Goal: Task Accomplishment & Management: Complete application form

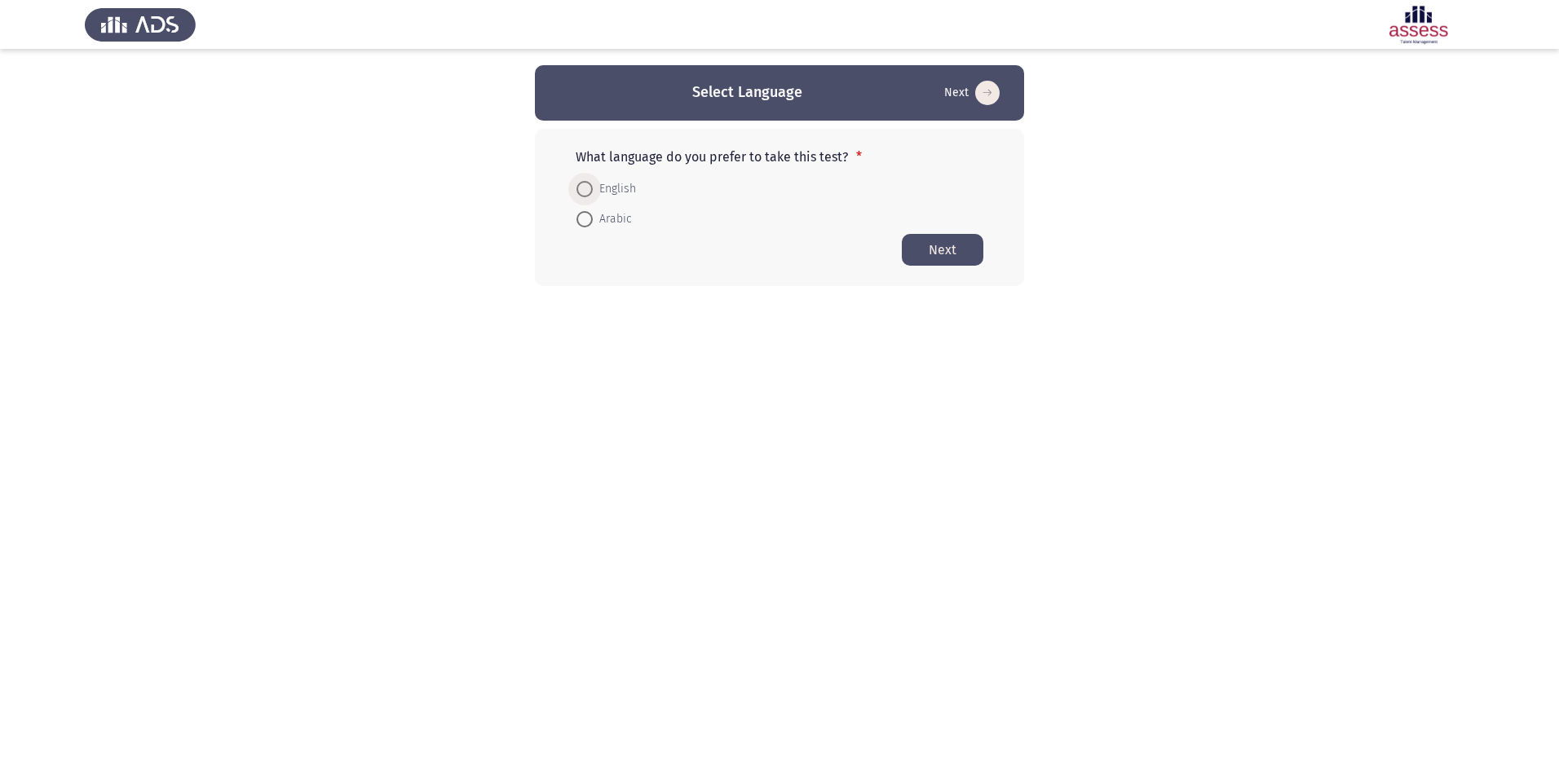
click at [588, 188] on span at bounding box center [584, 189] width 17 height 17
click at [588, 188] on input "English" at bounding box center [584, 189] width 17 height 17
radio input "true"
click at [958, 259] on button "Next" at bounding box center [942, 249] width 81 height 31
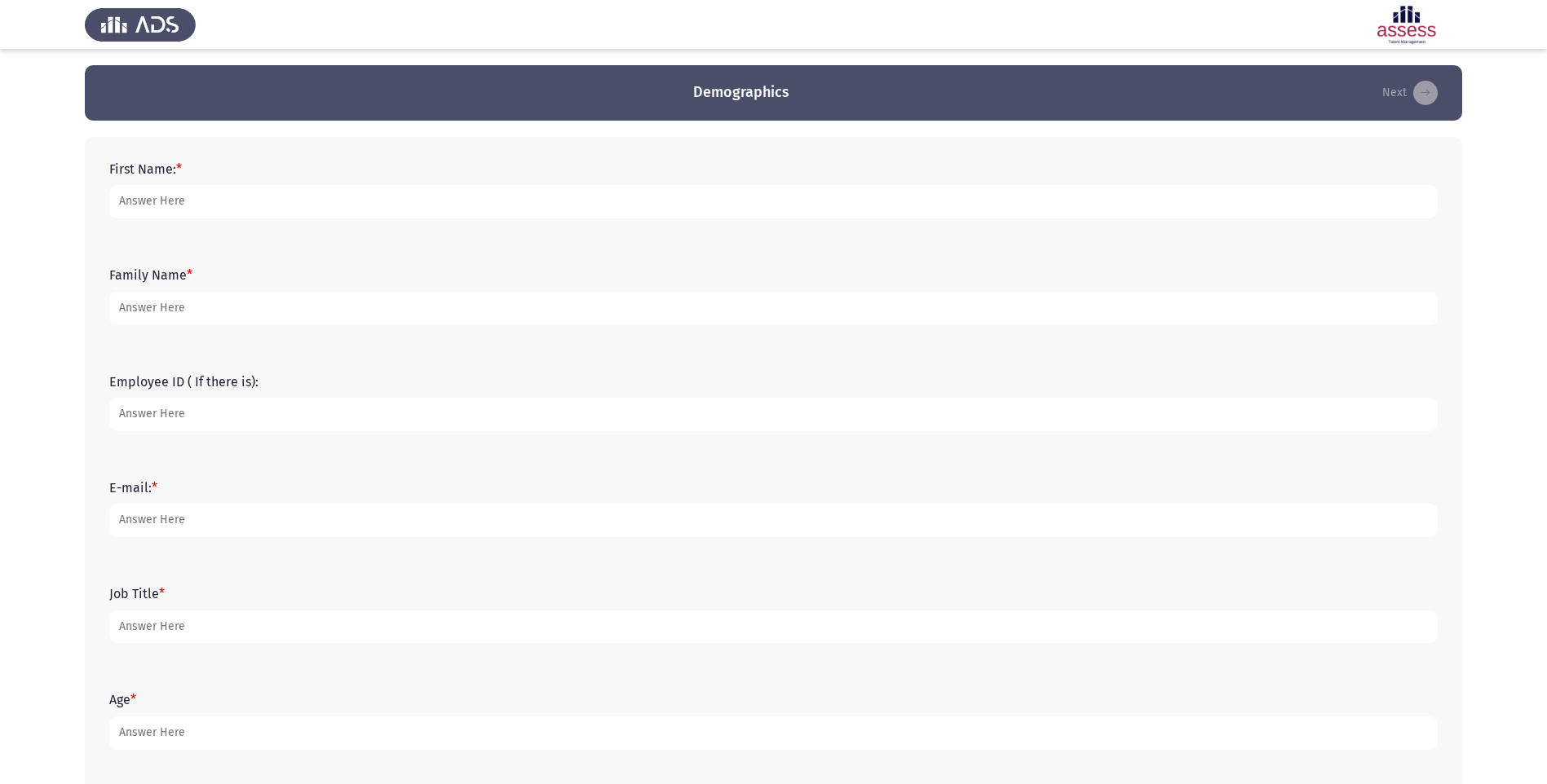
drag, startPoint x: 352, startPoint y: 224, endPoint x: 352, endPoint y: 203, distance: 21.0
click at [355, 217] on div "First Name: *" at bounding box center [774, 190] width 1345 height 73
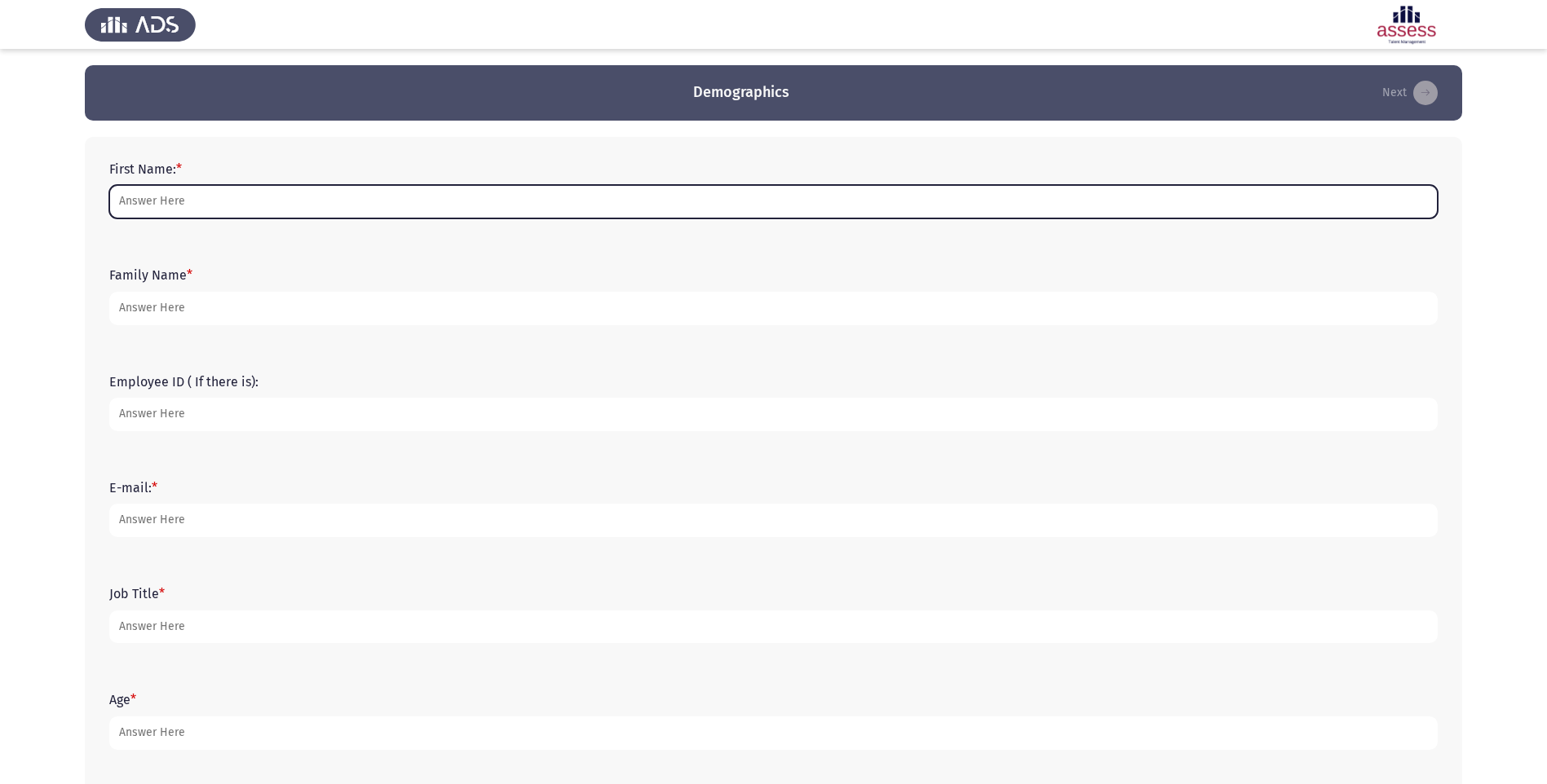
click at [352, 201] on input "First Name: *" at bounding box center [773, 202] width 1328 height 33
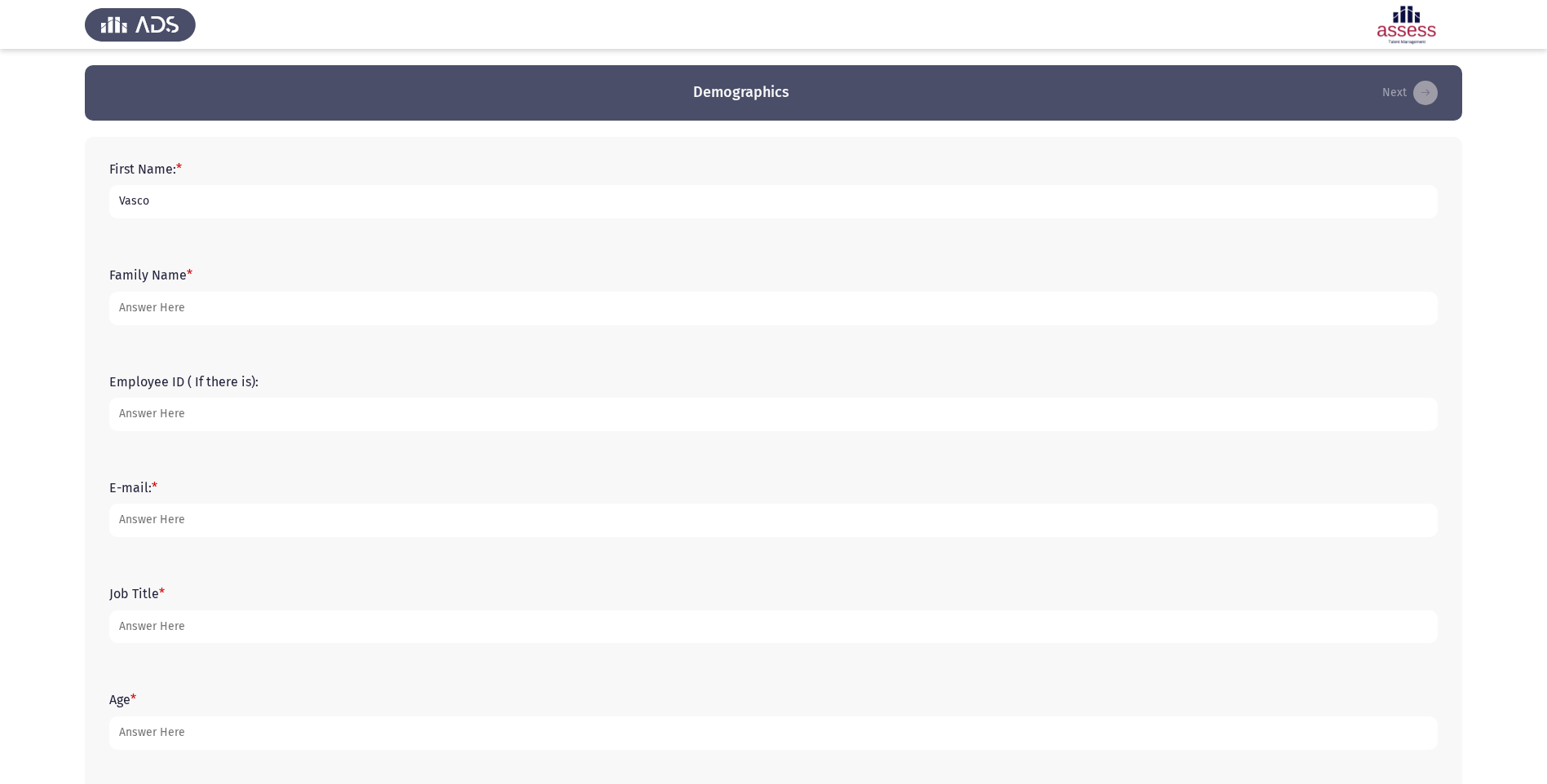
type input "Vasco"
type input "Martins"
type input "vdmartins@splonline.com.sa"
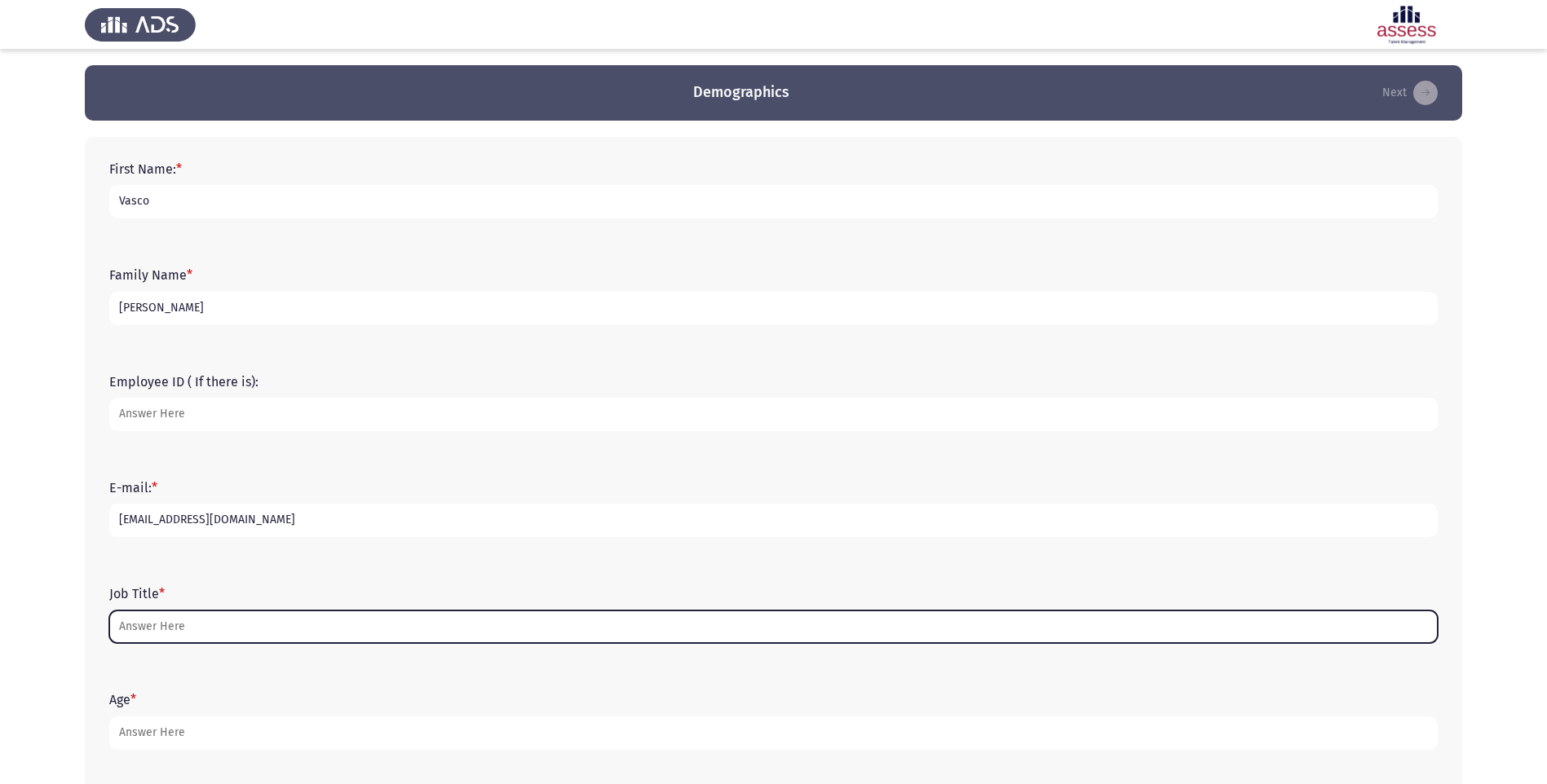
type input "H"
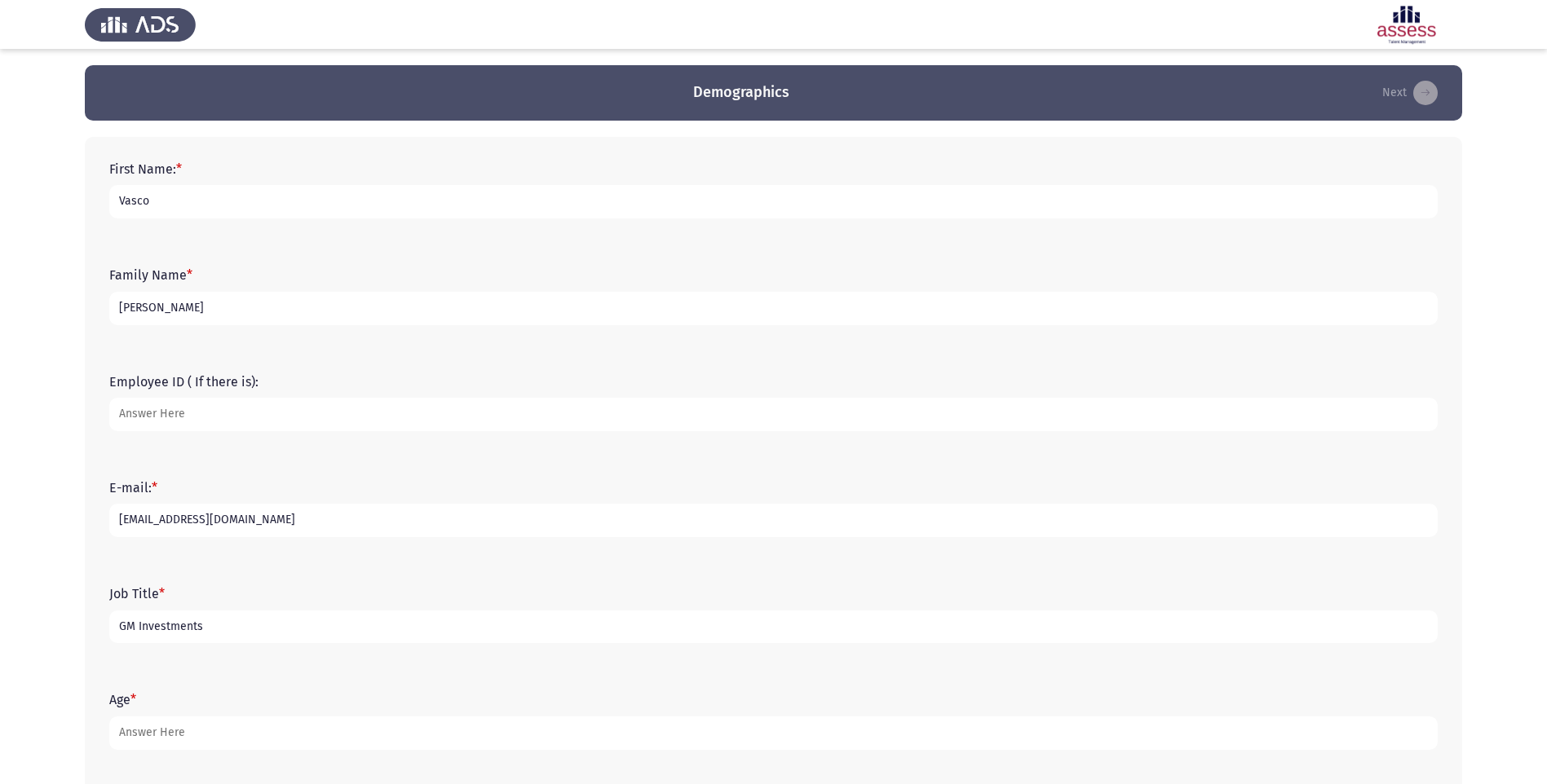
type input "GM Investments"
type input "37"
click at [1463, 406] on app-assessment-container "Demographics Next First Name: * Vasco Family Name * Martins Employee ID ( If th…" at bounding box center [773, 482] width 1547 height 835
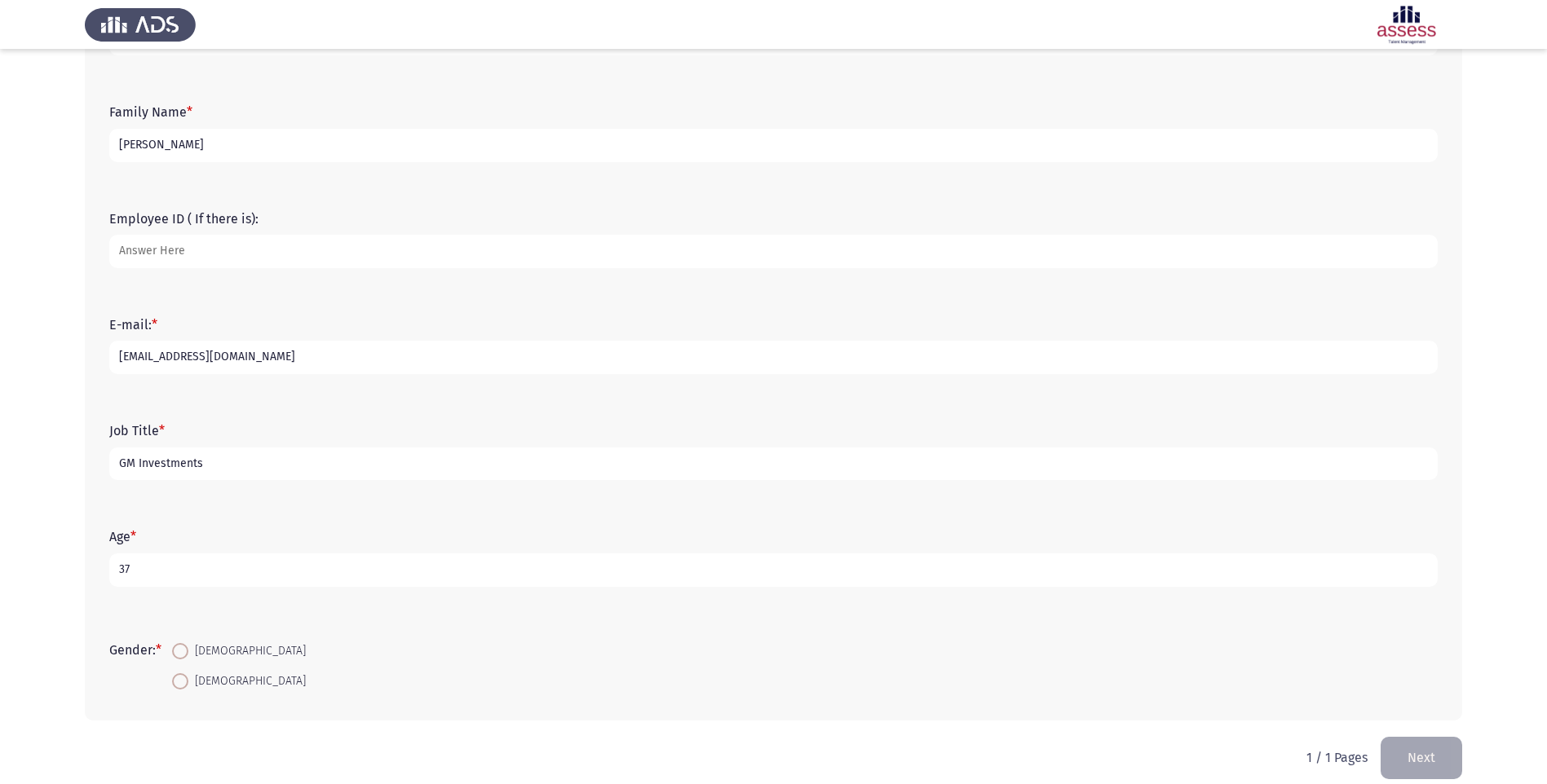
scroll to position [181, 0]
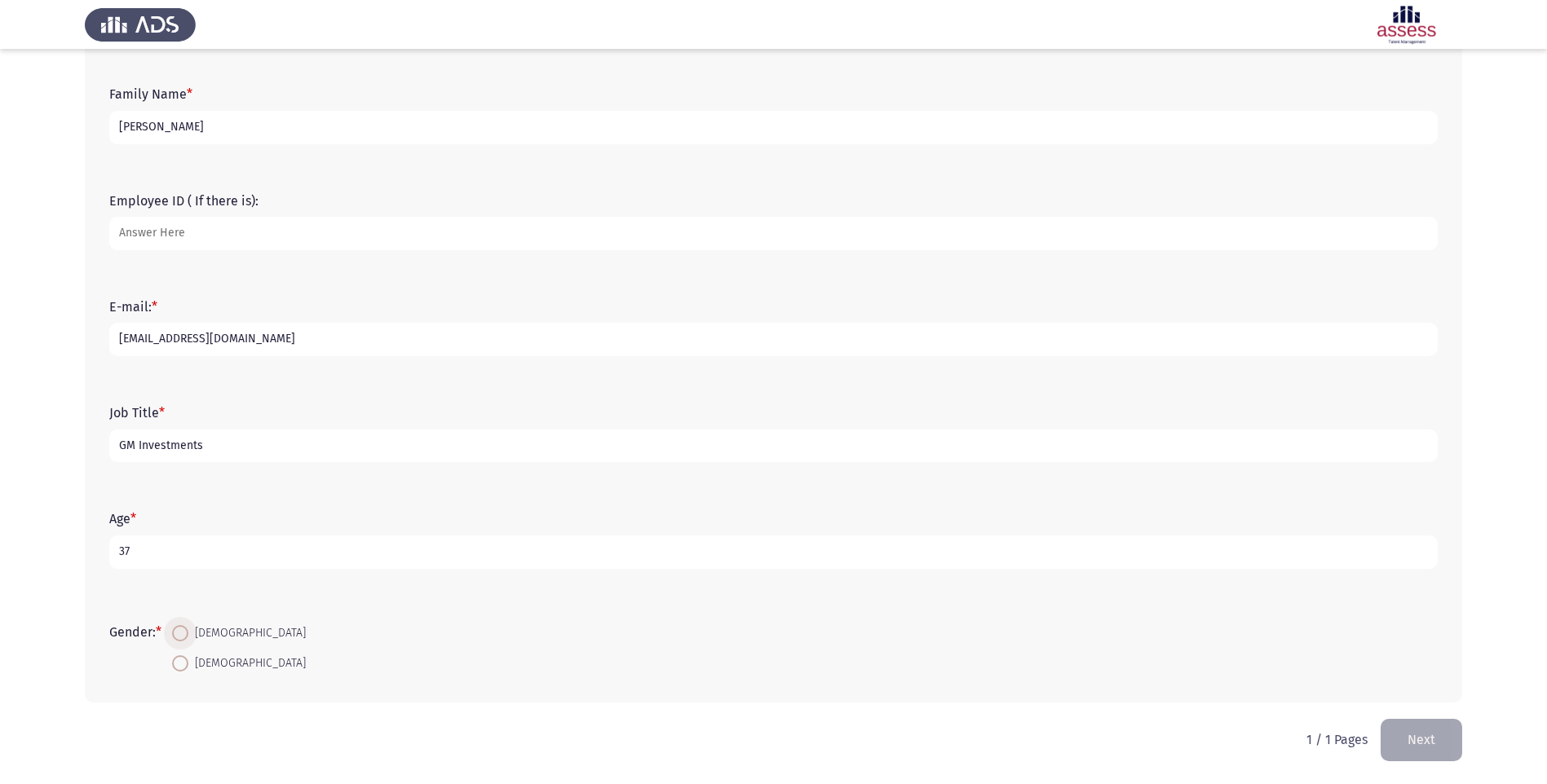
click at [192, 632] on span "Male" at bounding box center [247, 633] width 117 height 19
click at [188, 632] on input "Male" at bounding box center [180, 633] width 17 height 17
radio input "true"
click at [1425, 745] on button "Next" at bounding box center [1421, 740] width 81 height 42
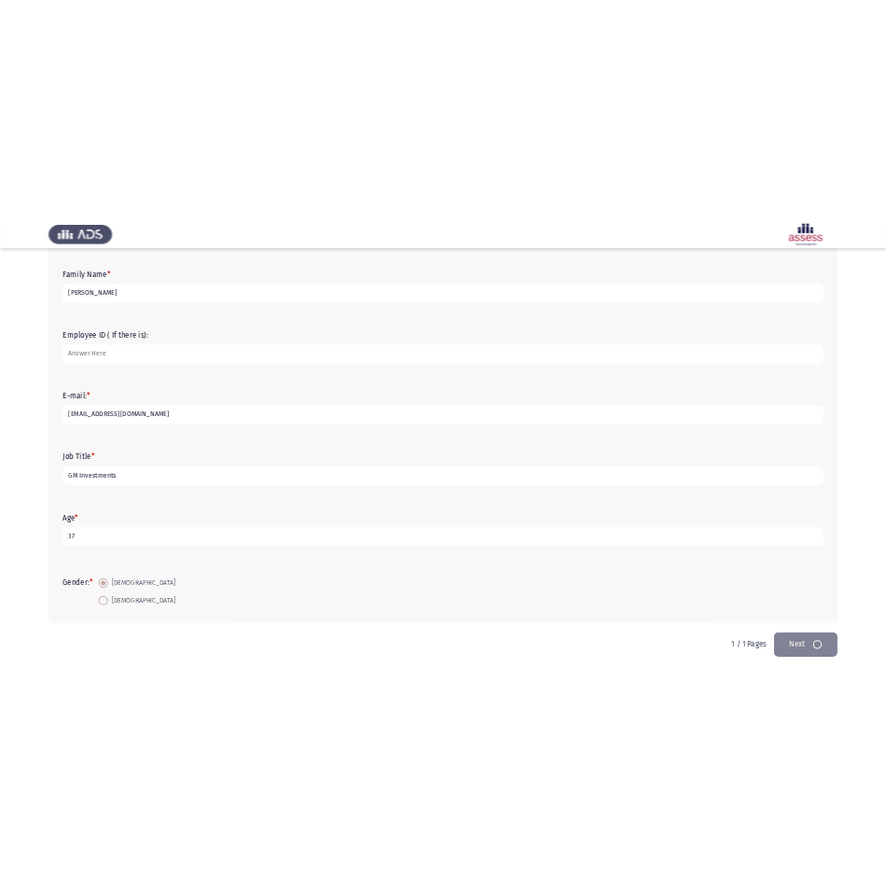
scroll to position [0, 0]
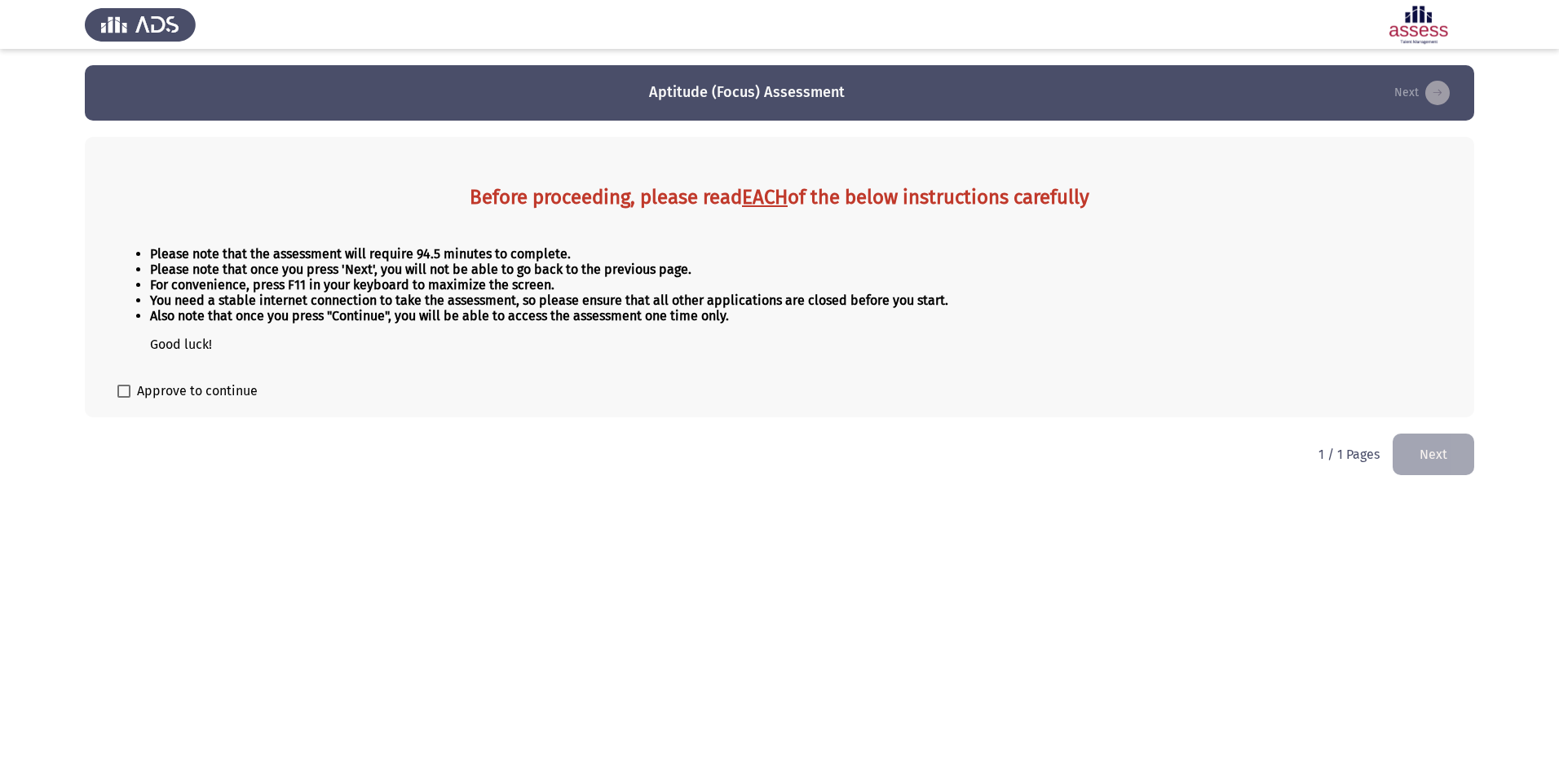
click at [126, 385] on span at bounding box center [123, 391] width 13 height 13
click at [124, 398] on input "Approve to continue" at bounding box center [123, 398] width 1 height 1
checkbox input "true"
click at [1430, 454] on button "Next" at bounding box center [1433, 454] width 81 height 42
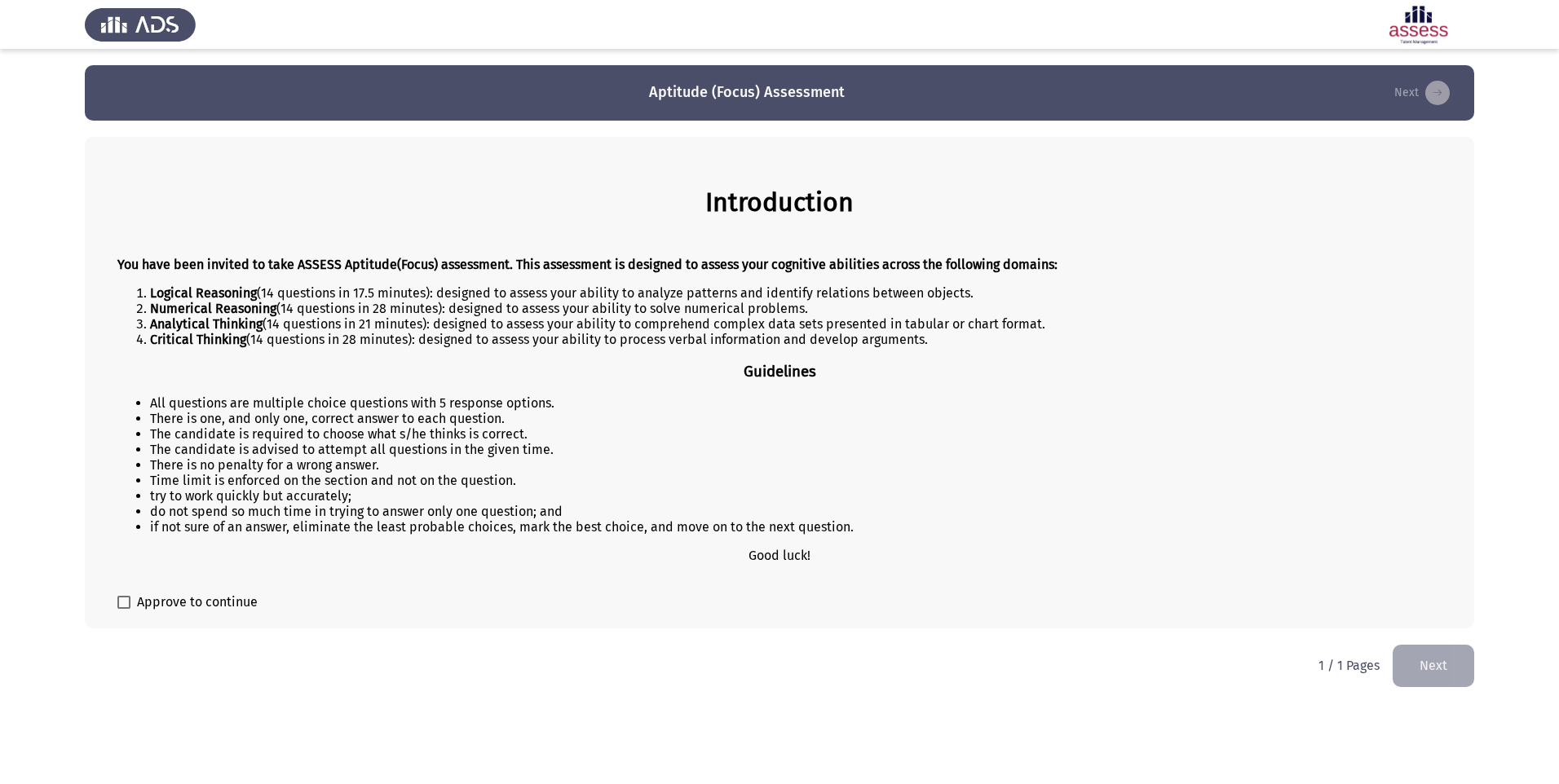
click at [127, 606] on span at bounding box center [123, 602] width 13 height 13
click at [124, 609] on input "Approve to continue" at bounding box center [123, 609] width 1 height 1
checkbox input "true"
click at [1458, 663] on button "Next" at bounding box center [1433, 666] width 81 height 42
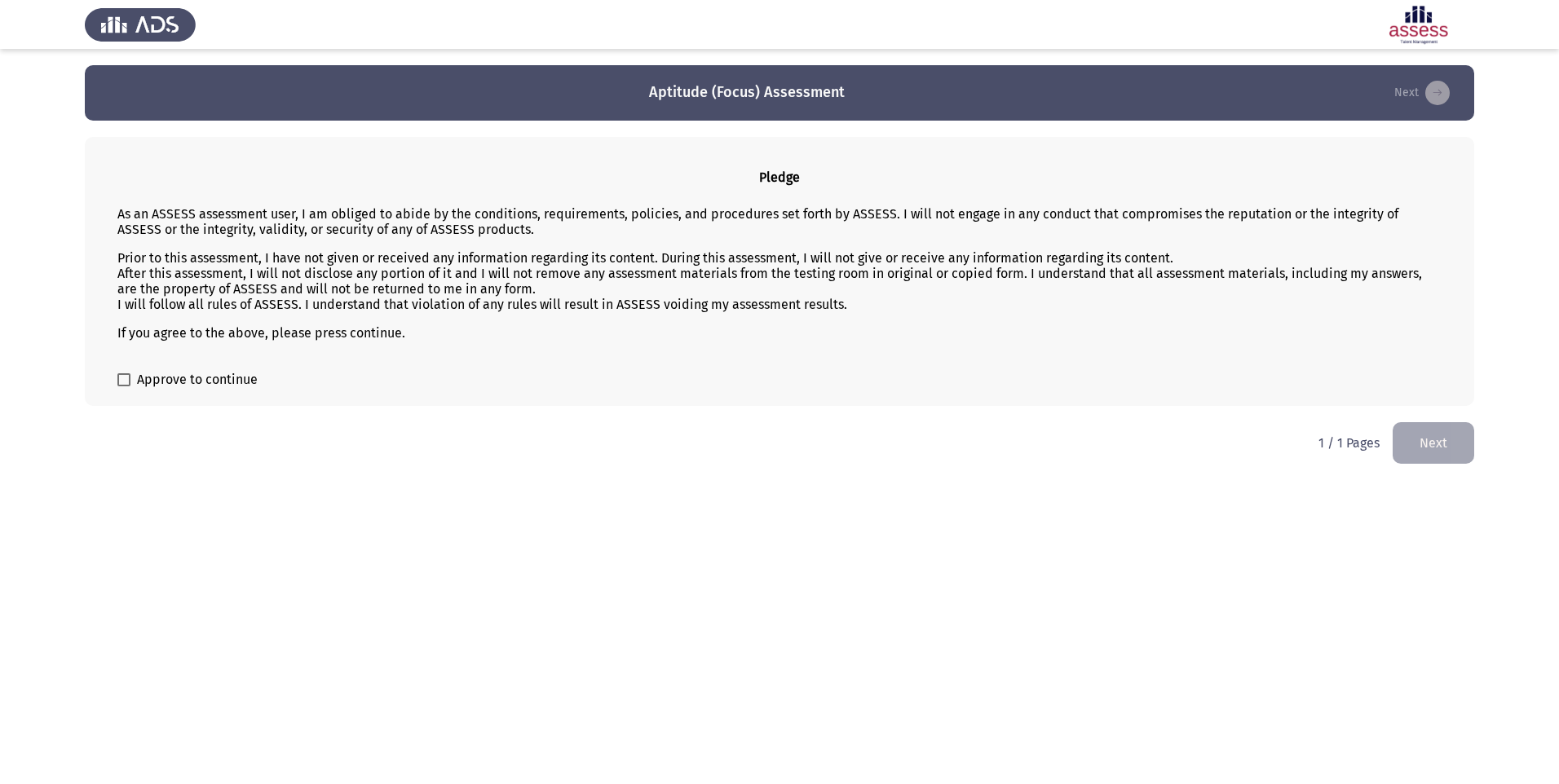
click at [115, 393] on div "Pledge As an ASSESS assessment user, I am obliged to abide by the conditions, r…" at bounding box center [779, 272] width 1389 height 269
click at [124, 385] on span at bounding box center [123, 379] width 13 height 13
click at [124, 386] on input "Approve to continue" at bounding box center [123, 386] width 1 height 1
checkbox input "true"
click at [1433, 453] on button "Next" at bounding box center [1433, 443] width 81 height 42
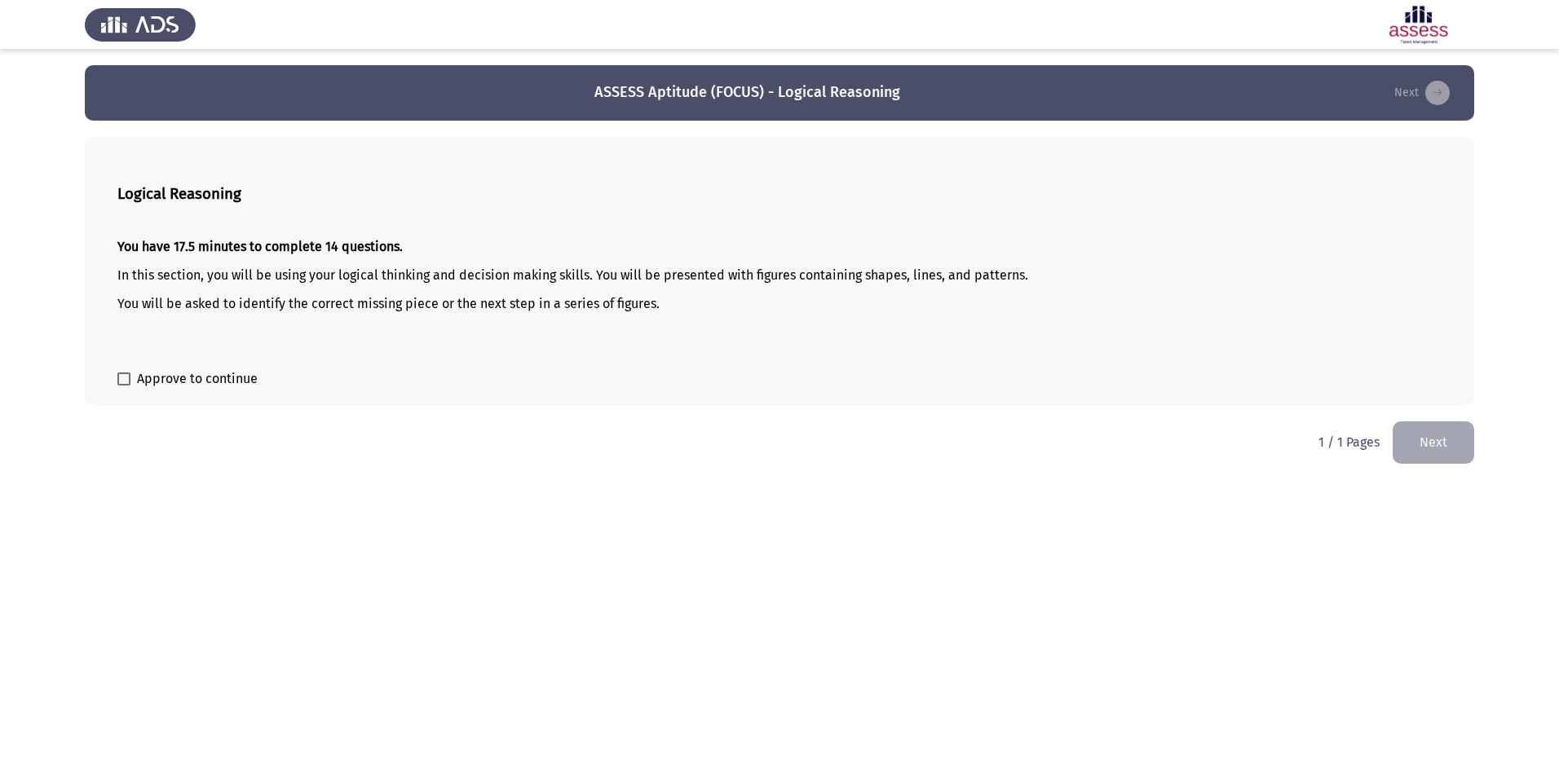
click at [130, 384] on label "Approve to continue" at bounding box center [187, 378] width 140 height 19
click at [124, 385] on input "Approve to continue" at bounding box center [123, 385] width 1 height 1
checkbox input "true"
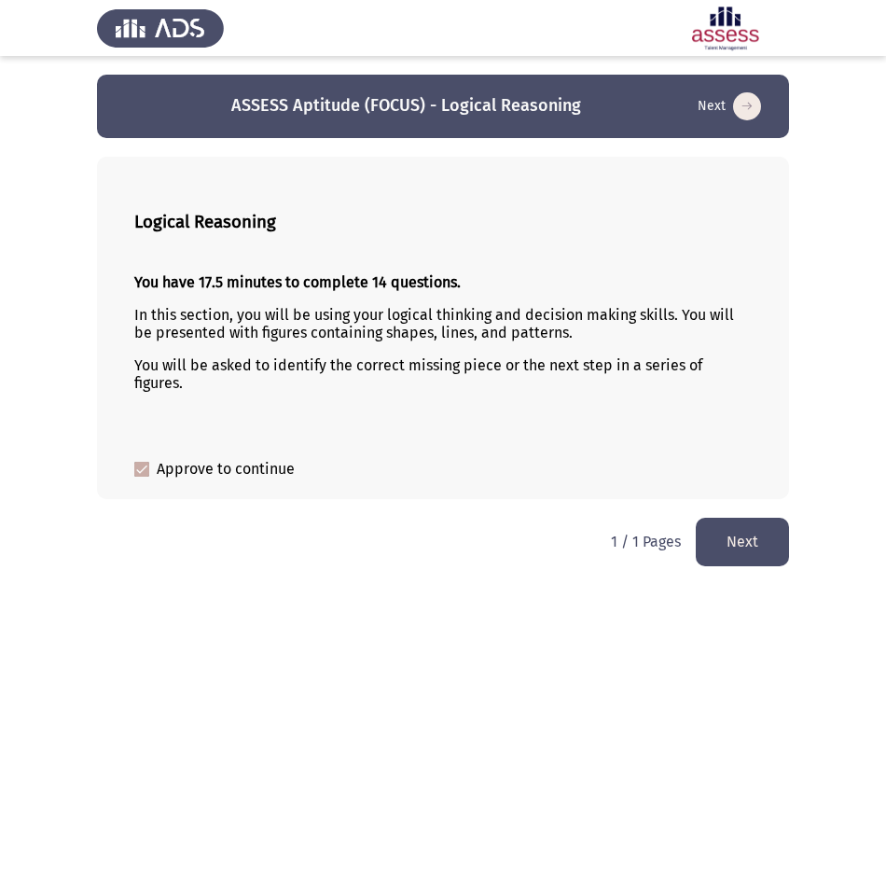
drag, startPoint x: 227, startPoint y: 105, endPoint x: 243, endPoint y: 104, distance: 16.9
click at [243, 104] on app-previous-next-buttons "ASSESS Aptitude (FOCUS) - Logical Reasoning Next" at bounding box center [442, 106] width 647 height 30
click at [480, 538] on html "ASSESS Aptitude (FOCUS) - Logical Reasoning Next Logical Reasoning You have 17.…" at bounding box center [443, 292] width 886 height 585
click at [732, 547] on button "Next" at bounding box center [742, 542] width 93 height 48
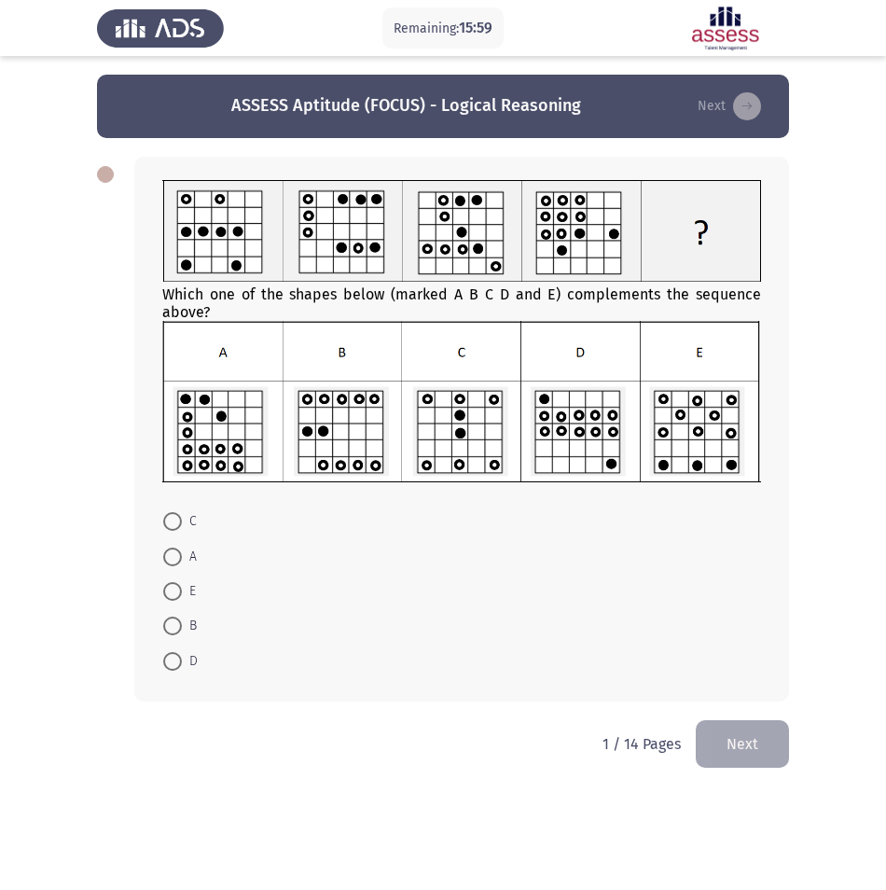
click at [808, 224] on app-assessment-container "Remaining: 15:59 ASSESS Aptitude (FOCUS) - Logical Reasoning Next Which one of …" at bounding box center [443, 397] width 886 height 645
click at [176, 656] on span at bounding box center [172, 661] width 19 height 19
click at [176, 656] on input "D" at bounding box center [172, 661] width 19 height 19
radio input "true"
click at [740, 736] on button "Next" at bounding box center [742, 742] width 93 height 48
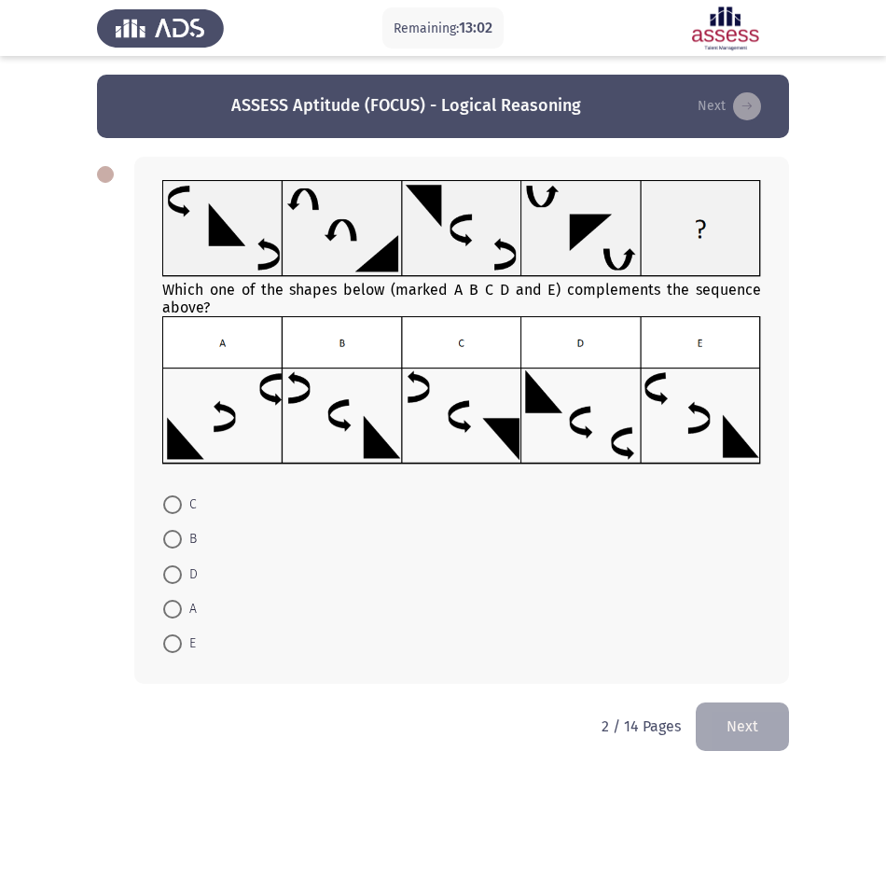
click at [419, 767] on html "Remaining: 13:02 ASSESS Aptitude (FOCUS) - Logical Reasoning Next Which one of …" at bounding box center [443, 388] width 886 height 777
click at [180, 579] on span at bounding box center [172, 574] width 19 height 19
click at [180, 579] on input "D" at bounding box center [172, 574] width 19 height 19
radio input "true"
click at [771, 726] on button "Next" at bounding box center [742, 725] width 93 height 48
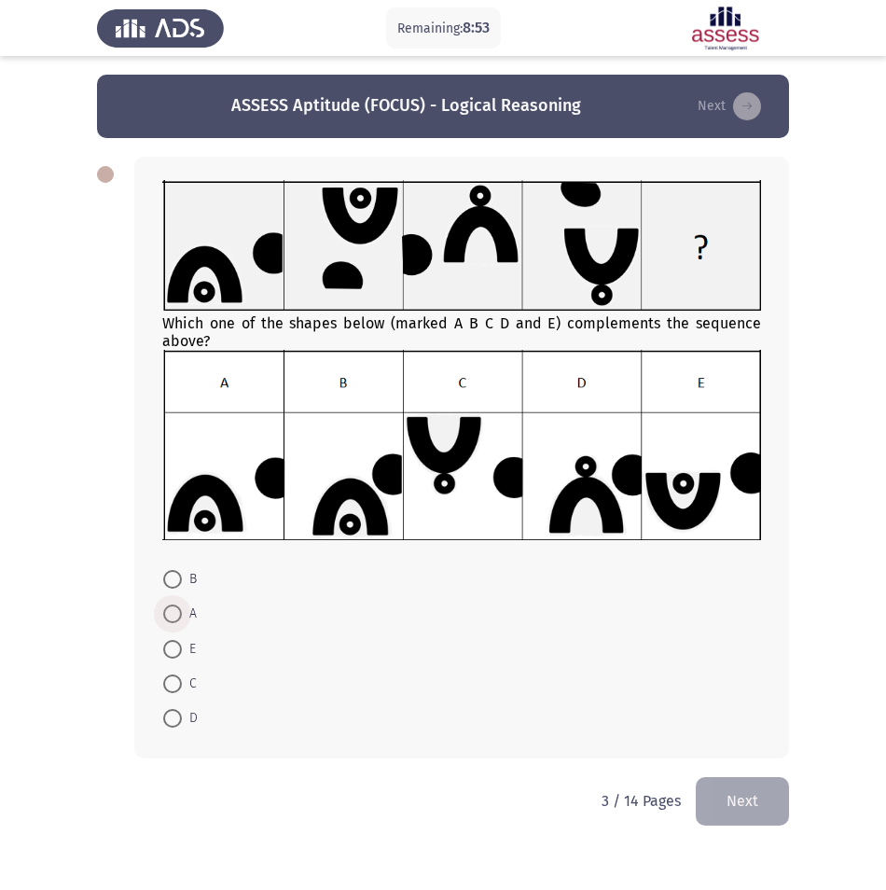
click at [179, 616] on span at bounding box center [172, 613] width 19 height 19
click at [179, 616] on input "A" at bounding box center [172, 613] width 19 height 19
radio input "true"
click at [768, 796] on button "Next" at bounding box center [742, 800] width 93 height 48
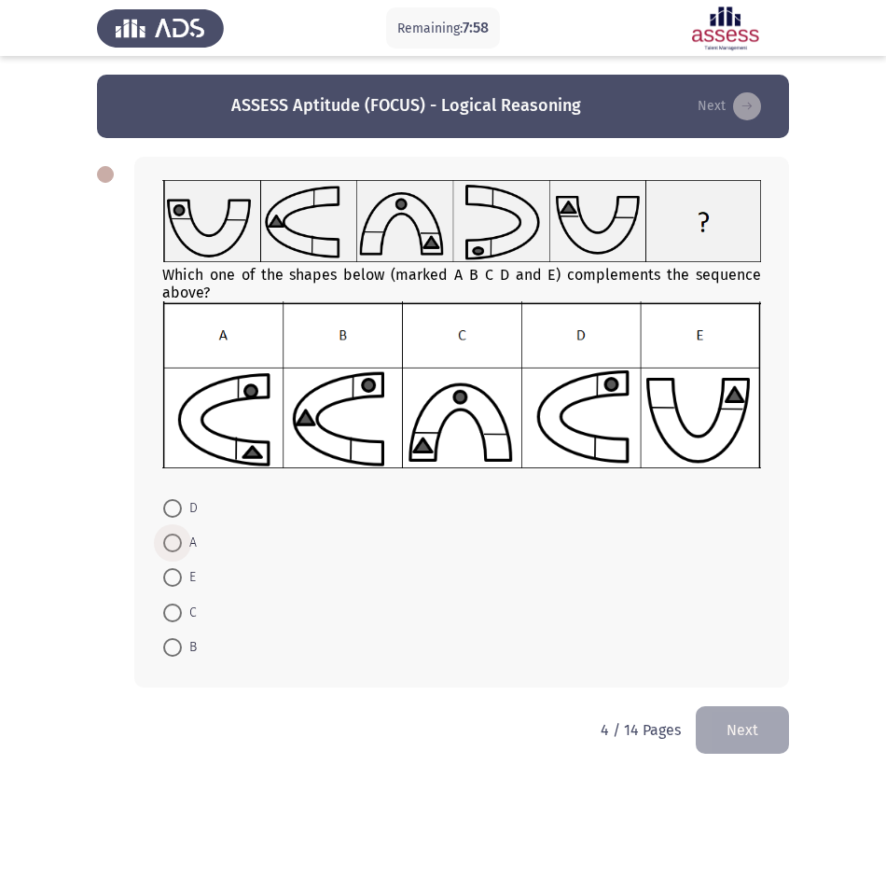
click at [172, 546] on span at bounding box center [172, 542] width 19 height 19
click at [172, 546] on input "A" at bounding box center [172, 542] width 19 height 19
radio input "true"
click at [172, 546] on span at bounding box center [172, 542] width 19 height 19
click at [172, 546] on input "A" at bounding box center [172, 542] width 19 height 19
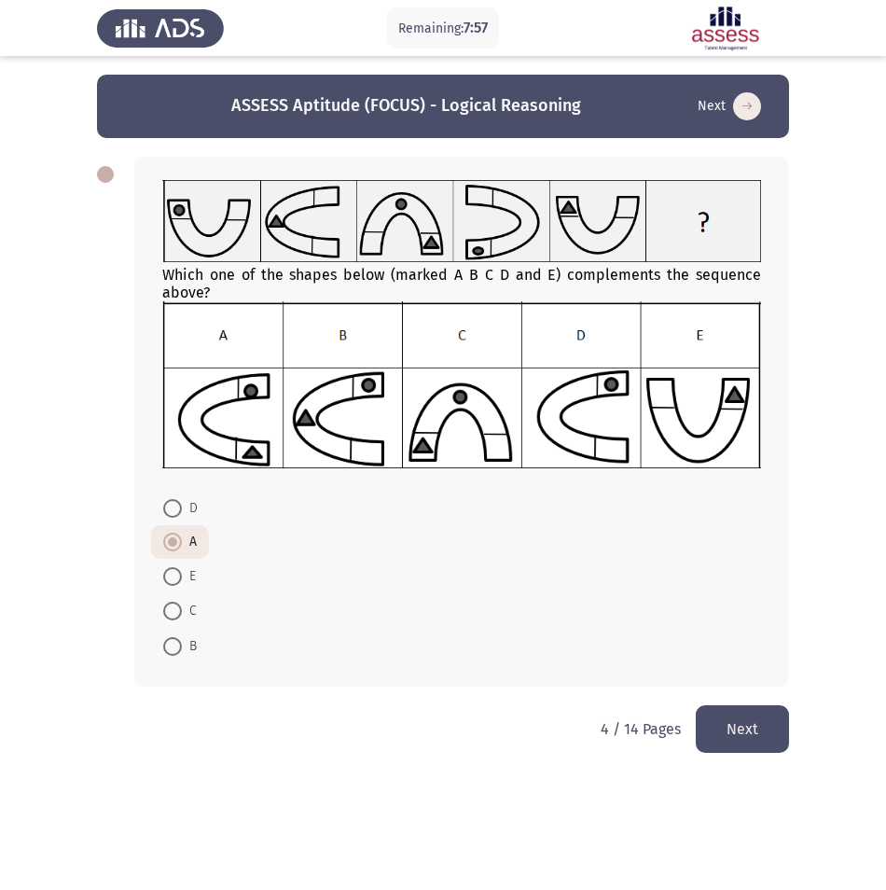
click at [173, 651] on span at bounding box center [172, 646] width 19 height 19
click at [173, 651] on input "B" at bounding box center [172, 646] width 19 height 19
radio input "true"
click at [761, 728] on button "Next" at bounding box center [742, 729] width 93 height 48
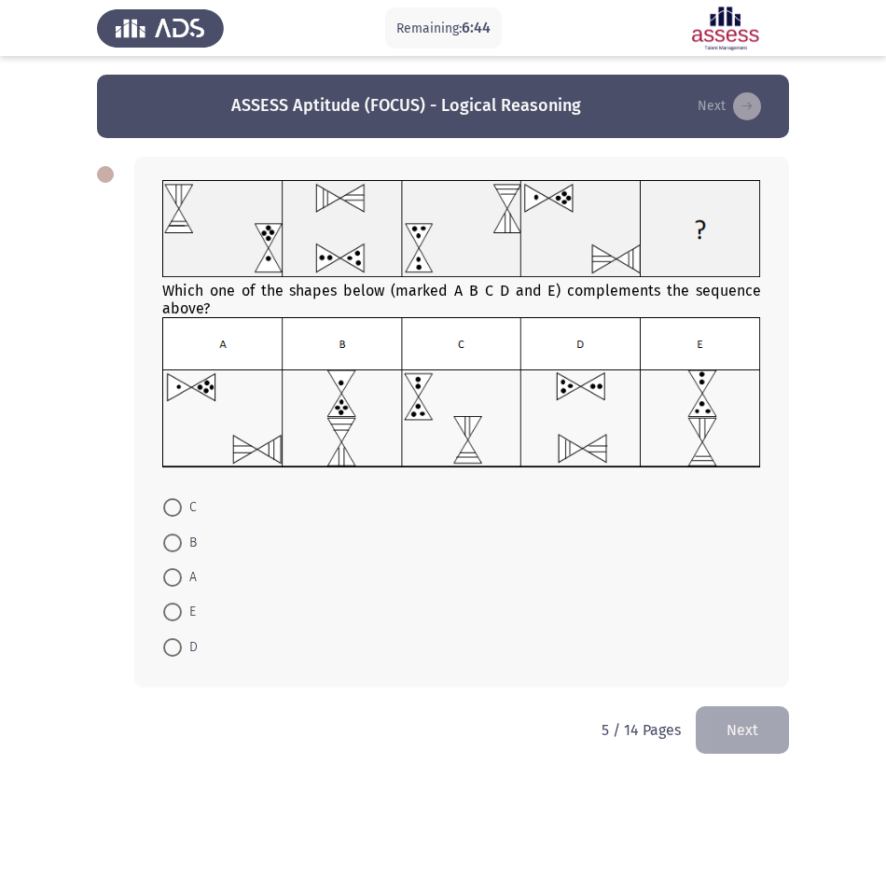
click at [171, 549] on span at bounding box center [172, 542] width 19 height 19
click at [171, 549] on input "B" at bounding box center [172, 542] width 19 height 19
radio input "true"
click at [404, 761] on html "Remaining: 5:59 ASSESS Aptitude (FOCUS) - Logical Reasoning Next Which one of t…" at bounding box center [443, 389] width 886 height 779
click at [167, 616] on span at bounding box center [172, 611] width 19 height 19
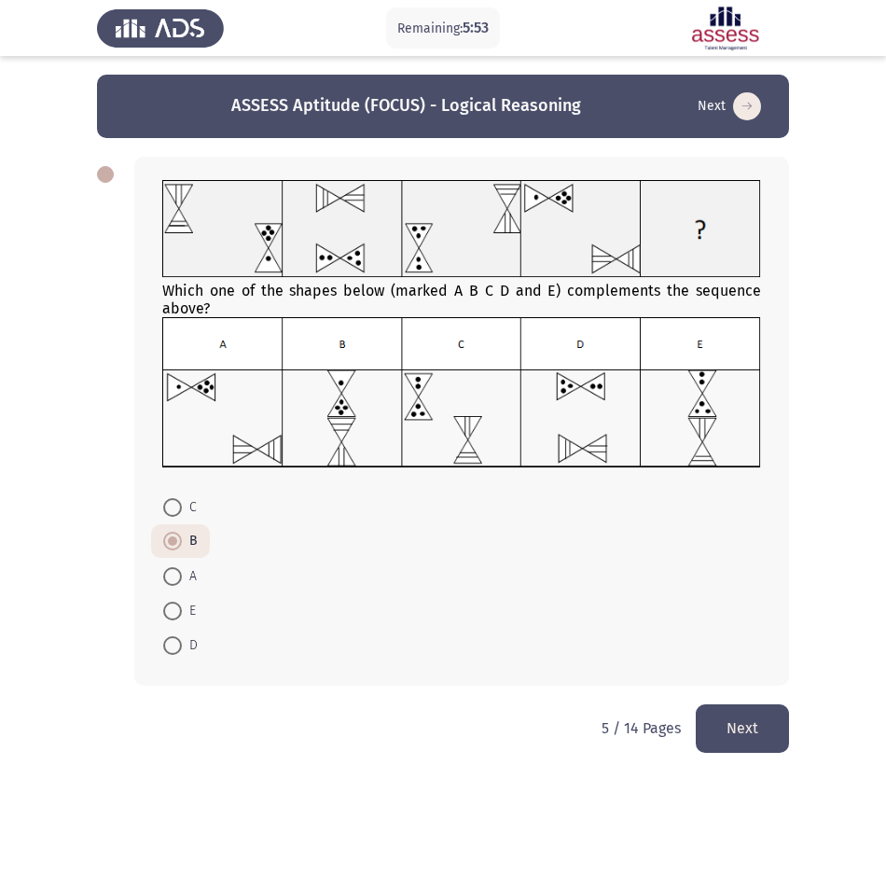
click at [167, 616] on input "E" at bounding box center [172, 611] width 19 height 19
radio input "true"
click at [746, 728] on button "Next" at bounding box center [742, 728] width 93 height 48
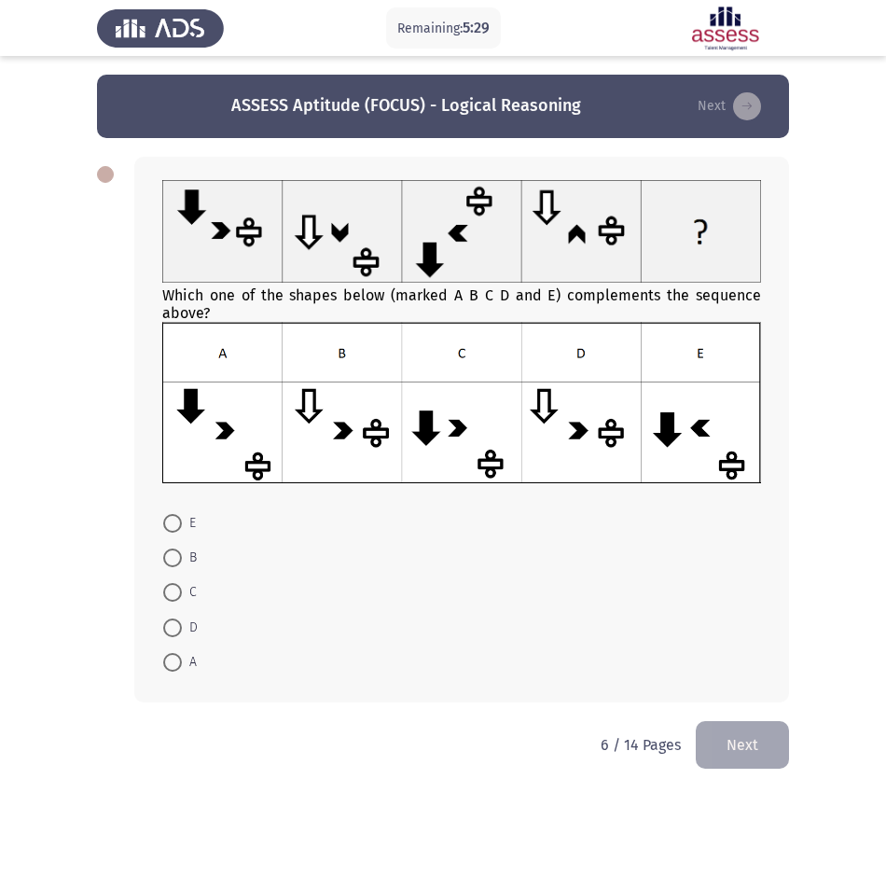
click at [384, 742] on html "Remaining: 5:29 ASSESS Aptitude (FOCUS) - Logical Reasoning Next Which one of t…" at bounding box center [443, 398] width 886 height 796
click at [256, 752] on html "Remaining: 4:51 ASSESS Aptitude (FOCUS) - Logical Reasoning Next Which one of t…" at bounding box center [443, 398] width 886 height 796
click at [170, 593] on span at bounding box center [172, 592] width 19 height 19
click at [170, 593] on input "C" at bounding box center [172, 592] width 19 height 19
radio input "true"
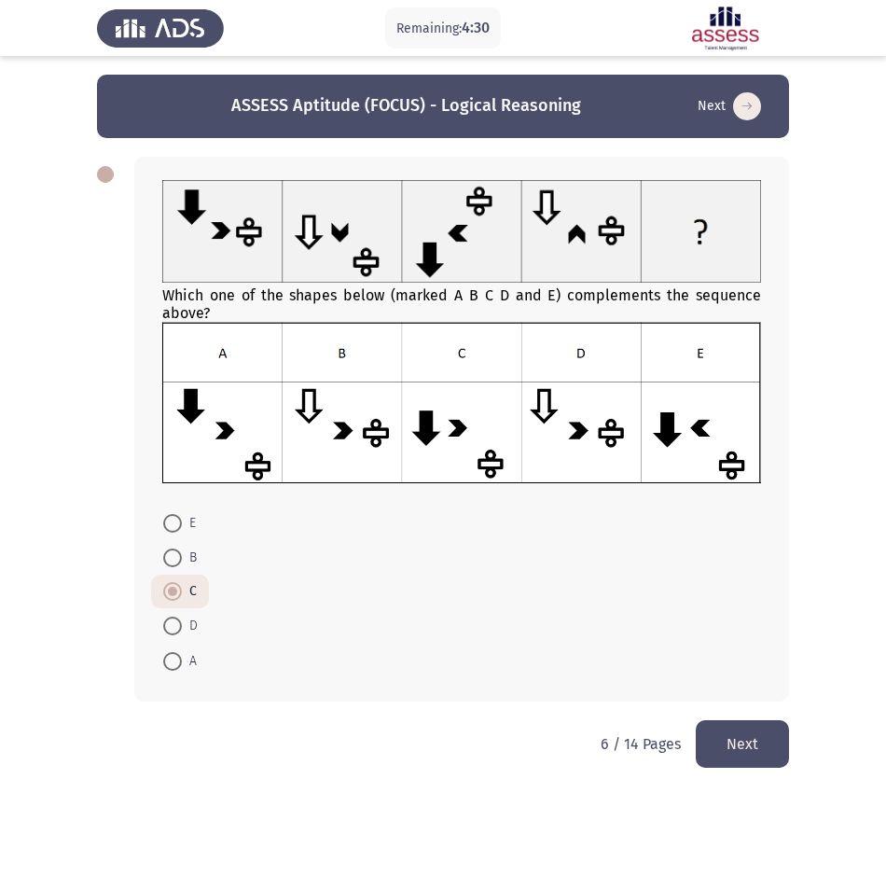
click at [769, 757] on button "Next" at bounding box center [742, 744] width 93 height 48
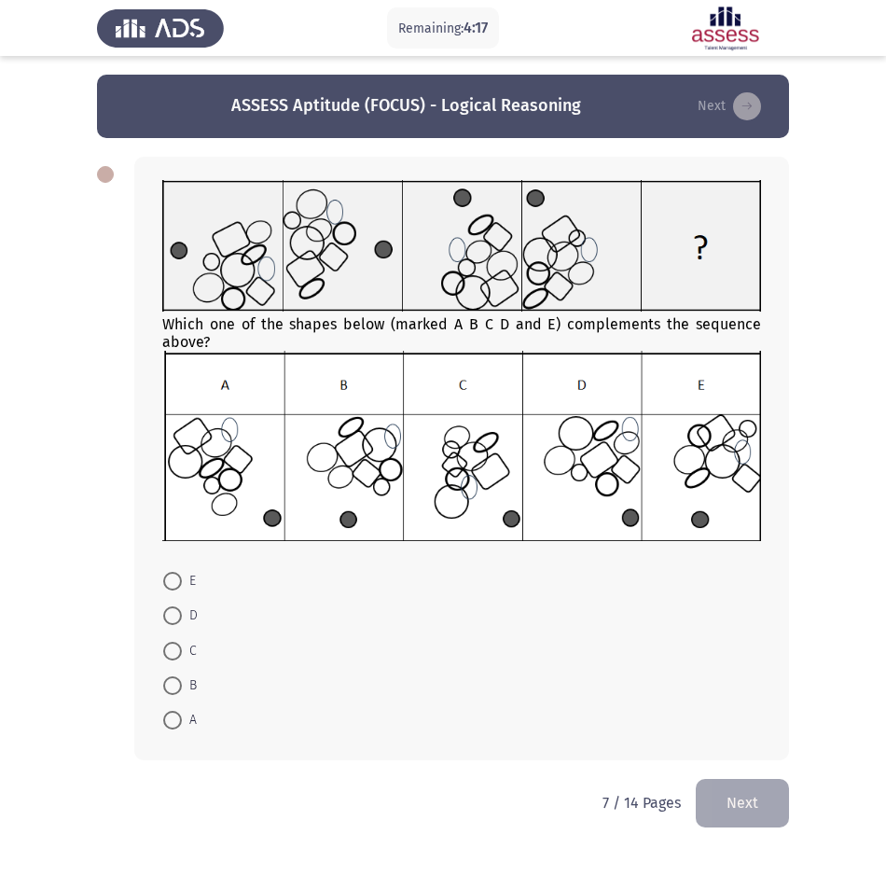
click at [176, 578] on span at bounding box center [172, 581] width 19 height 19
click at [176, 578] on input "E" at bounding box center [172, 581] width 19 height 19
radio input "true"
click at [754, 798] on button "Next" at bounding box center [742, 802] width 93 height 48
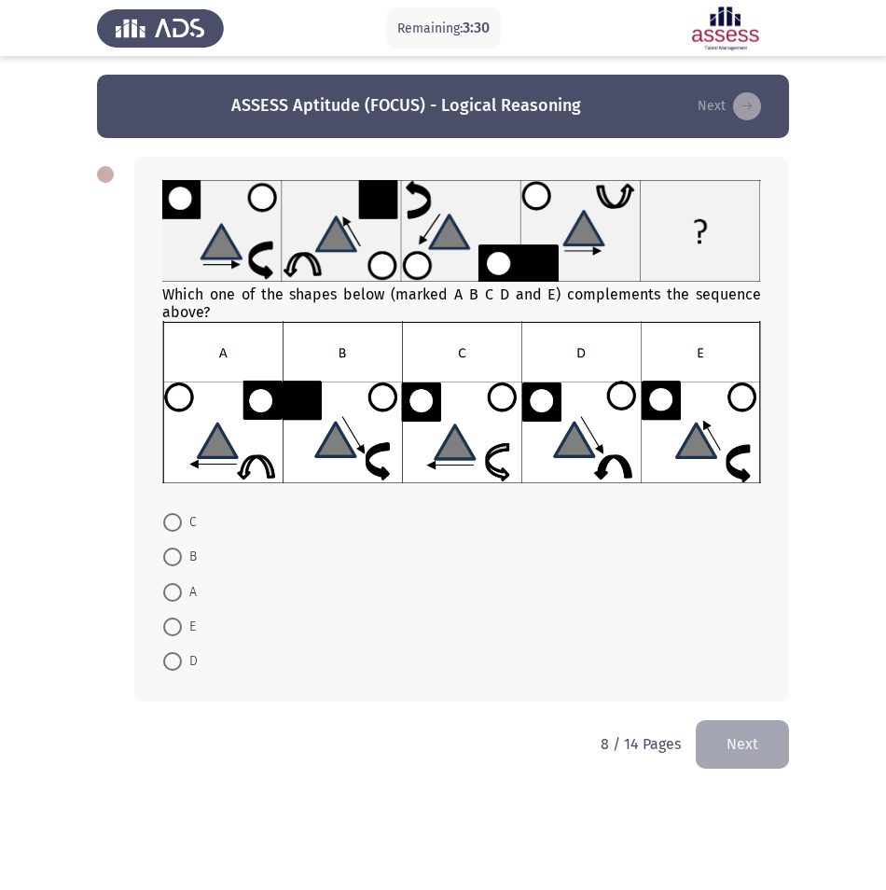
click at [179, 624] on span at bounding box center [172, 626] width 19 height 19
click at [179, 624] on input "E" at bounding box center [172, 626] width 19 height 19
radio input "true"
drag, startPoint x: 753, startPoint y: 748, endPoint x: 741, endPoint y: 747, distance: 11.2
click at [752, 747] on button "Next" at bounding box center [742, 743] width 93 height 48
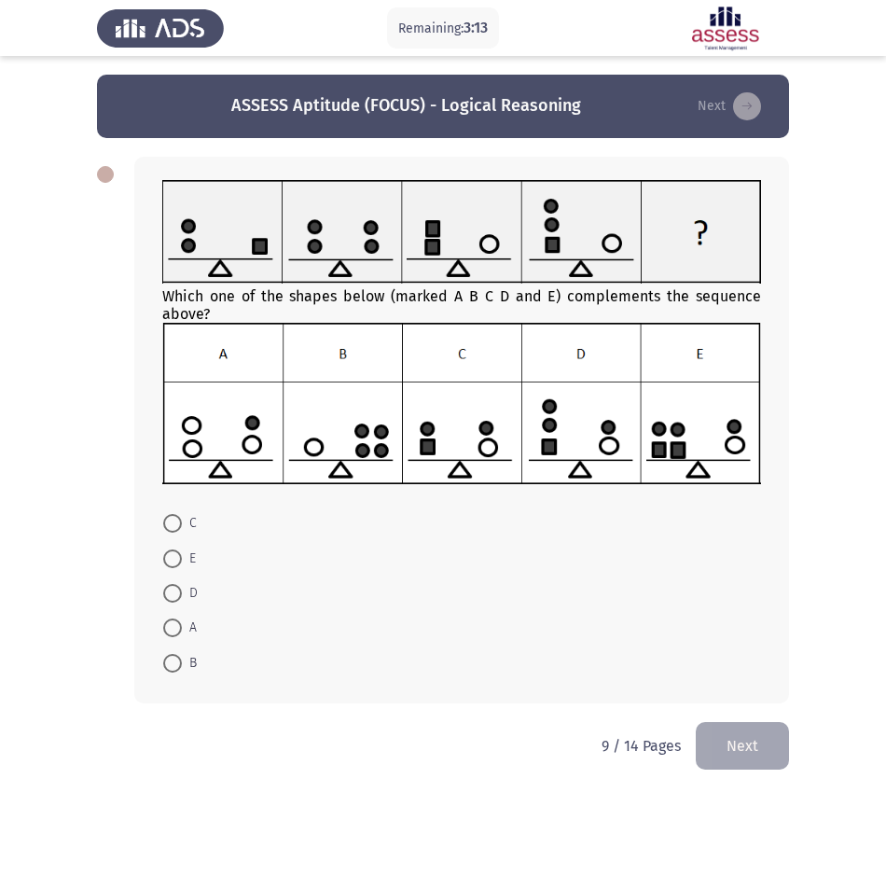
click at [138, 758] on html "Remaining: 3:13 ASSESS Aptitude (FOCUS) - Logical Reasoning Next Which one of t…" at bounding box center [443, 398] width 886 height 796
click at [361, 765] on html "Remaining: 2:40 ASSESS Aptitude (FOCUS) - Logical Reasoning Next Which one of t…" at bounding box center [443, 398] width 886 height 796
click at [395, 741] on html "Remaining: 2:22 ASSESS Aptitude (FOCUS) - Logical Reasoning Next Which one of t…" at bounding box center [443, 398] width 886 height 796
click at [166, 666] on span at bounding box center [172, 663] width 19 height 19
click at [166, 666] on input "B" at bounding box center [172, 663] width 19 height 19
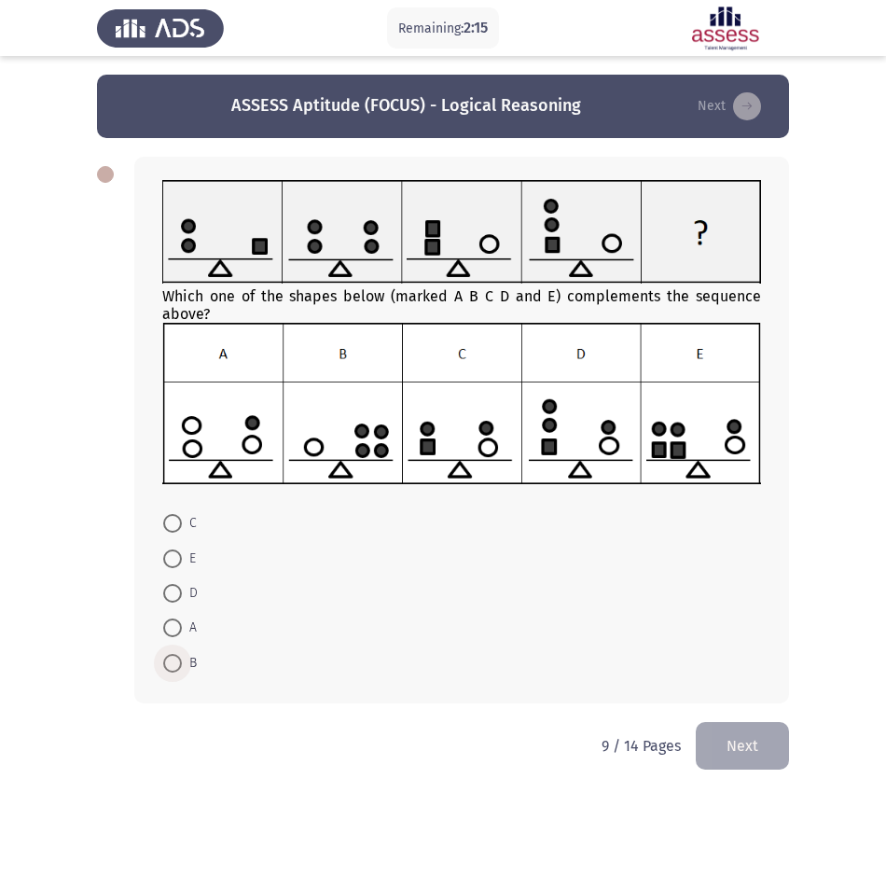
radio input "true"
click at [727, 743] on button "Next" at bounding box center [742, 744] width 93 height 48
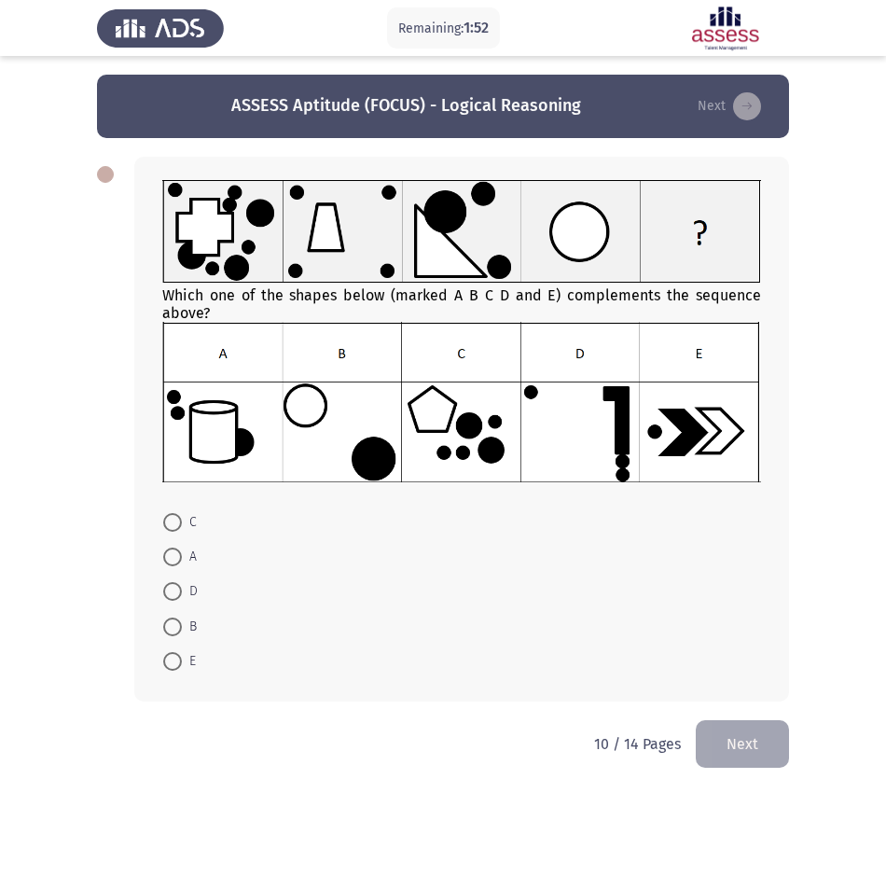
click at [151, 795] on html "Remaining: 1:52 ASSESS Aptitude (FOCUS) - Logical Reasoning Next Which one of t…" at bounding box center [443, 397] width 886 height 795
click at [490, 667] on form "C A D B E" at bounding box center [461, 591] width 599 height 174
click at [172, 519] on span at bounding box center [172, 522] width 19 height 19
click at [172, 519] on input "C" at bounding box center [172, 522] width 19 height 19
radio input "true"
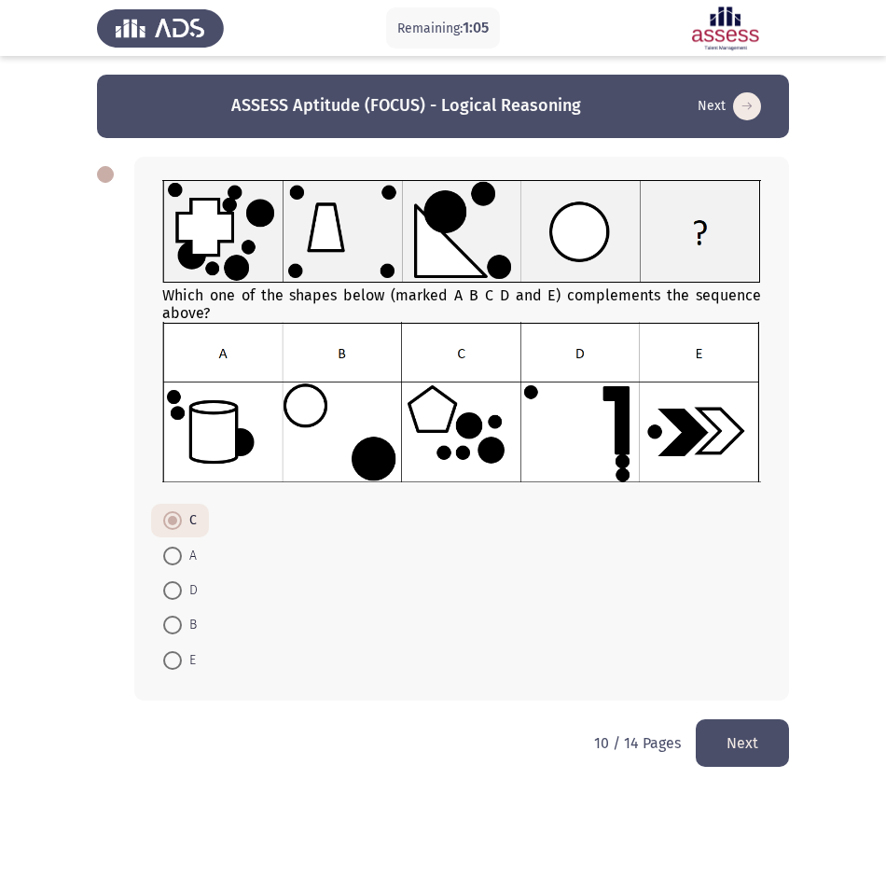
click at [768, 749] on button "Next" at bounding box center [742, 743] width 93 height 48
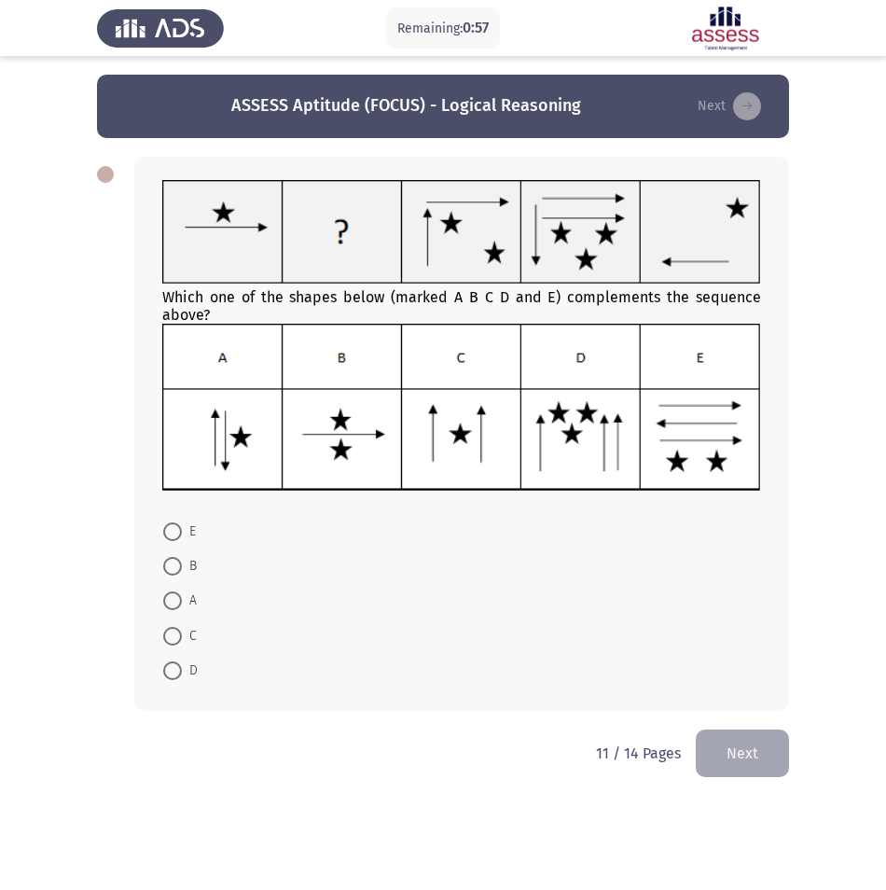
click at [118, 804] on html "Remaining: 0:57 ASSESS Aptitude (FOCUS) - Logical Reasoning Next Which one of t…" at bounding box center [443, 402] width 886 height 804
click at [179, 568] on span at bounding box center [172, 566] width 19 height 19
click at [179, 568] on input "B" at bounding box center [172, 566] width 19 height 19
radio input "true"
click at [741, 749] on button "Next" at bounding box center [742, 752] width 93 height 48
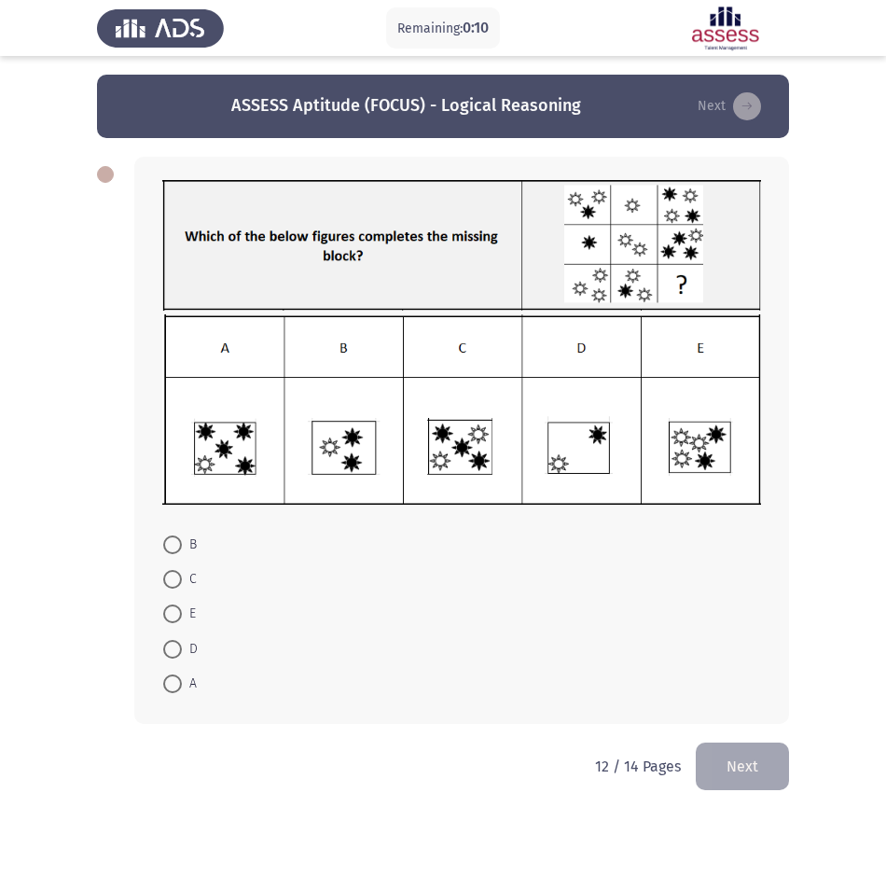
click at [48, 605] on app-assessment-container "Remaining: 0:10 ASSESS Aptitude (FOCUS) - Logical Reasoning Next B C E D A 12 /…" at bounding box center [443, 409] width 886 height 668
click at [167, 644] on span at bounding box center [172, 649] width 19 height 19
click at [167, 644] on input "D" at bounding box center [172, 649] width 19 height 19
radio input "true"
click at [747, 750] on button "Next" at bounding box center [742, 765] width 93 height 48
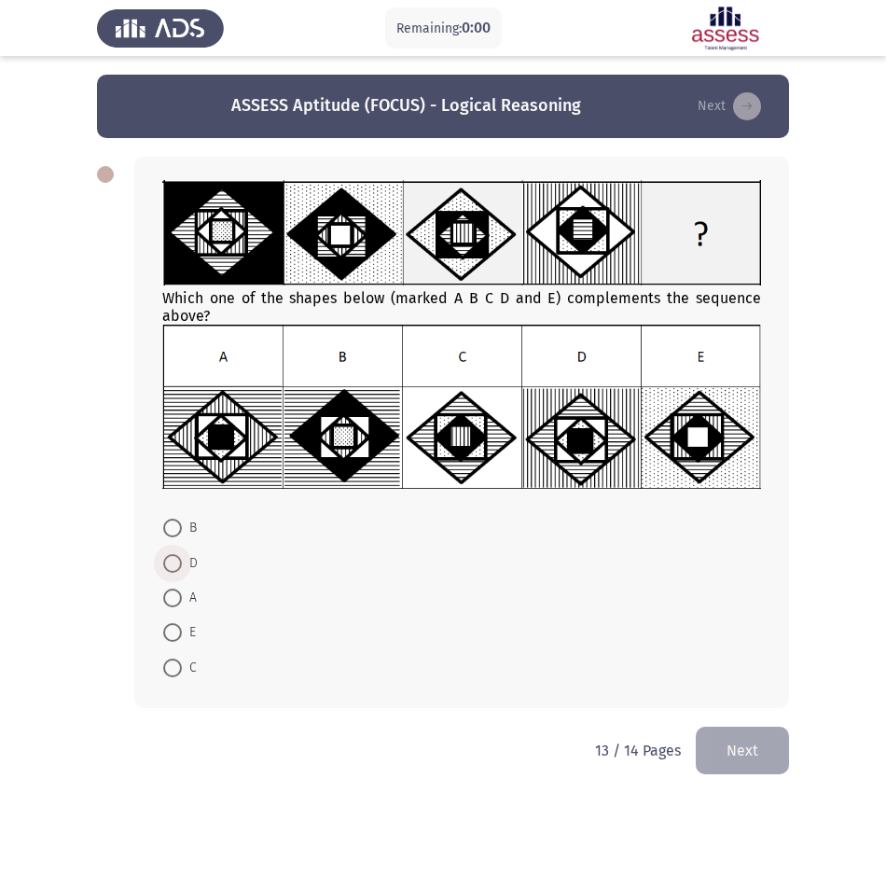
click at [173, 567] on span at bounding box center [172, 563] width 19 height 19
click at [173, 567] on input "D" at bounding box center [172, 563] width 19 height 19
radio input "true"
click at [743, 754] on button "Next" at bounding box center [742, 749] width 93 height 48
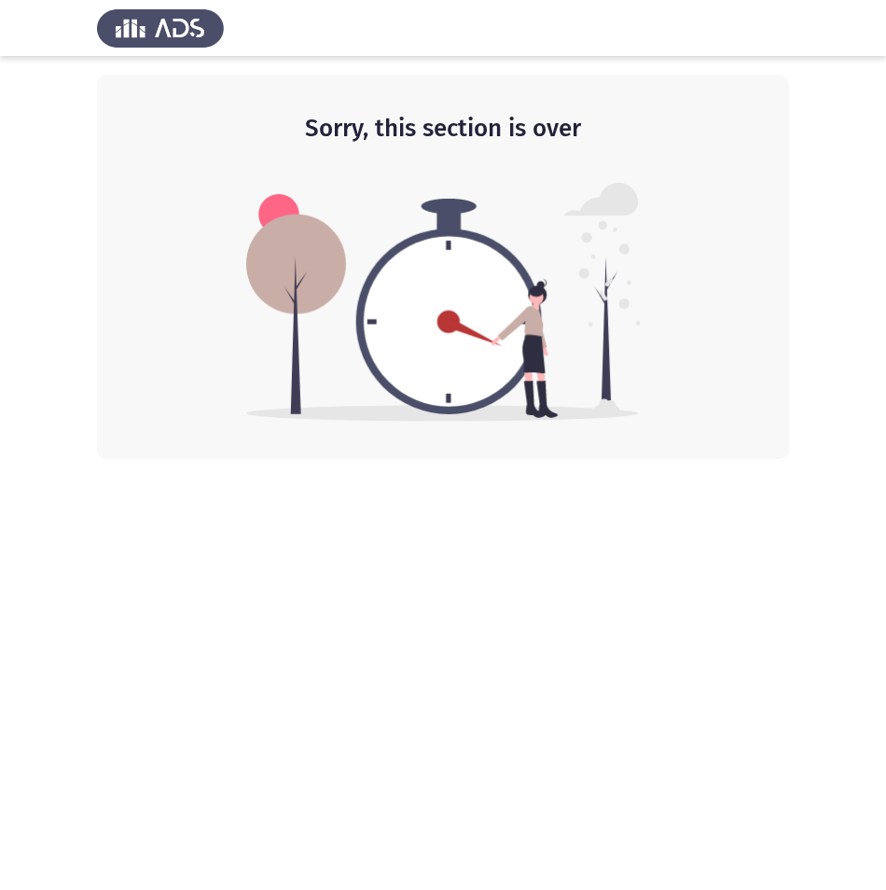
drag, startPoint x: 358, startPoint y: 372, endPoint x: 407, endPoint y: 435, distance: 79.1
click at [359, 373] on img at bounding box center [443, 302] width 395 height 239
click at [474, 459] on html "Sorry, this section is over" at bounding box center [443, 229] width 886 height 459
click at [686, 459] on html "Sorry, this section is over" at bounding box center [443, 229] width 886 height 459
click at [738, 459] on html "Sorry, this section is over" at bounding box center [443, 229] width 886 height 459
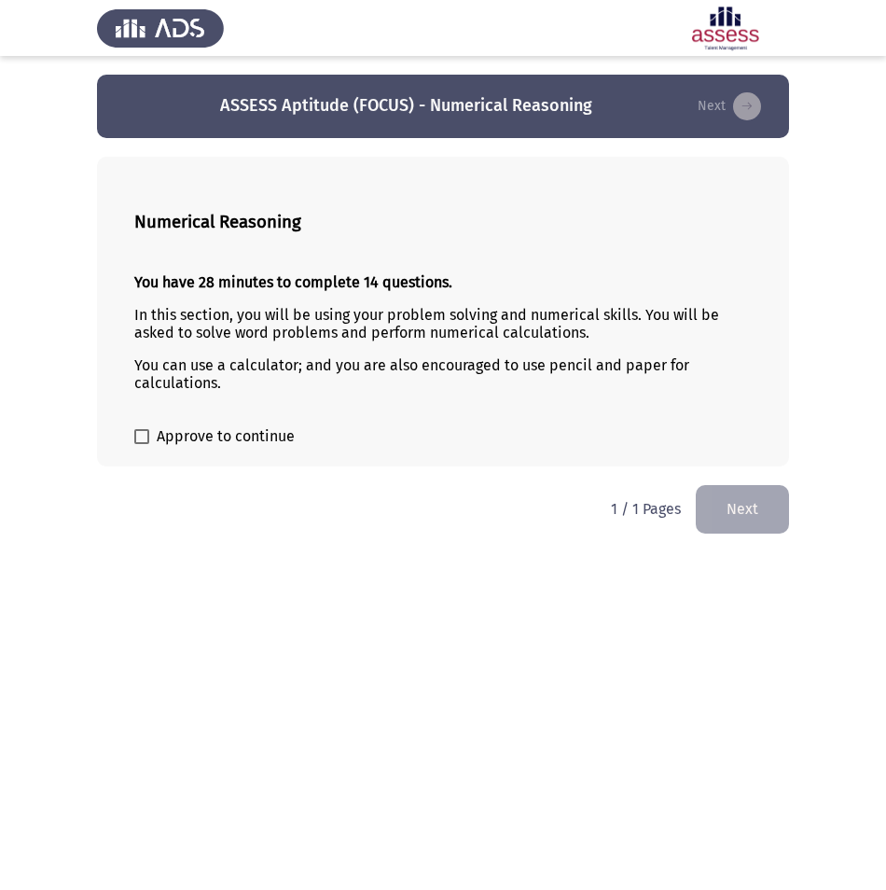
click at [136, 437] on span at bounding box center [141, 436] width 15 height 15
click at [141, 444] on input "Approve to continue" at bounding box center [141, 444] width 1 height 1
checkbox input "true"
click at [765, 514] on button "Next" at bounding box center [742, 509] width 93 height 48
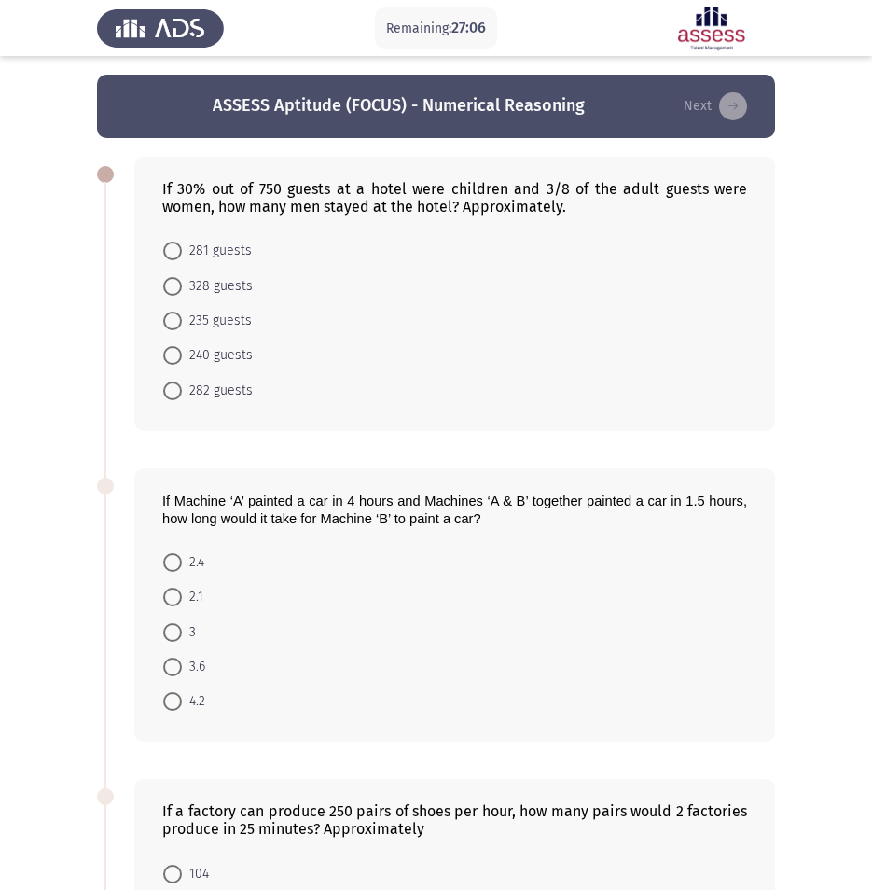
drag, startPoint x: 170, startPoint y: 177, endPoint x: 174, endPoint y: 187, distance: 11.3
click at [172, 181] on div "If 30% out of 750 guests at a hotel were children and 3/8 of the adult guests w…" at bounding box center [454, 294] width 641 height 274
drag, startPoint x: 586, startPoint y: 217, endPoint x: 513, endPoint y: 204, distance: 73.9
click at [513, 204] on div "If 30% out of 750 guests at a hotel were children and 3/8 of the adult guests w…" at bounding box center [454, 294] width 641 height 274
click at [509, 204] on div "If 30% out of 750 guests at a hotel were children and 3/8 of the adult guests w…" at bounding box center [454, 197] width 585 height 35
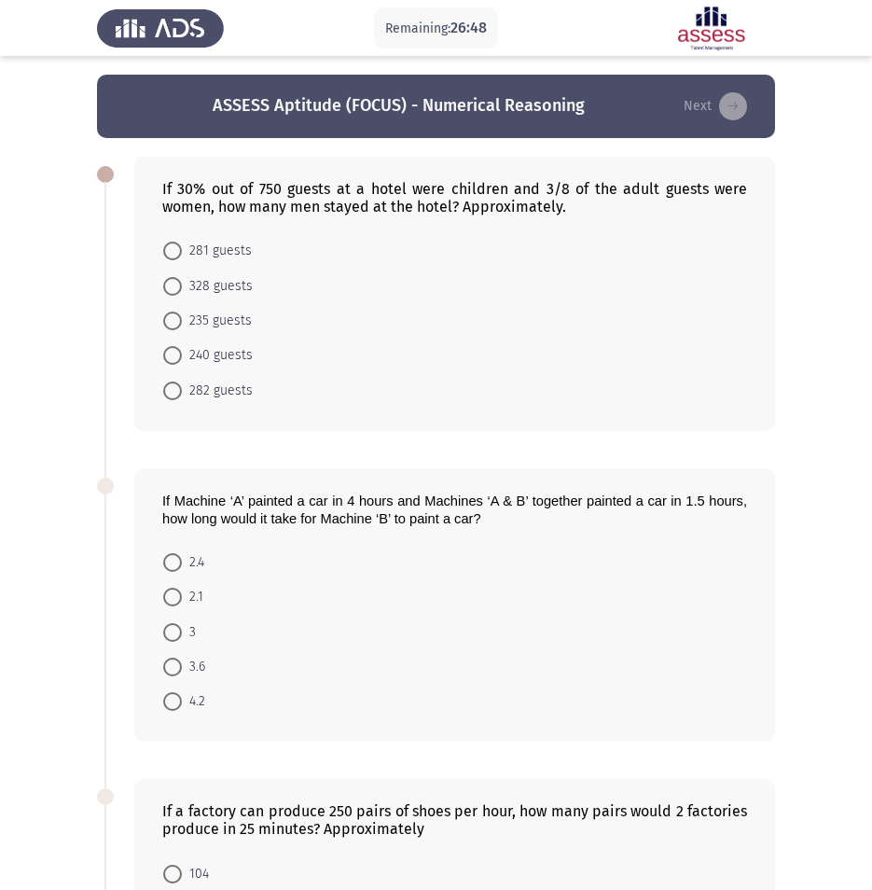
click at [173, 343] on mat-radio-button "240 guests" at bounding box center [208, 355] width 114 height 35
click at [173, 348] on span at bounding box center [172, 355] width 19 height 19
click at [173, 348] on input "240 guests" at bounding box center [172, 355] width 19 height 19
radio input "true"
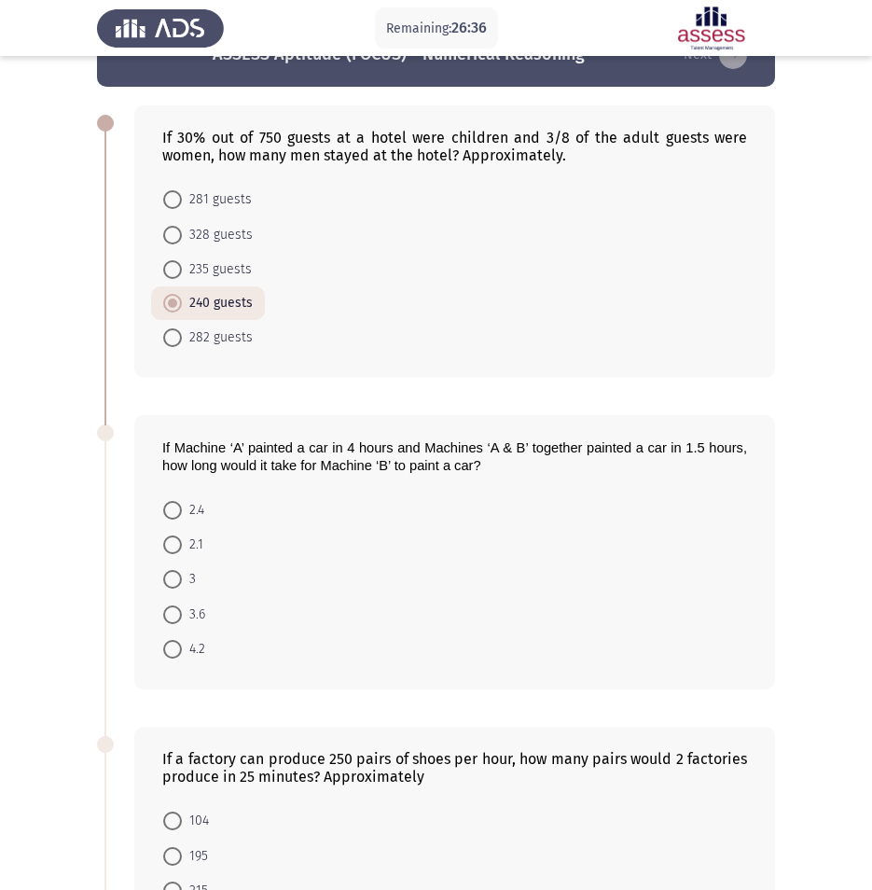
scroll to position [48, 0]
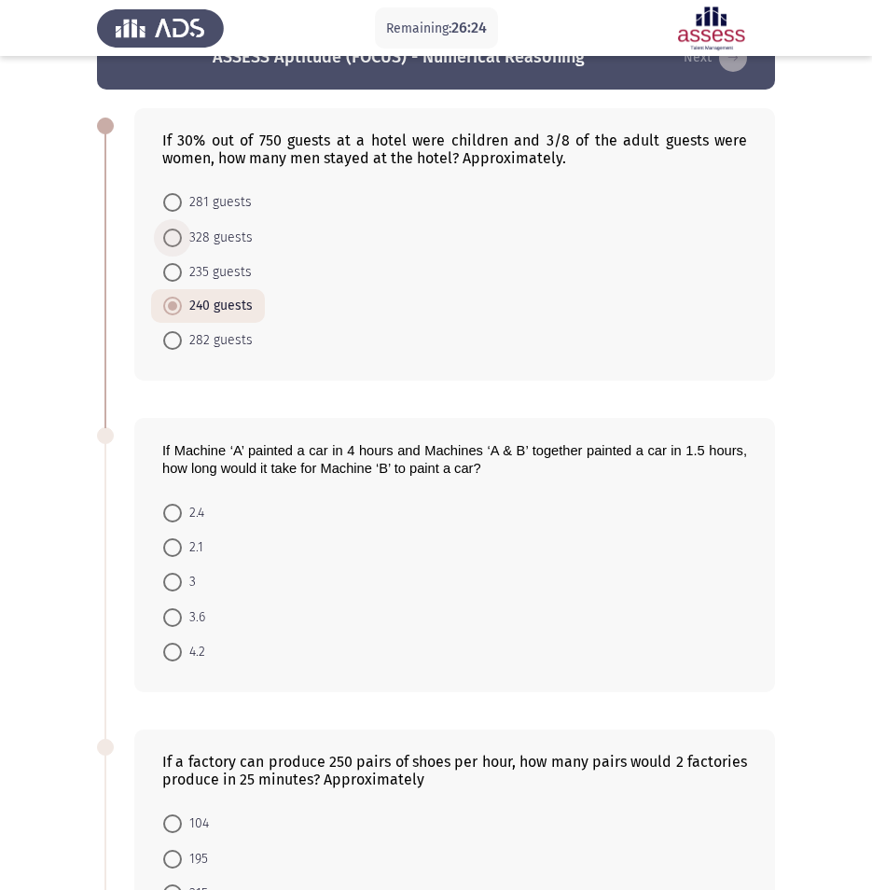
click at [175, 237] on span at bounding box center [172, 237] width 19 height 19
click at [175, 237] on input "328 guests" at bounding box center [172, 237] width 19 height 19
radio input "true"
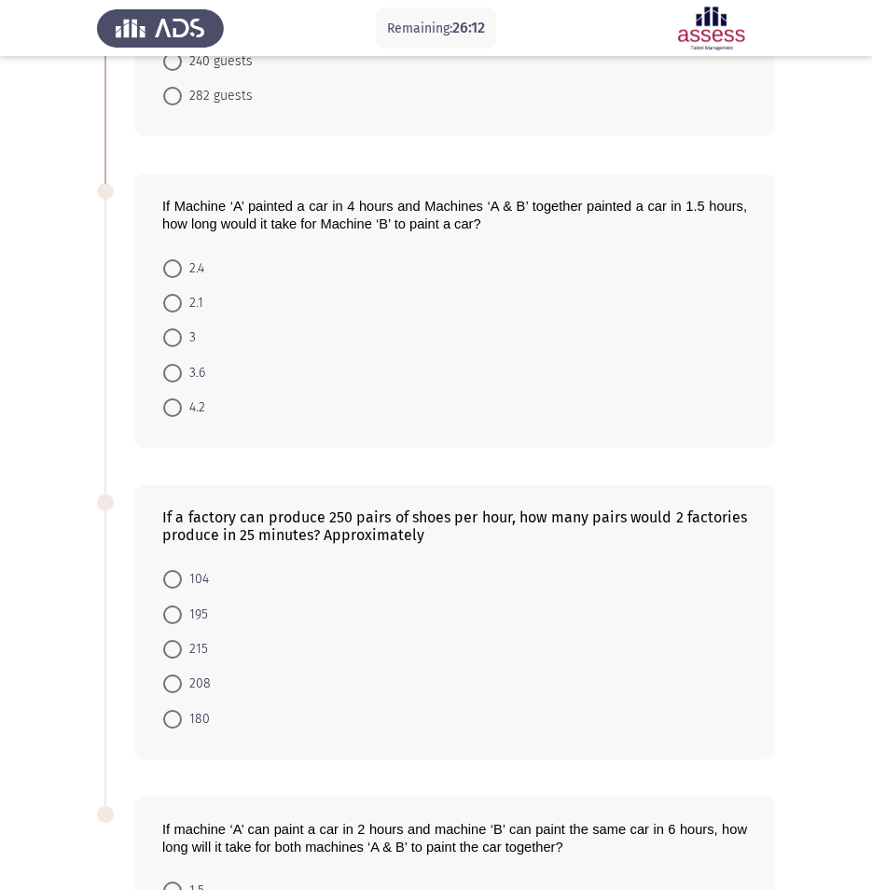
scroll to position [296, 0]
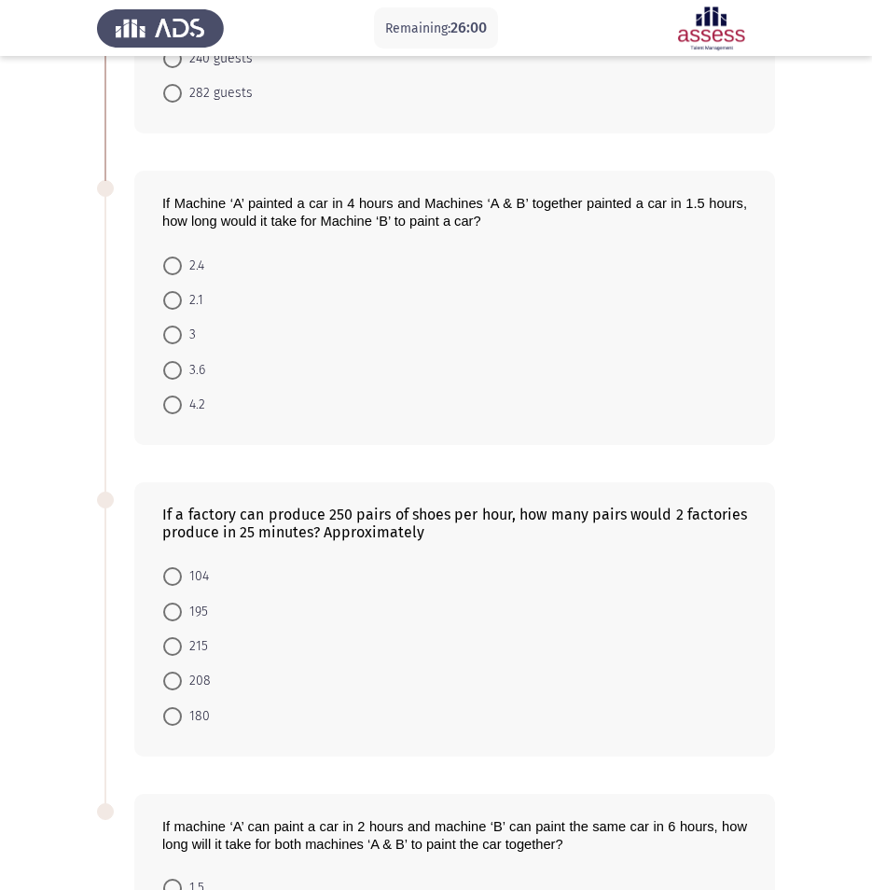
click at [170, 266] on span at bounding box center [172, 265] width 19 height 19
click at [170, 266] on input "2.4" at bounding box center [172, 265] width 19 height 19
radio input "true"
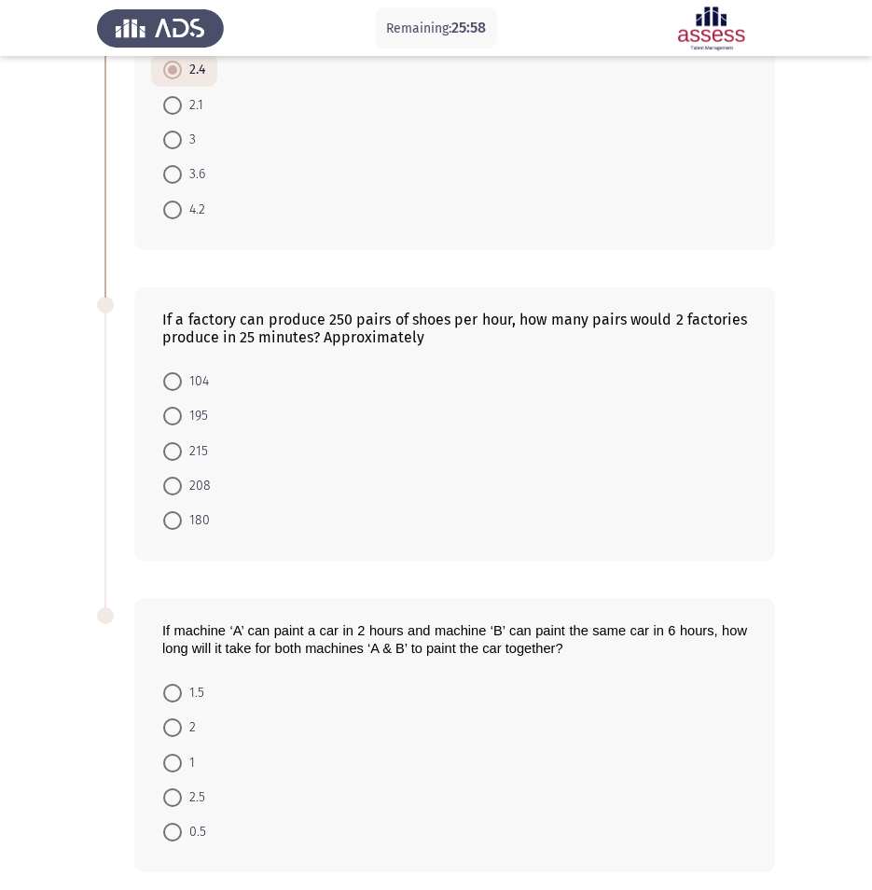
scroll to position [507, 0]
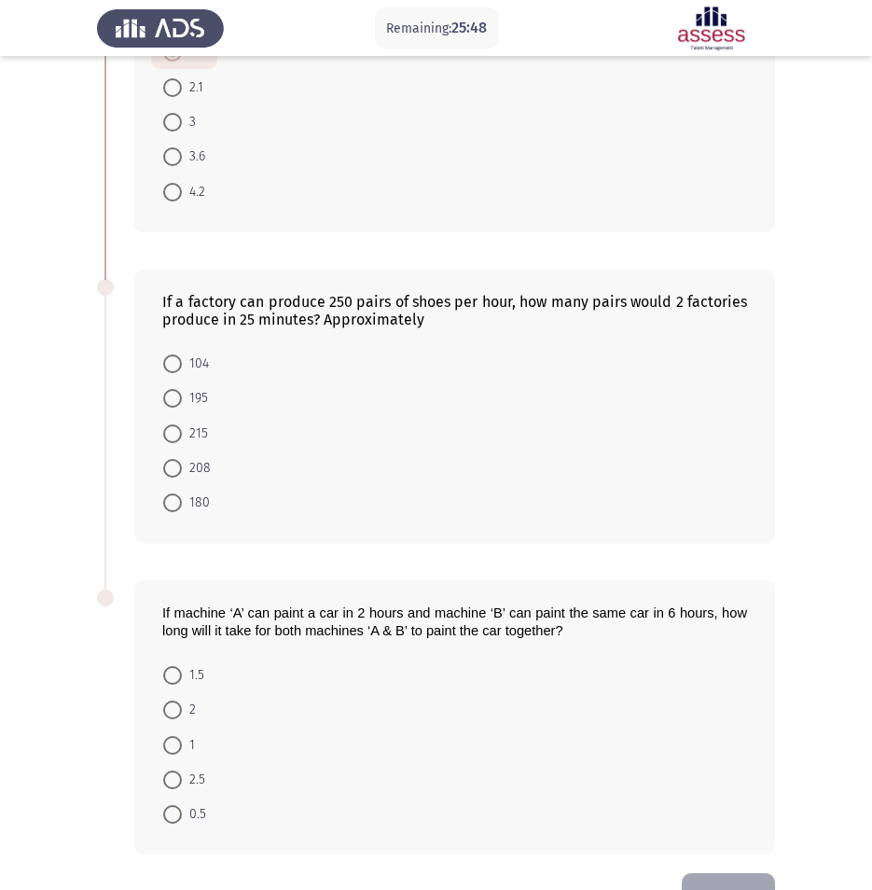
click at [65, 480] on app-assessment-container "Remaining: 25:48 ASSESS Aptitude (FOCUS) - Numerical Reasoning Next If 30% out …" at bounding box center [436, 220] width 872 height 1306
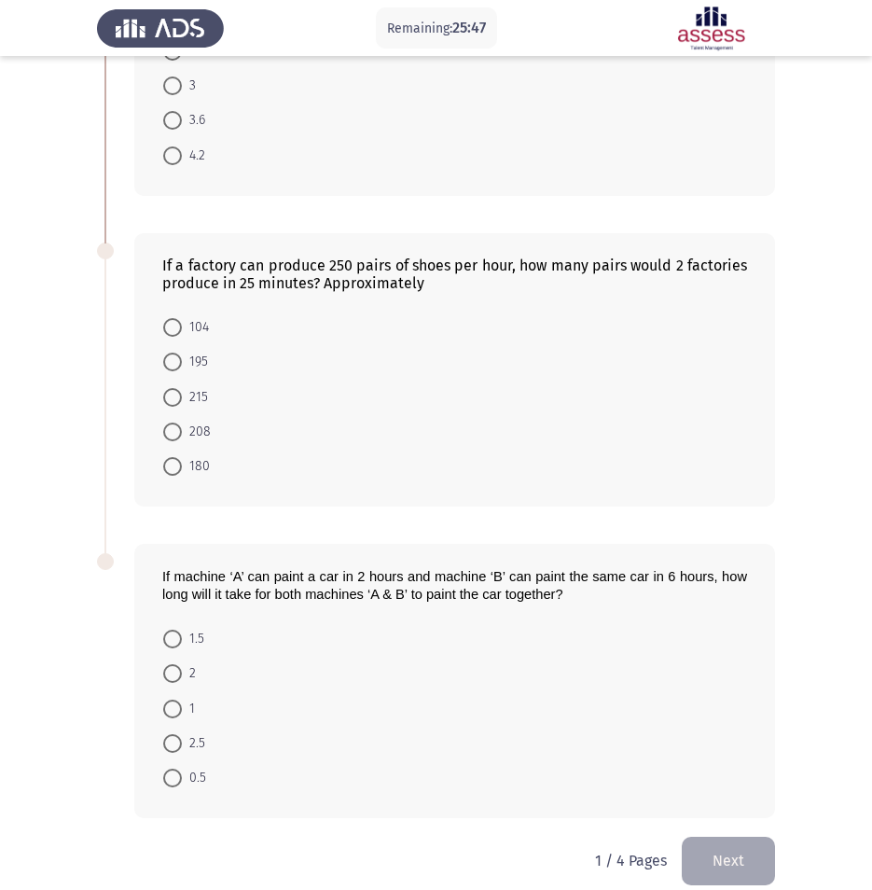
scroll to position [565, 0]
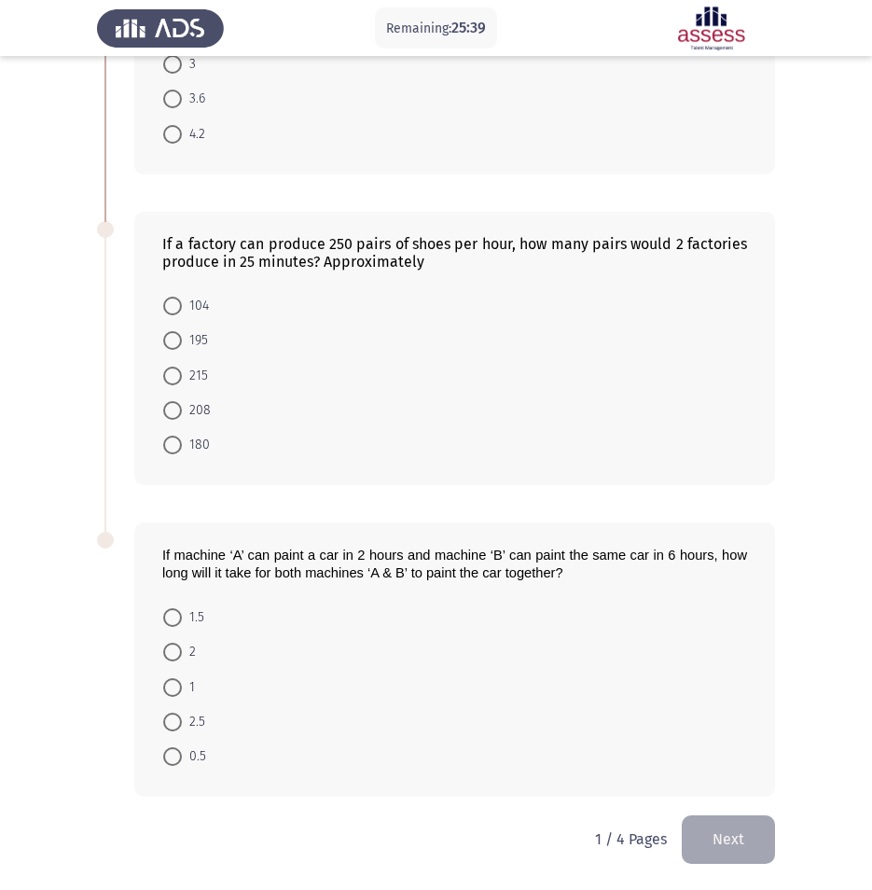
click at [168, 405] on span at bounding box center [172, 410] width 19 height 19
click at [168, 405] on input "208" at bounding box center [172, 410] width 19 height 19
radio input "true"
click at [180, 613] on span at bounding box center [172, 616] width 19 height 19
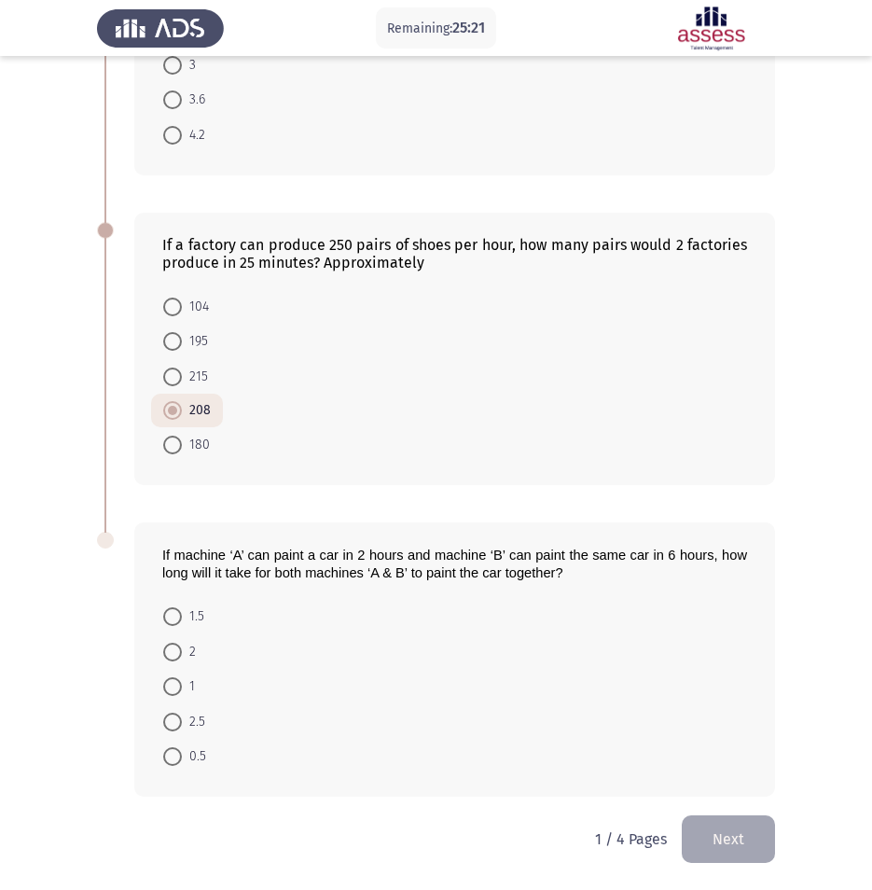
click at [180, 613] on input "1.5" at bounding box center [172, 616] width 19 height 19
radio input "true"
click at [776, 843] on html "Remaining: 25:19 ASSESS Aptitude (FOCUS) - Numerical Reasoning Next If 30% out …" at bounding box center [436, 163] width 872 height 1453
click at [751, 844] on button "Next" at bounding box center [728, 839] width 93 height 48
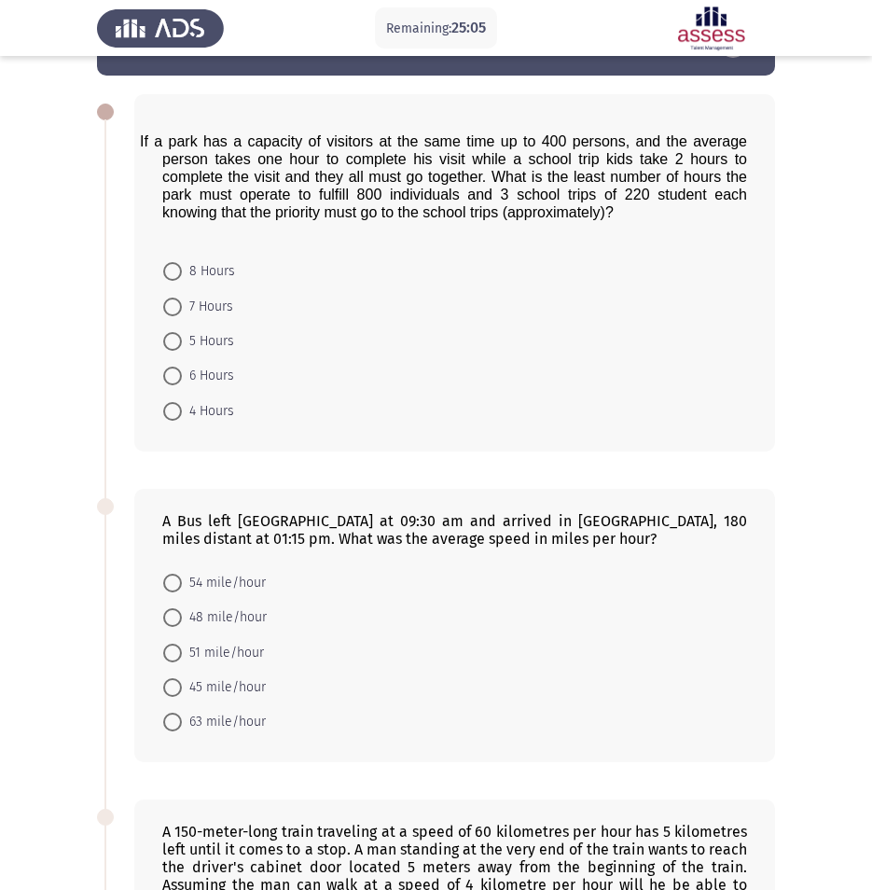
scroll to position [18, 0]
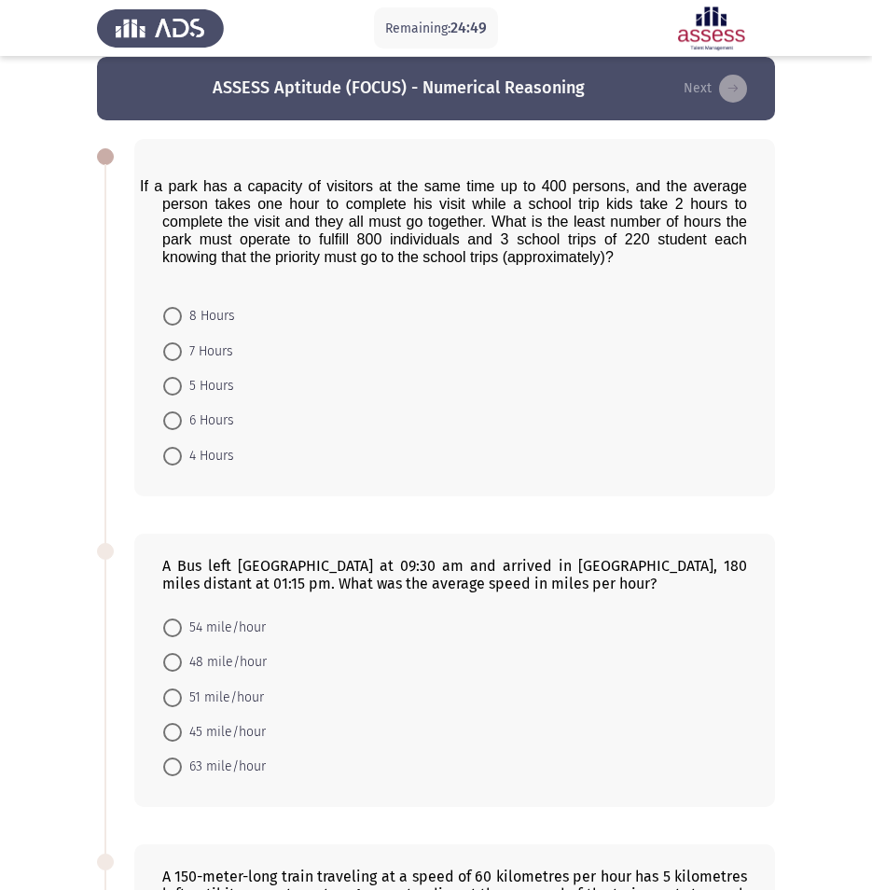
click at [168, 419] on span at bounding box center [172, 420] width 19 height 19
click at [168, 419] on input "6 Hours" at bounding box center [172, 420] width 19 height 19
radio input "true"
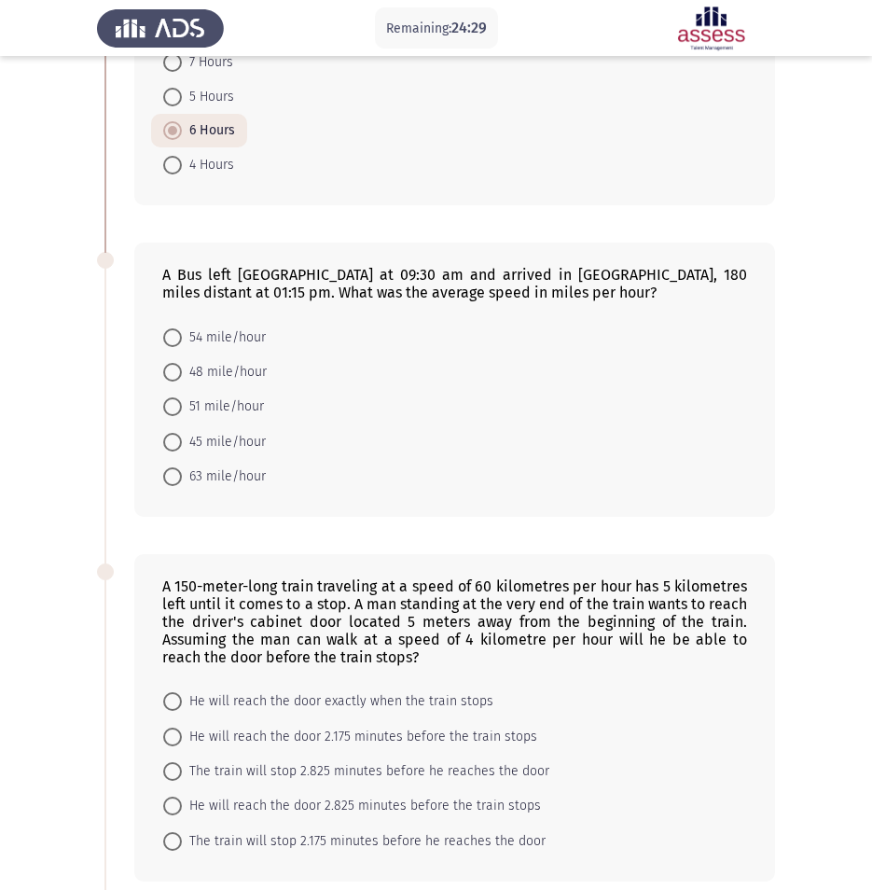
scroll to position [318, 0]
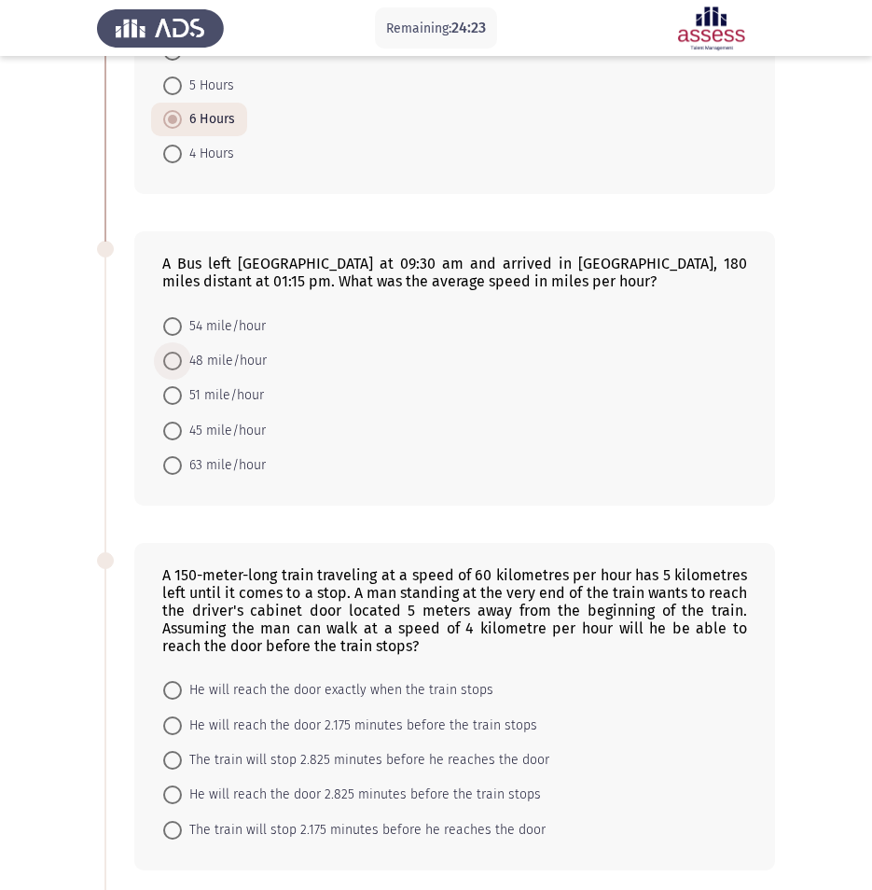
click at [170, 358] on span at bounding box center [172, 361] width 19 height 19
click at [170, 358] on input "48 mile/hour" at bounding box center [172, 361] width 19 height 19
radio input "true"
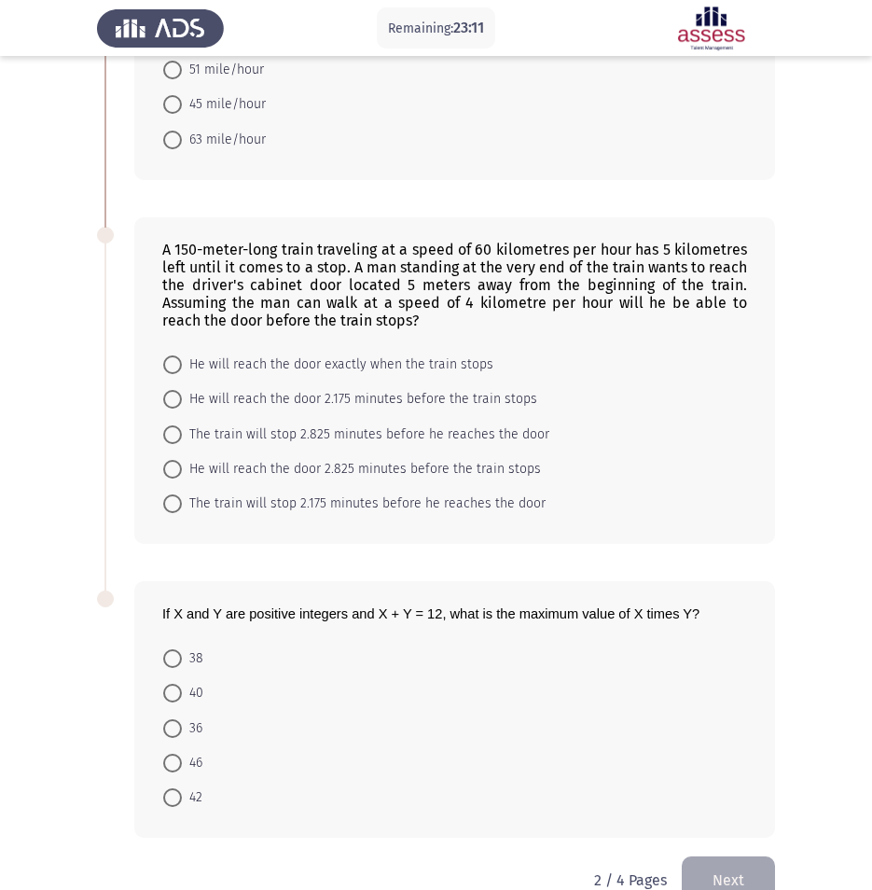
scroll to position [684, 0]
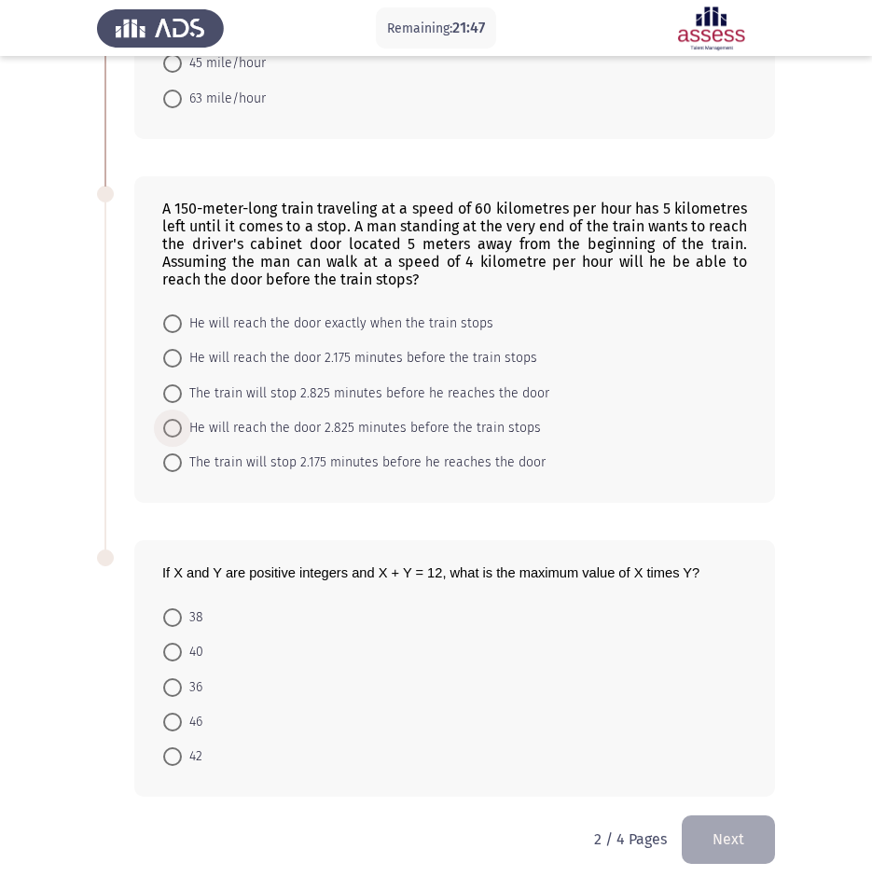
click at [178, 424] on span at bounding box center [172, 428] width 19 height 19
click at [178, 424] on input "He will reach the door 2.825 minutes before the train stops" at bounding box center [172, 428] width 19 height 19
radio input "true"
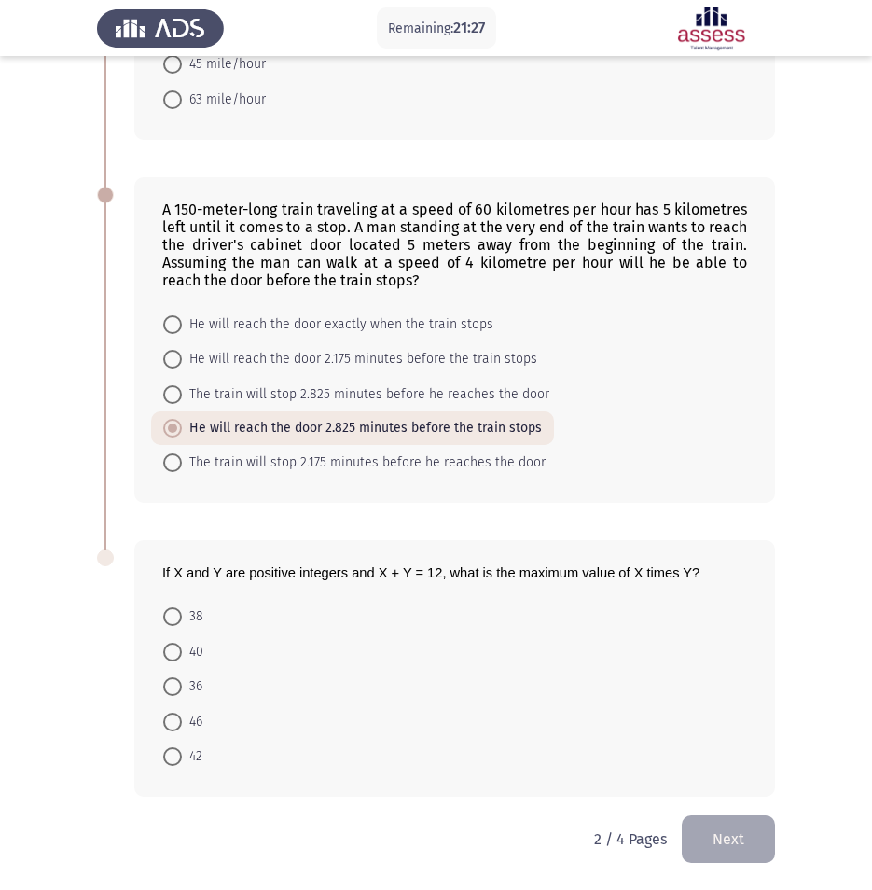
click at [176, 690] on span at bounding box center [172, 686] width 19 height 19
click at [176, 690] on input "36" at bounding box center [172, 686] width 19 height 19
radio input "true"
click at [737, 838] on button "Next" at bounding box center [728, 839] width 93 height 48
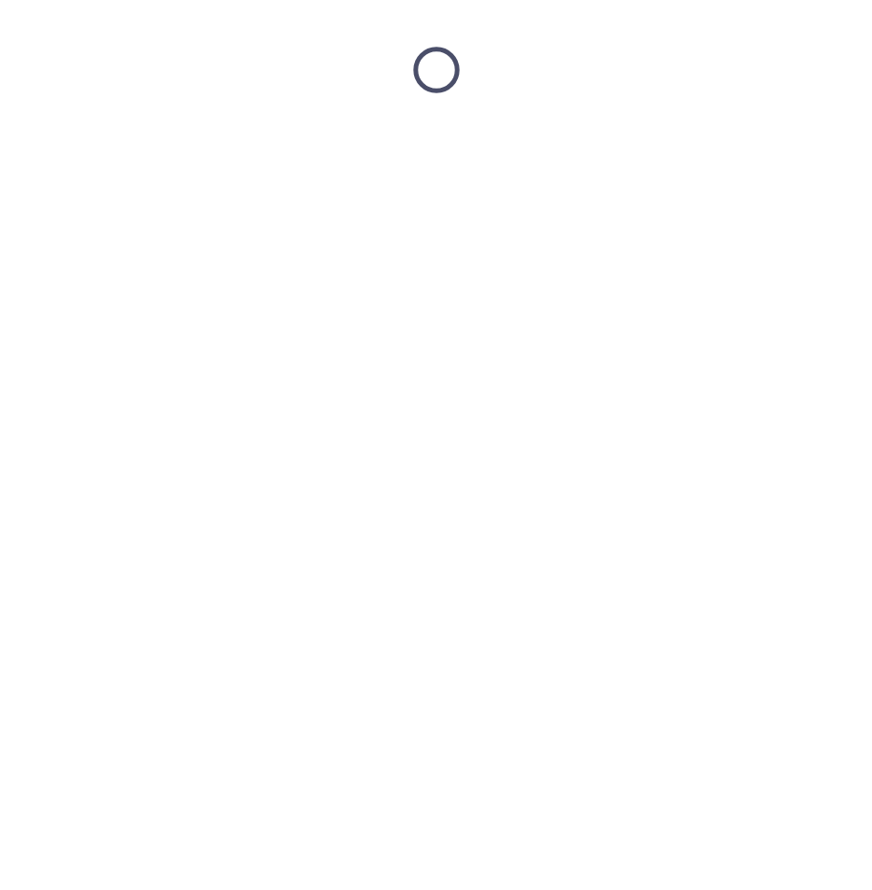
scroll to position [0, 0]
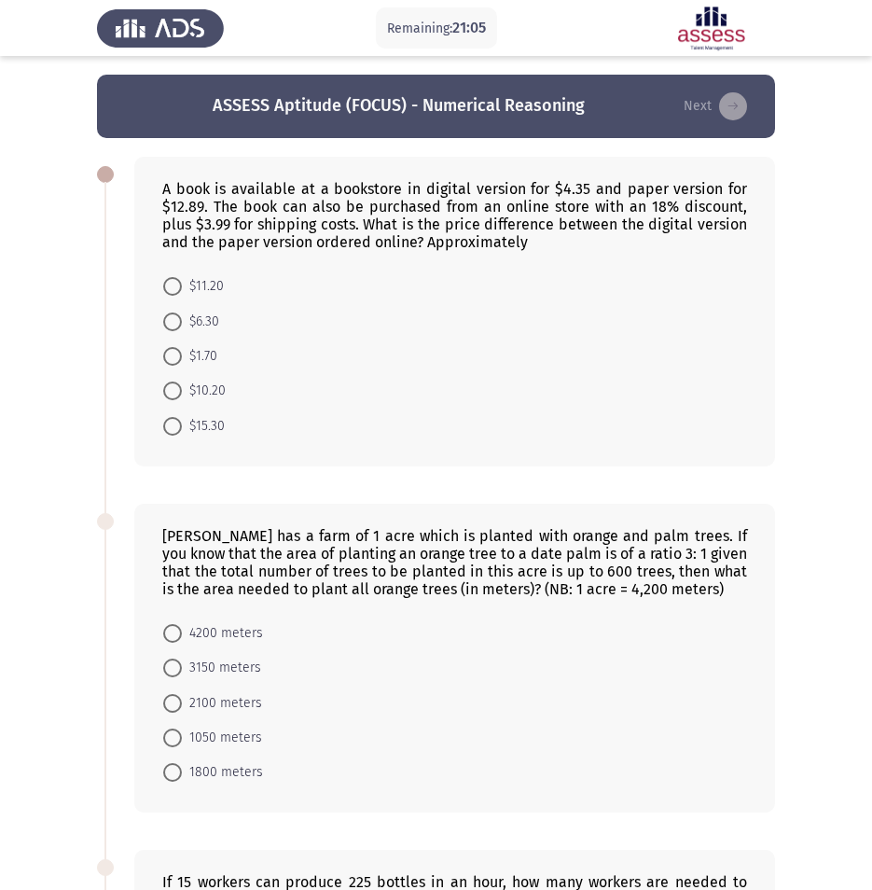
click at [178, 385] on span at bounding box center [172, 390] width 19 height 19
click at [178, 385] on input "$10.20" at bounding box center [172, 390] width 19 height 19
radio input "true"
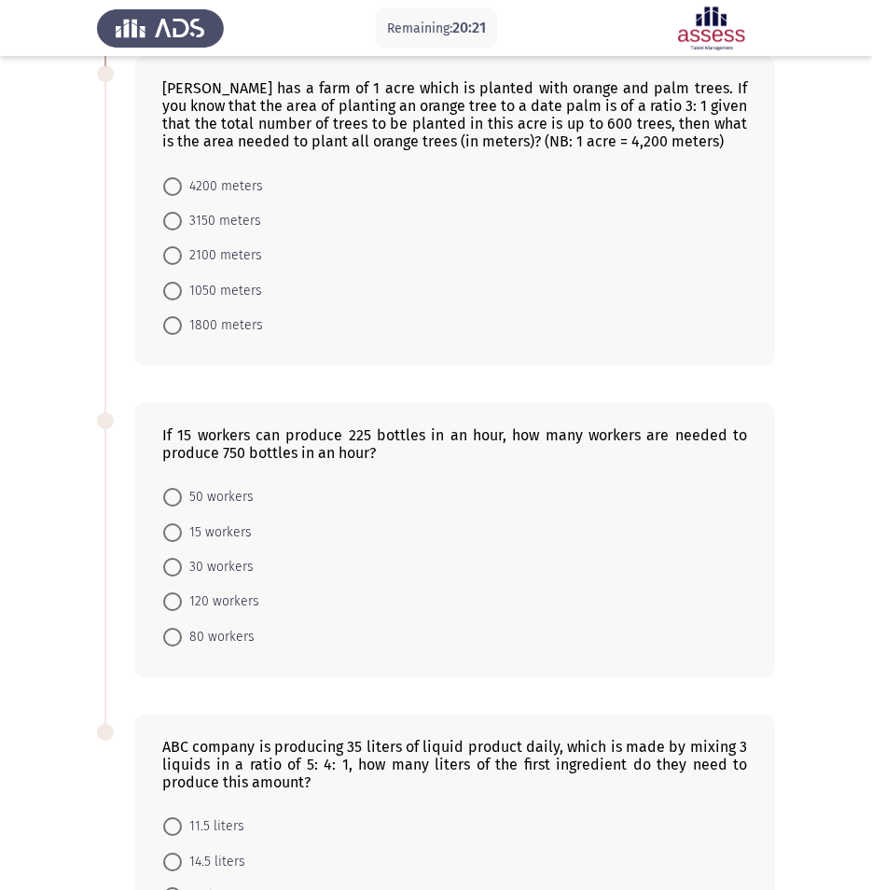
scroll to position [453, 0]
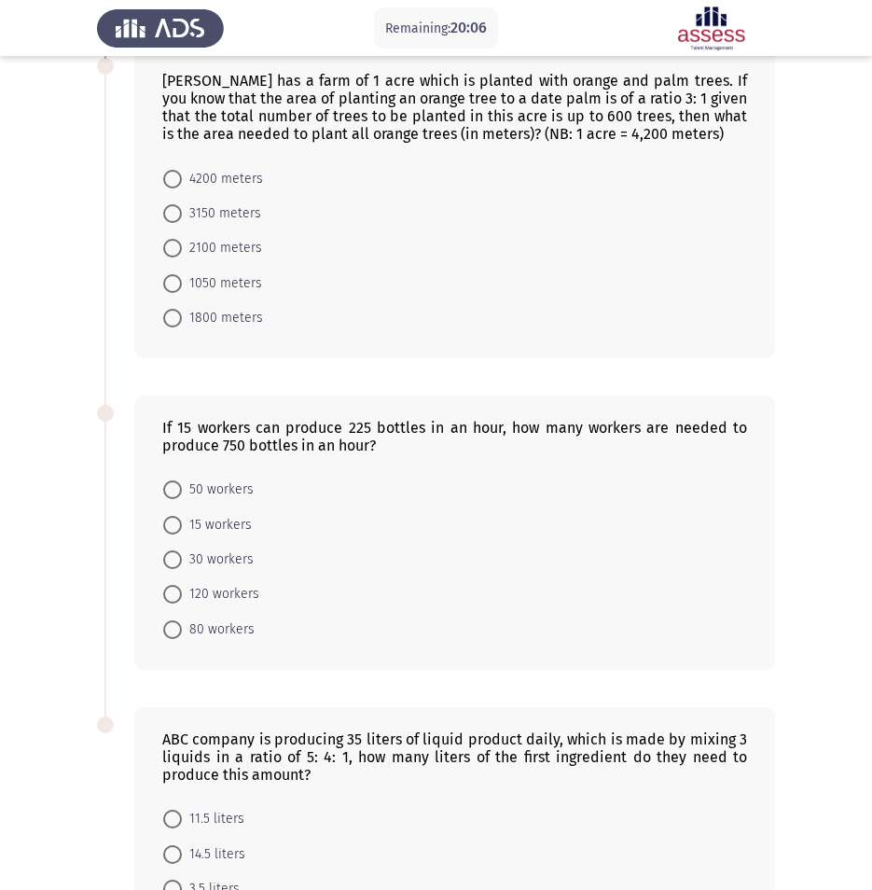
click at [176, 214] on span at bounding box center [172, 213] width 19 height 19
click at [176, 214] on input "3150 meters" at bounding box center [172, 213] width 19 height 19
radio input "true"
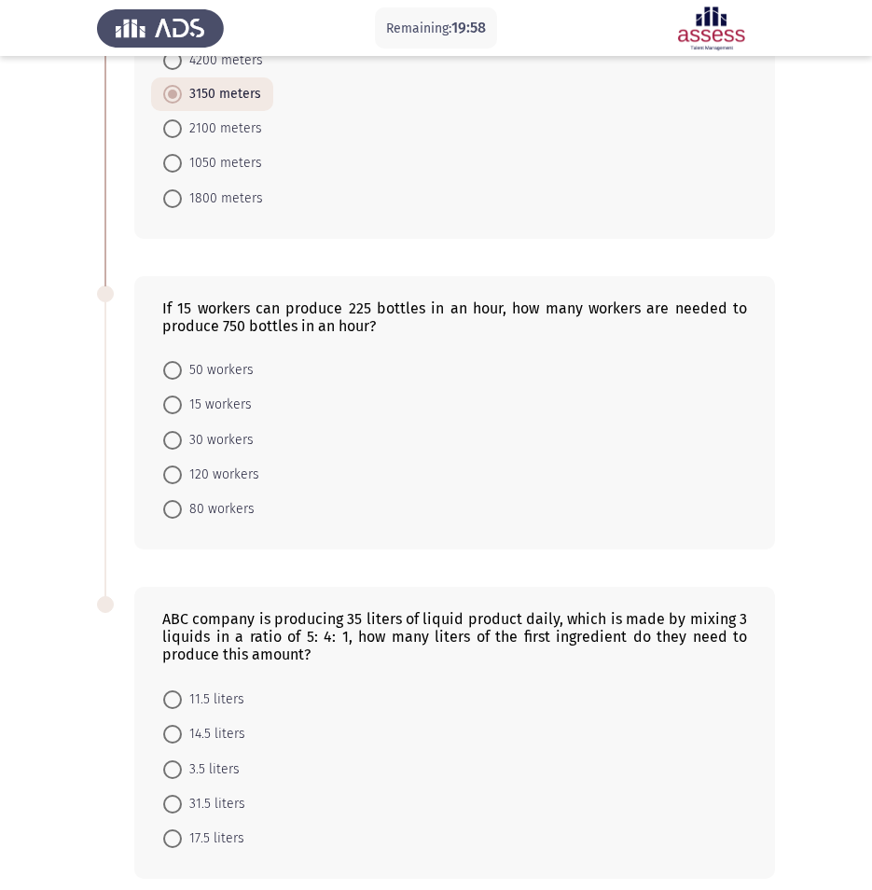
scroll to position [577, 0]
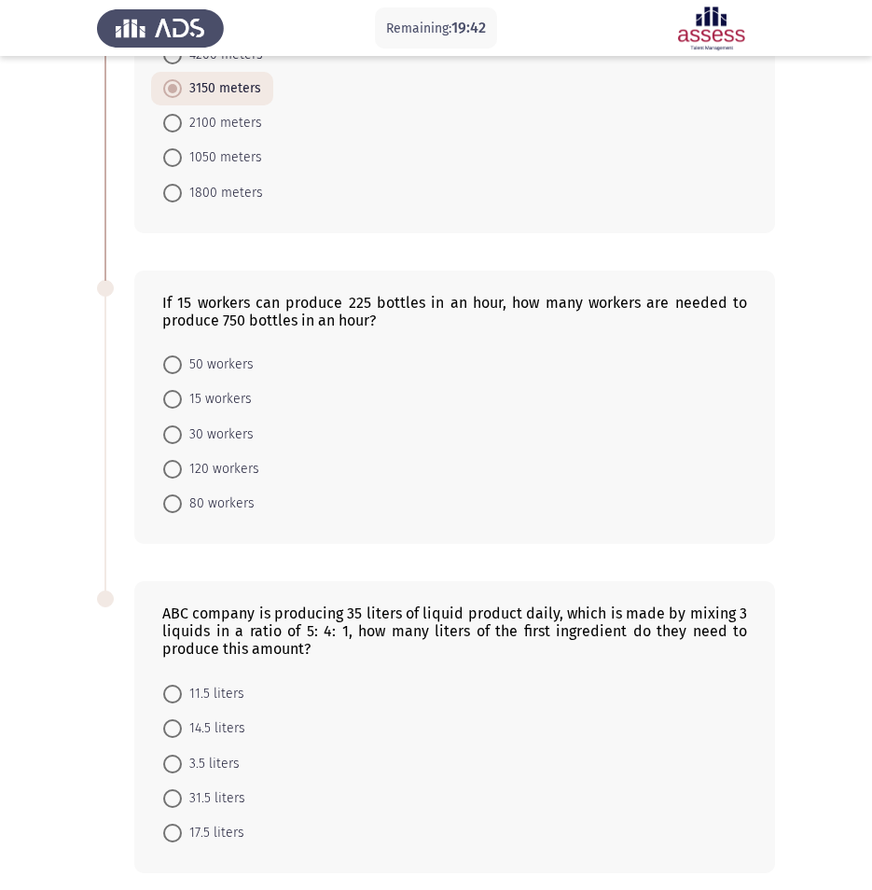
click at [165, 365] on span at bounding box center [172, 364] width 19 height 19
click at [165, 365] on input "50 workers" at bounding box center [172, 364] width 19 height 19
radio input "true"
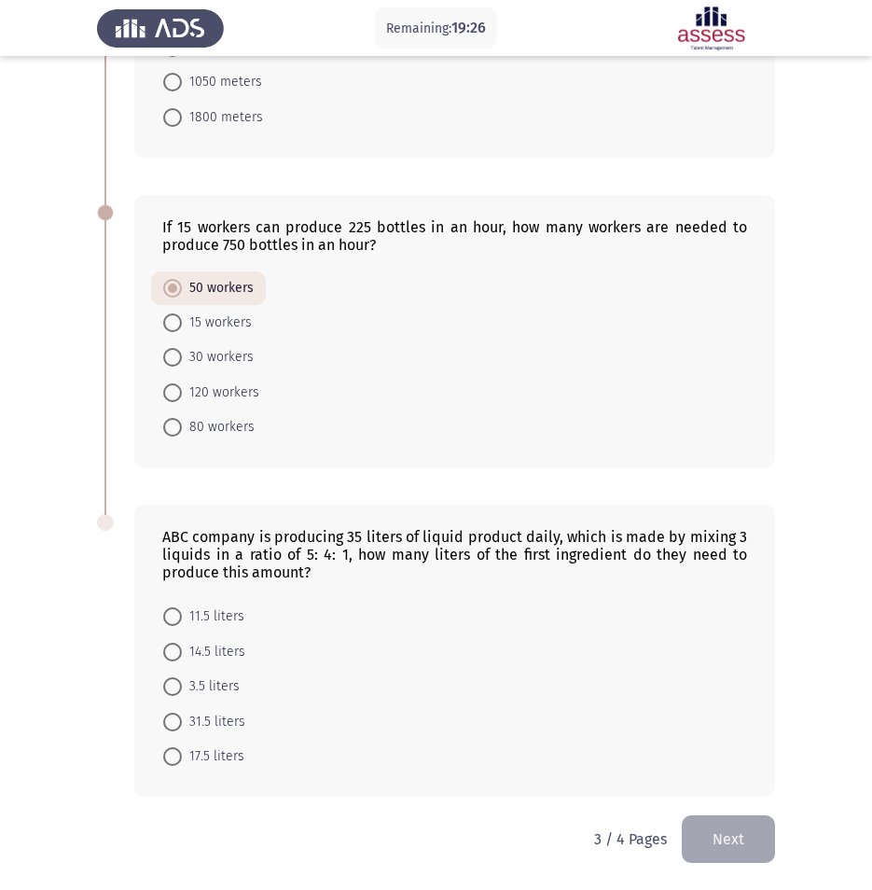
drag, startPoint x: 167, startPoint y: 757, endPoint x: 180, endPoint y: 766, distance: 15.5
click at [167, 757] on span at bounding box center [172, 756] width 19 height 19
click at [167, 757] on input "17.5 liters" at bounding box center [172, 756] width 19 height 19
radio input "true"
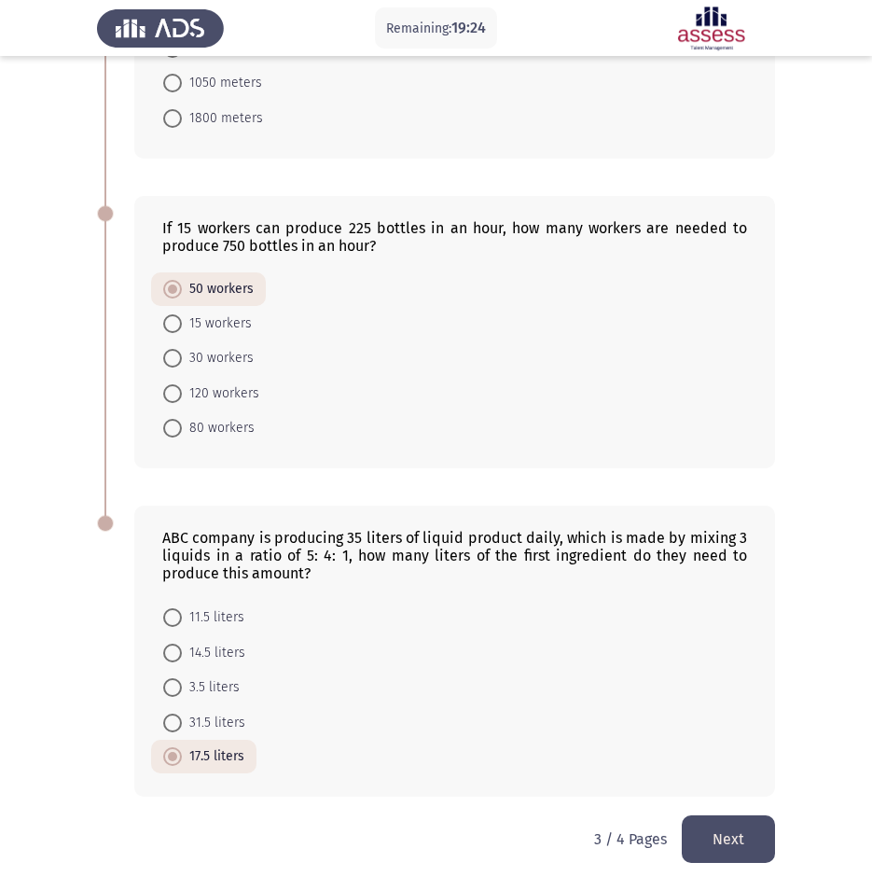
click at [741, 848] on button "Next" at bounding box center [728, 839] width 93 height 48
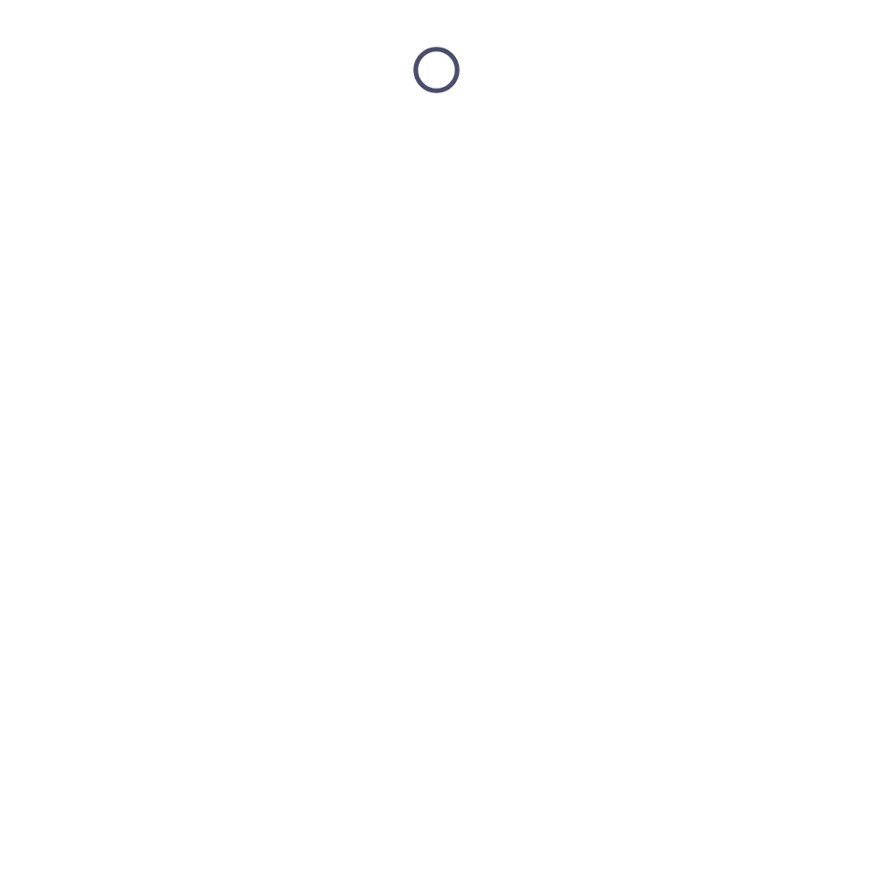
scroll to position [0, 0]
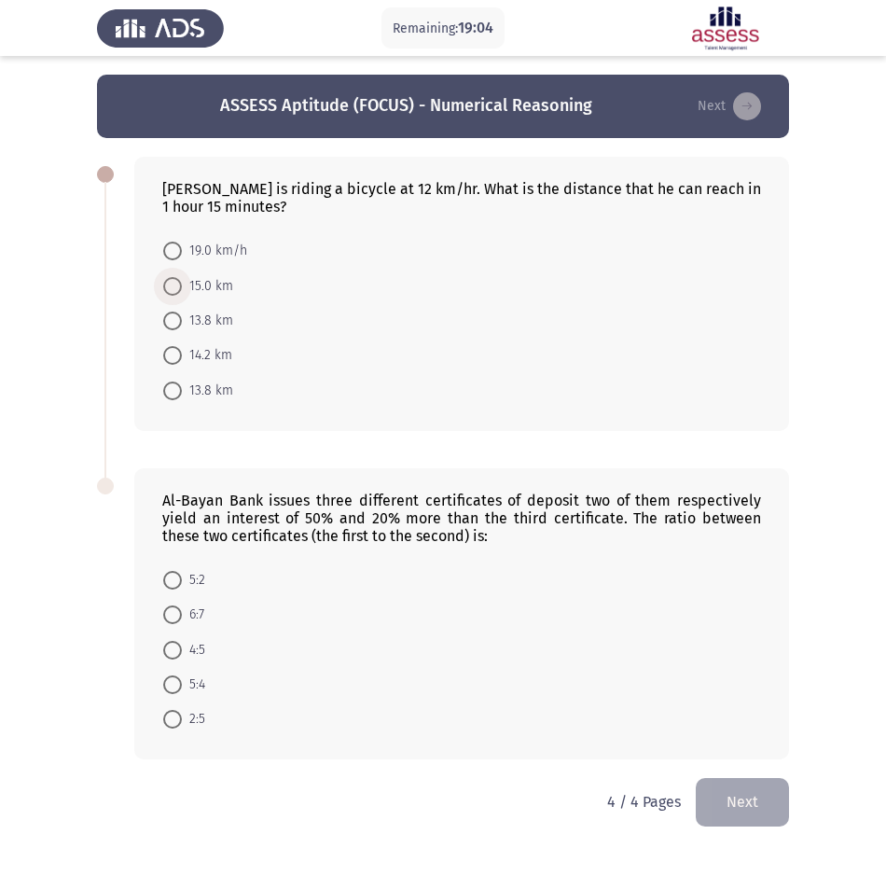
click at [174, 287] on span at bounding box center [172, 286] width 19 height 19
click at [174, 287] on input "15.0 km" at bounding box center [172, 286] width 19 height 19
radio input "true"
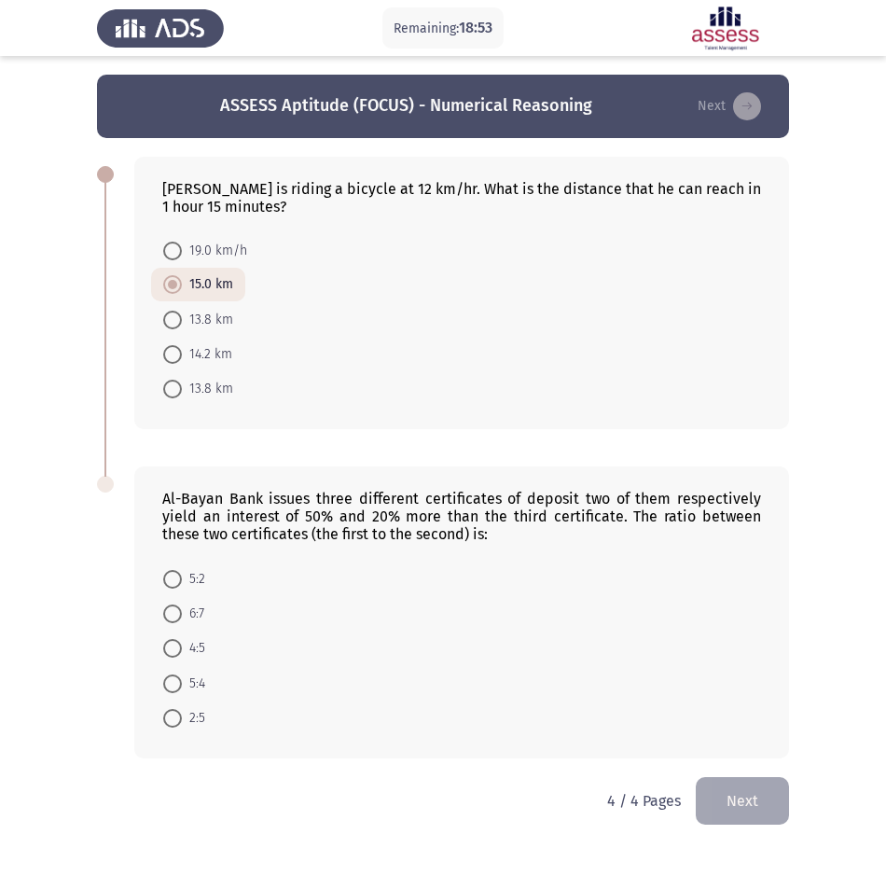
click at [34, 284] on app-assessment-container "Remaining: 18:53 ASSESS Aptitude (FOCUS) - Numerical Reasoning Next [PERSON_NAM…" at bounding box center [443, 426] width 886 height 702
click at [181, 679] on span at bounding box center [172, 683] width 19 height 19
click at [181, 679] on input "5:4" at bounding box center [172, 683] width 19 height 19
radio input "true"
click at [726, 798] on button "Next" at bounding box center [742, 800] width 93 height 48
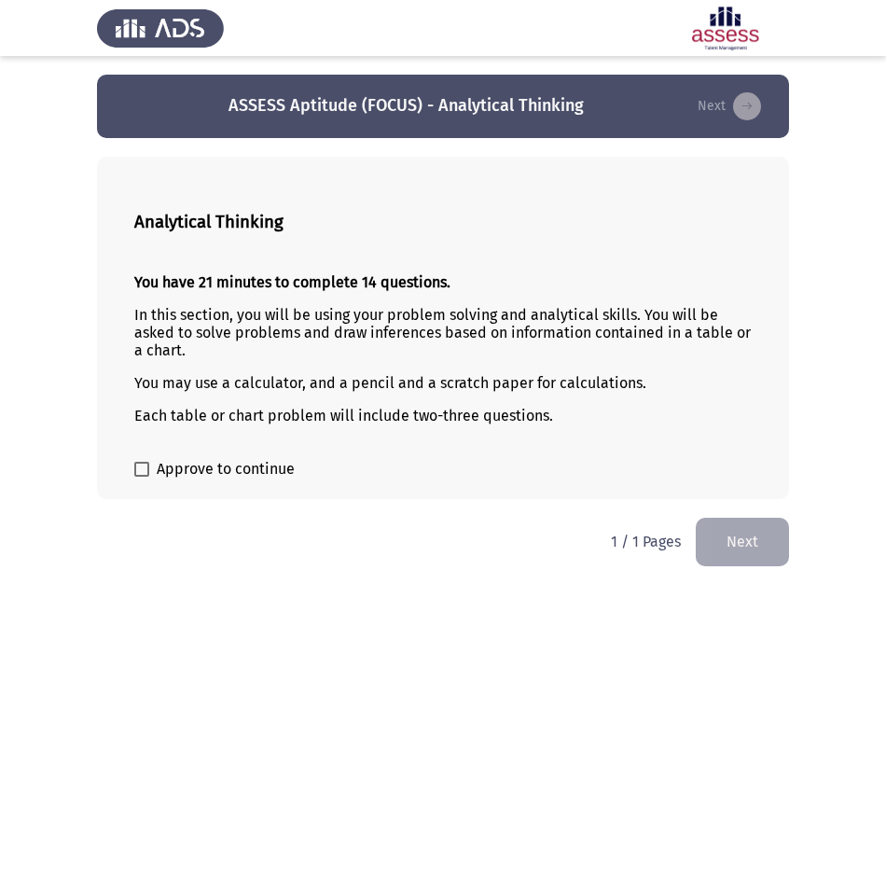
click at [145, 474] on span at bounding box center [141, 469] width 15 height 15
click at [142, 477] on input "Approve to continue" at bounding box center [141, 477] width 1 height 1
checkbox input "true"
click at [774, 543] on button "Next" at bounding box center [742, 542] width 93 height 48
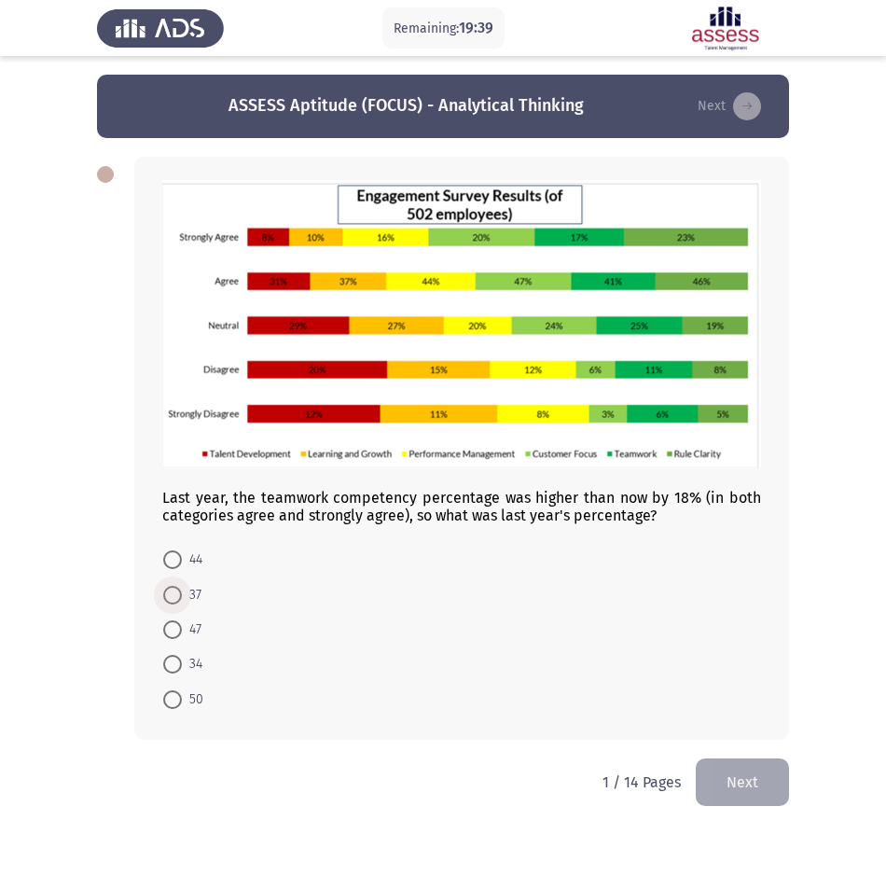
click at [170, 587] on span at bounding box center [172, 595] width 19 height 19
click at [170, 587] on input "37" at bounding box center [172, 595] width 19 height 19
radio input "true"
click at [748, 785] on button "Next" at bounding box center [742, 780] width 93 height 48
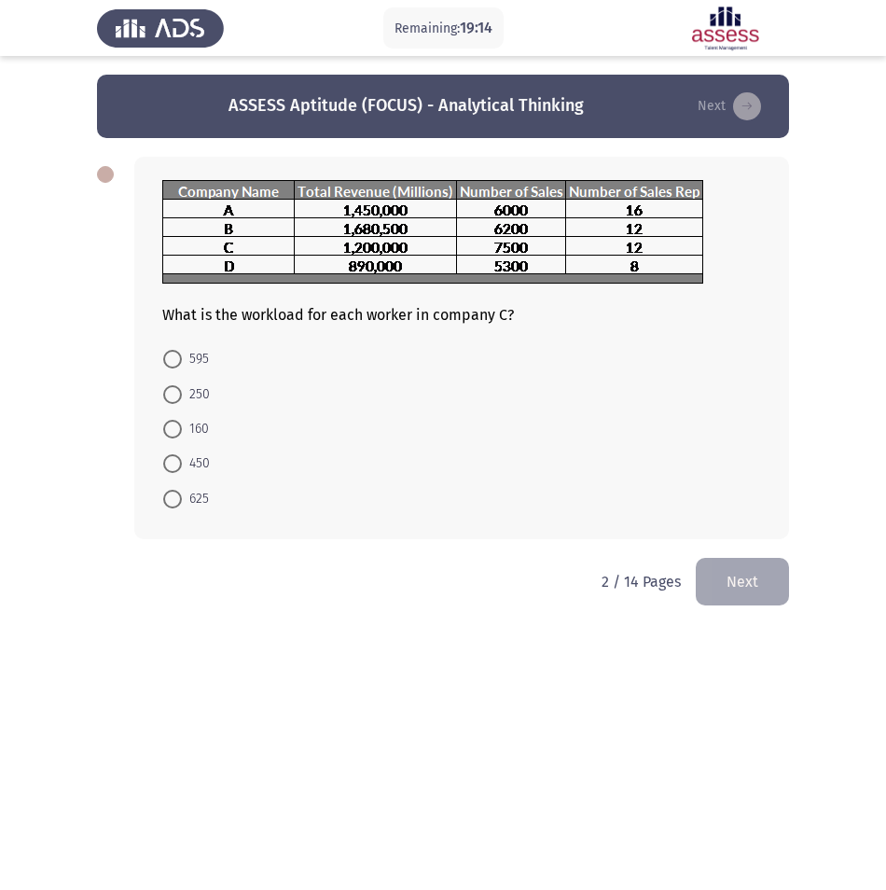
click at [178, 497] on span at bounding box center [172, 499] width 19 height 19
click at [178, 497] on input "625" at bounding box center [172, 499] width 19 height 19
radio input "true"
click at [768, 578] on button "Next" at bounding box center [742, 580] width 93 height 48
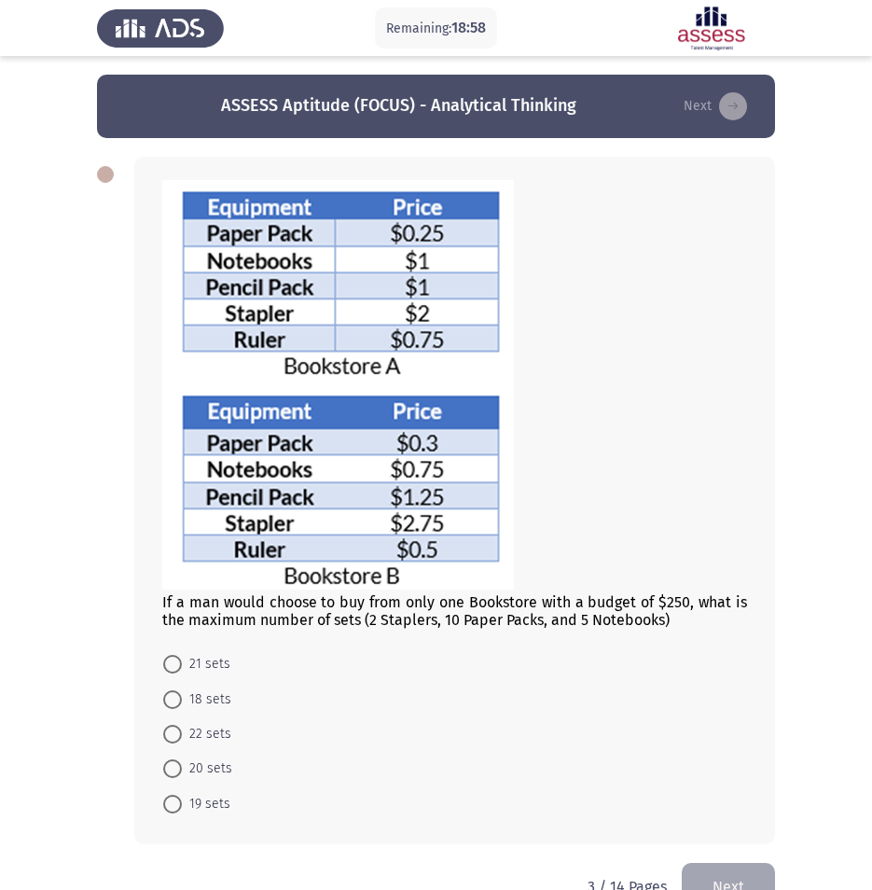
click at [28, 315] on app-assessment-container "Remaining: 18:58 ASSESS Aptitude (FOCUS) - Analytical Thinking Next If a man wo…" at bounding box center [436, 469] width 872 height 788
click at [179, 664] on span at bounding box center [172, 664] width 19 height 19
click at [179, 664] on input "21 sets" at bounding box center [172, 664] width 19 height 19
radio input "true"
click at [720, 873] on button "Next" at bounding box center [728, 885] width 93 height 48
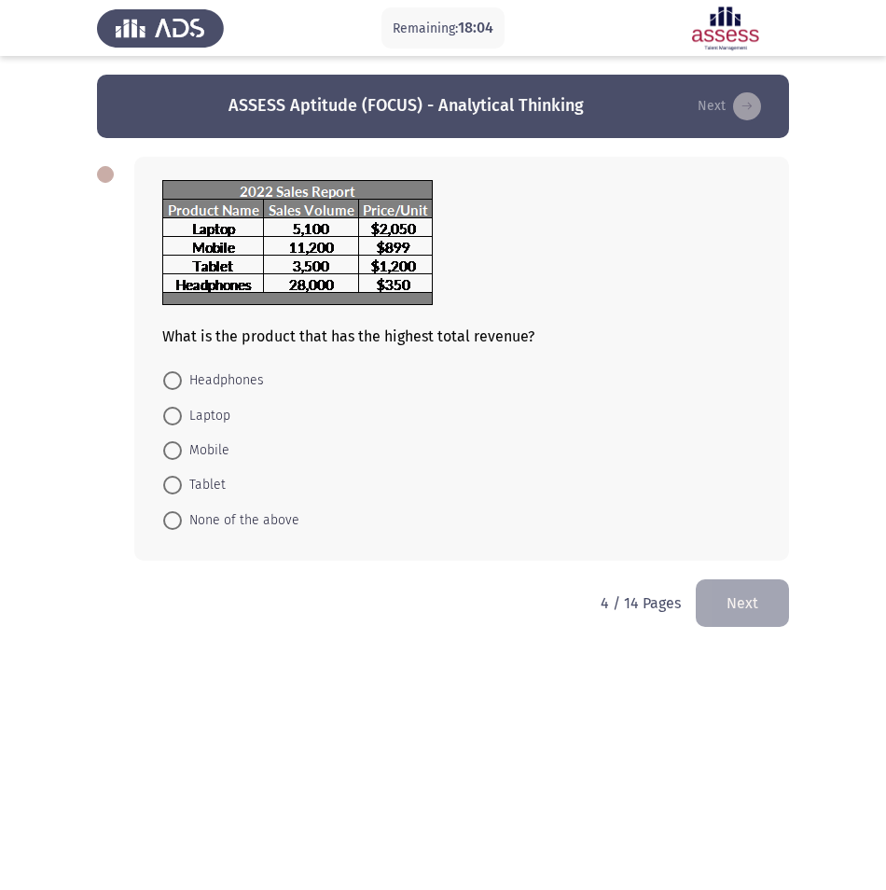
click at [397, 654] on html "Remaining: 18:04 ASSESS Aptitude (FOCUS) - Analytical Thinking Next What is the…" at bounding box center [443, 327] width 886 height 654
click at [162, 414] on mat-radio-button "Laptop" at bounding box center [196, 414] width 91 height 35
click at [166, 415] on span at bounding box center [172, 416] width 19 height 19
click at [166, 415] on input "Laptop" at bounding box center [172, 416] width 19 height 19
radio input "true"
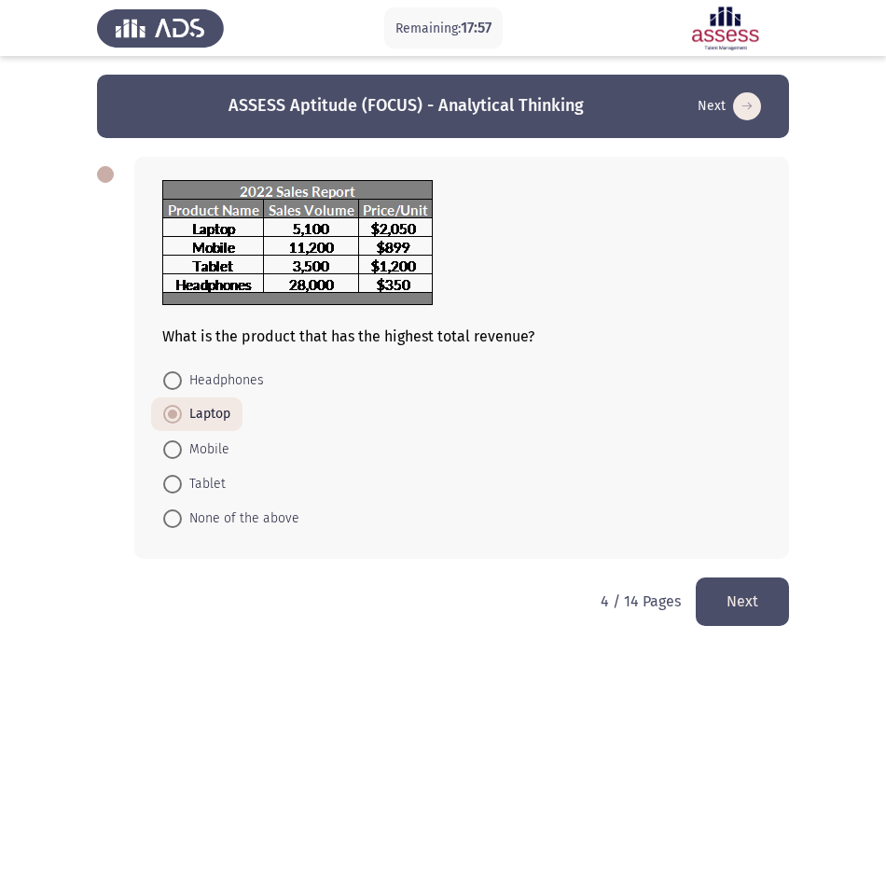
click at [774, 612] on button "Next" at bounding box center [742, 601] width 93 height 48
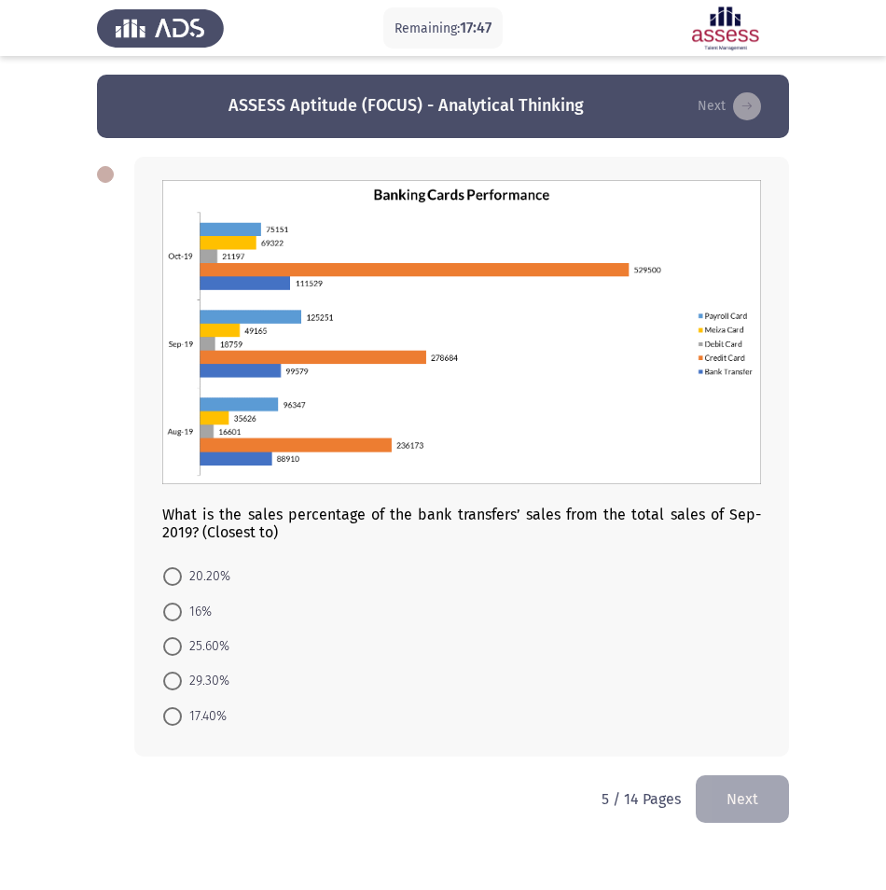
click at [187, 850] on html "Remaining: 17:47 ASSESS Aptitude (FOCUS) - Analytical Thinking Next What is the…" at bounding box center [443, 425] width 886 height 850
click at [180, 583] on span at bounding box center [172, 576] width 19 height 19
click at [180, 583] on input "20.20%" at bounding box center [172, 576] width 19 height 19
radio input "true"
click at [764, 808] on button "Next" at bounding box center [742, 797] width 93 height 48
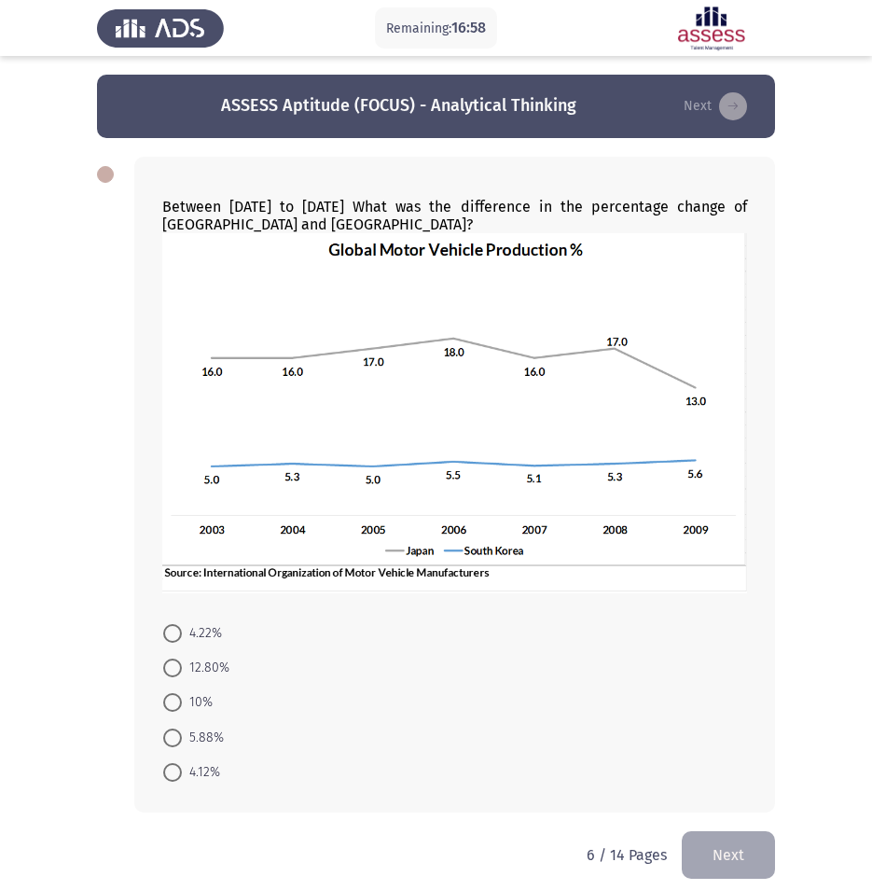
click at [28, 299] on app-assessment-container "Remaining: 16:58 ASSESS Aptitude (FOCUS) - Analytical Thinking Next Between [DA…" at bounding box center [436, 453] width 872 height 756
click at [177, 772] on span at bounding box center [172, 772] width 19 height 19
click at [177, 772] on input "4.12%" at bounding box center [172, 772] width 19 height 19
radio input "true"
click at [722, 847] on button "Next" at bounding box center [728, 854] width 93 height 48
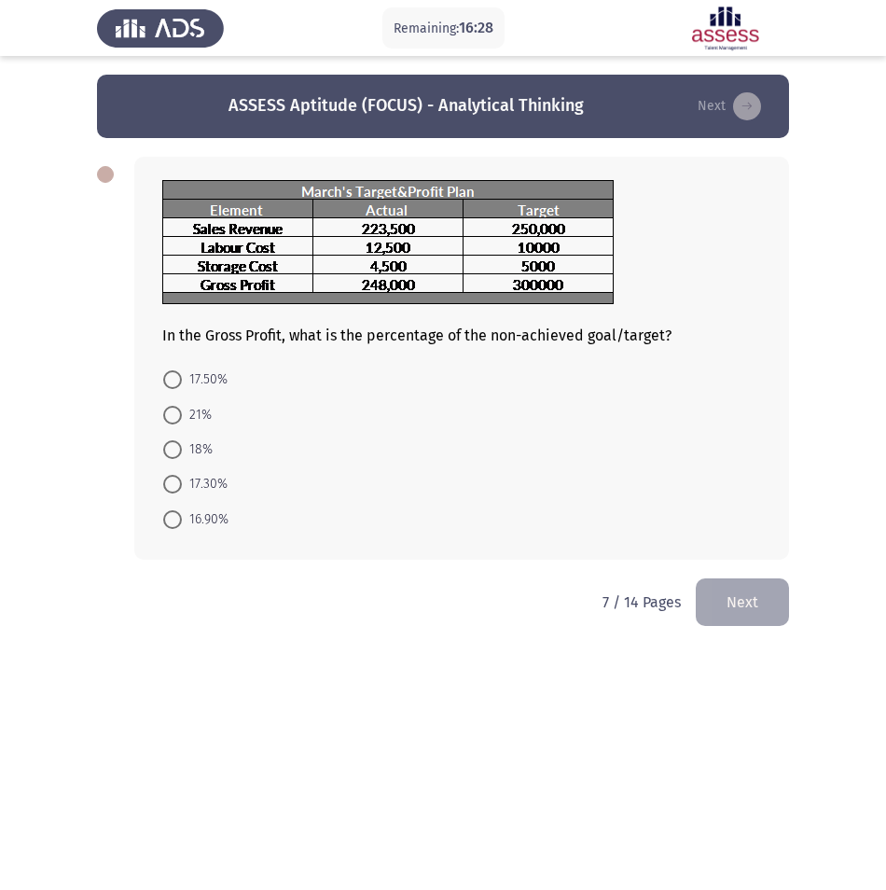
click at [377, 653] on html "Remaining: 16:28 ASSESS Aptitude (FOCUS) - Analytical Thinking Next In the Gros…" at bounding box center [443, 326] width 886 height 653
click at [176, 480] on span at bounding box center [172, 484] width 19 height 19
click at [176, 480] on input "17.30%" at bounding box center [172, 484] width 19 height 19
radio input "true"
click at [733, 597] on button "Next" at bounding box center [742, 600] width 93 height 48
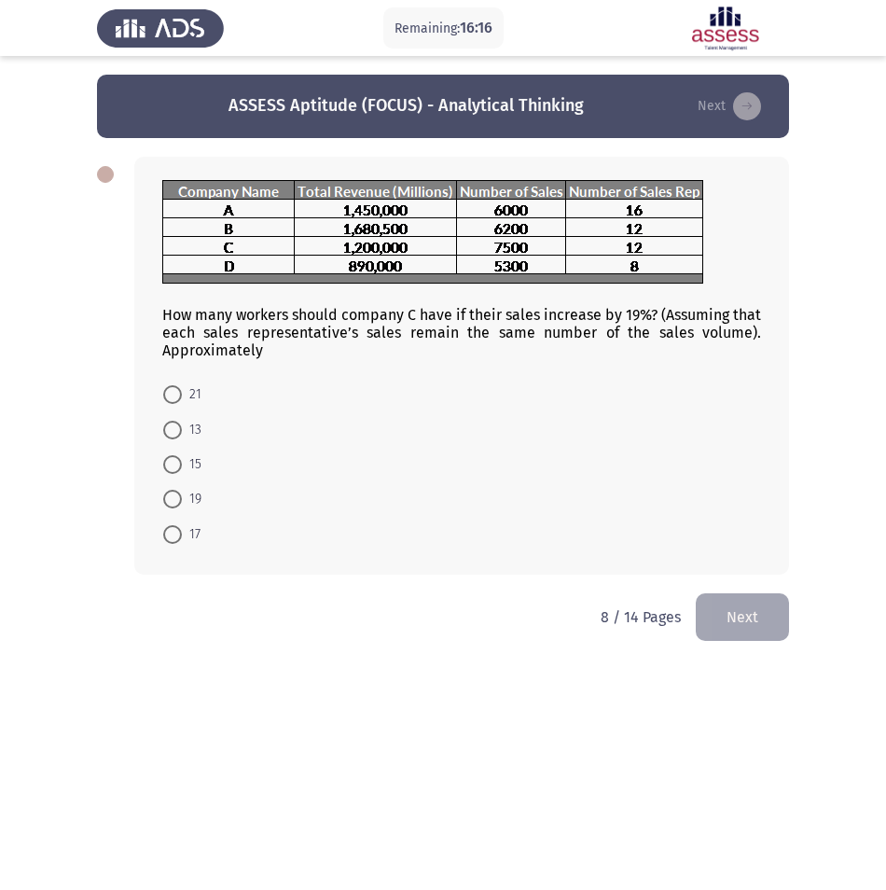
click at [106, 668] on html "Remaining: 16:16 ASSESS Aptitude (FOCUS) - Analytical Thinking Next How many wo…" at bounding box center [443, 334] width 886 height 668
click at [165, 467] on span at bounding box center [172, 464] width 19 height 19
click at [165, 467] on input "15" at bounding box center [172, 464] width 19 height 19
radio input "true"
click at [777, 625] on button "Next" at bounding box center [742, 615] width 93 height 48
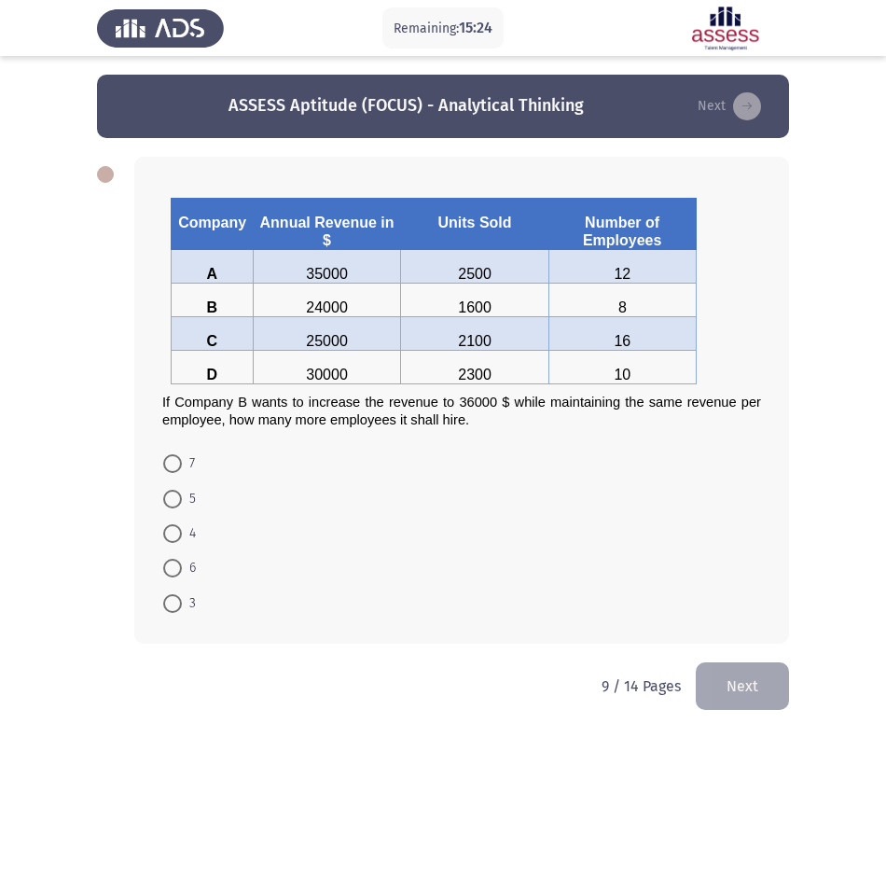
click at [183, 737] on html "Remaining: 15:24 ASSESS Aptitude (FOCUS) - Analytical Thinking Next Company Ann…" at bounding box center [443, 368] width 886 height 737
click at [165, 539] on span at bounding box center [172, 533] width 19 height 19
click at [165, 539] on input "4" at bounding box center [172, 533] width 19 height 19
radio input "true"
click at [778, 694] on button "Next" at bounding box center [742, 684] width 93 height 48
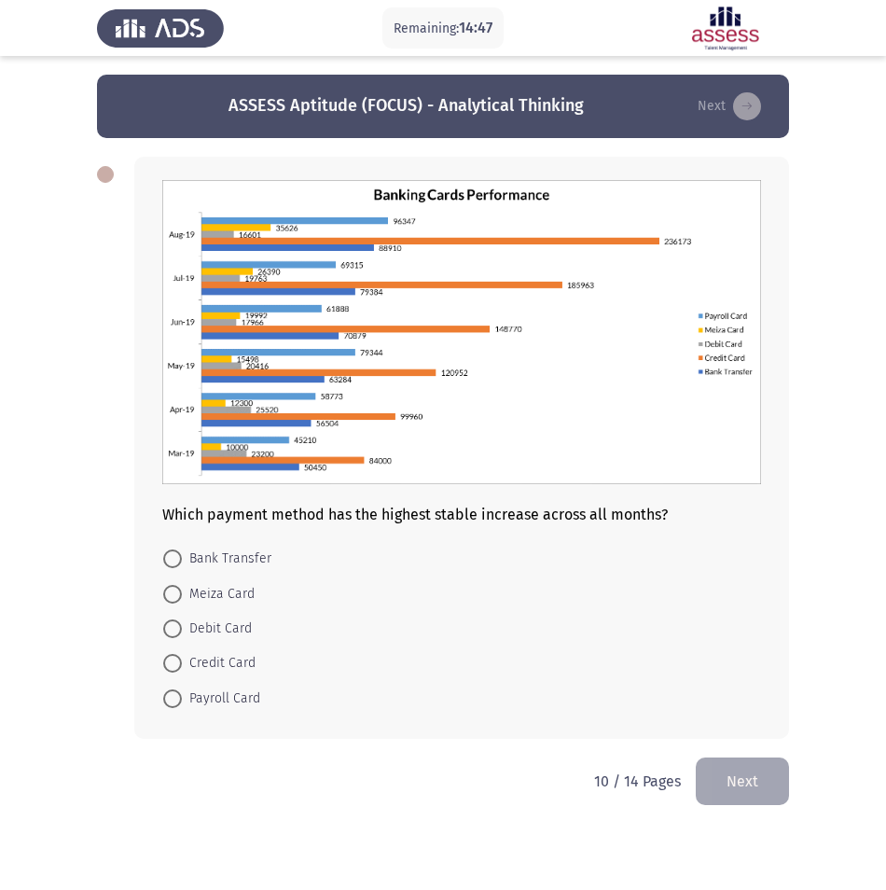
click at [33, 514] on app-assessment-container "Remaining: 14:47 ASSESS Aptitude (FOCUS) - Analytical Thinking Next Which payme…" at bounding box center [443, 416] width 886 height 683
click at [173, 653] on label "Credit Card" at bounding box center [209, 663] width 92 height 22
click at [173, 654] on input "Credit Card" at bounding box center [172, 663] width 19 height 19
radio input "true"
click at [731, 760] on button "Next" at bounding box center [742, 779] width 93 height 48
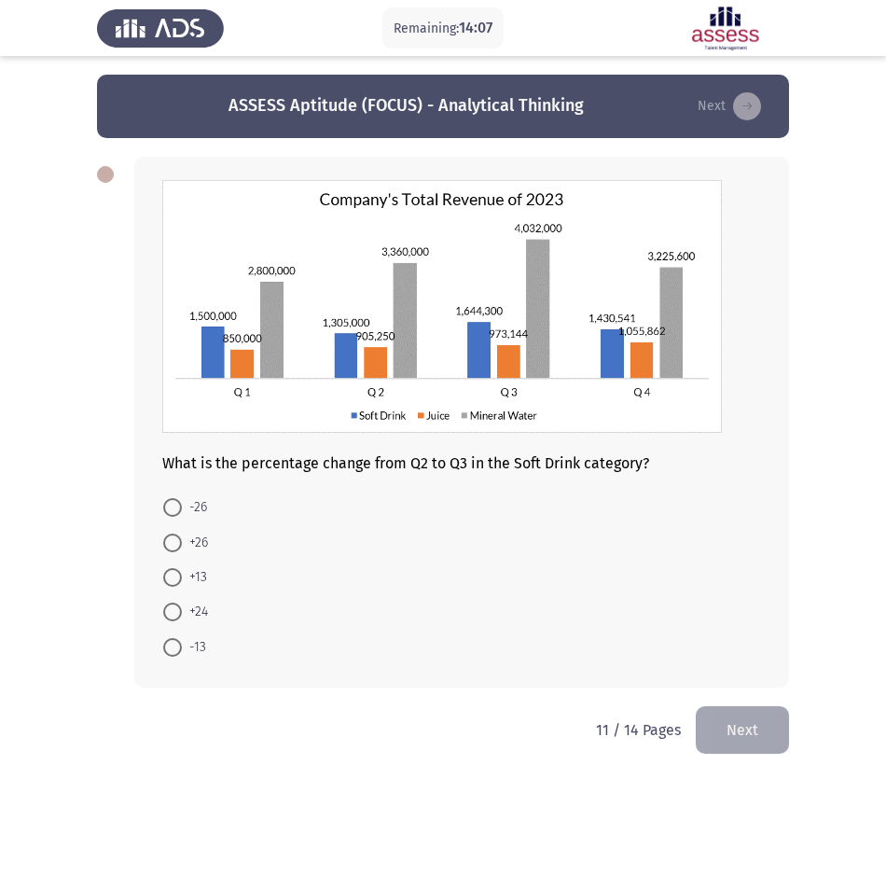
click at [125, 781] on html "Remaining: 14:07 ASSESS Aptitude (FOCUS) - Analytical Thinking Next What is the…" at bounding box center [443, 390] width 886 height 781
click at [173, 510] on span at bounding box center [172, 507] width 19 height 19
click at [173, 510] on input "-26" at bounding box center [172, 507] width 19 height 19
radio input "true"
click at [173, 547] on span at bounding box center [172, 541] width 19 height 19
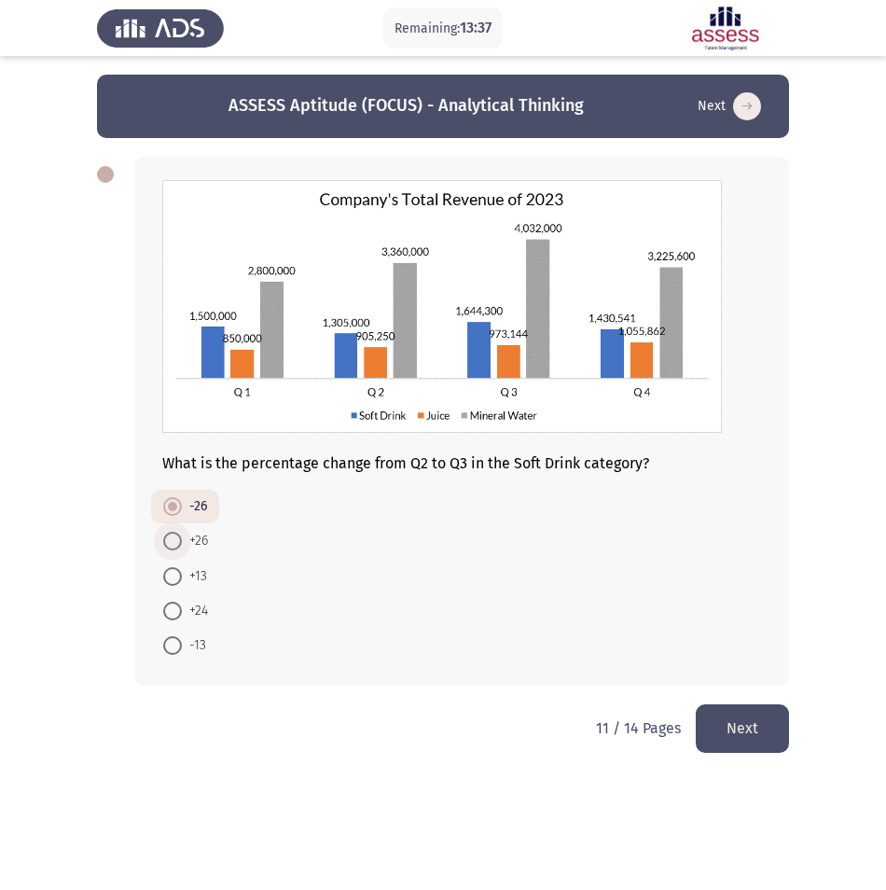
click at [173, 547] on input "+26" at bounding box center [172, 541] width 19 height 19
radio input "true"
click at [724, 730] on button "Next" at bounding box center [742, 728] width 93 height 48
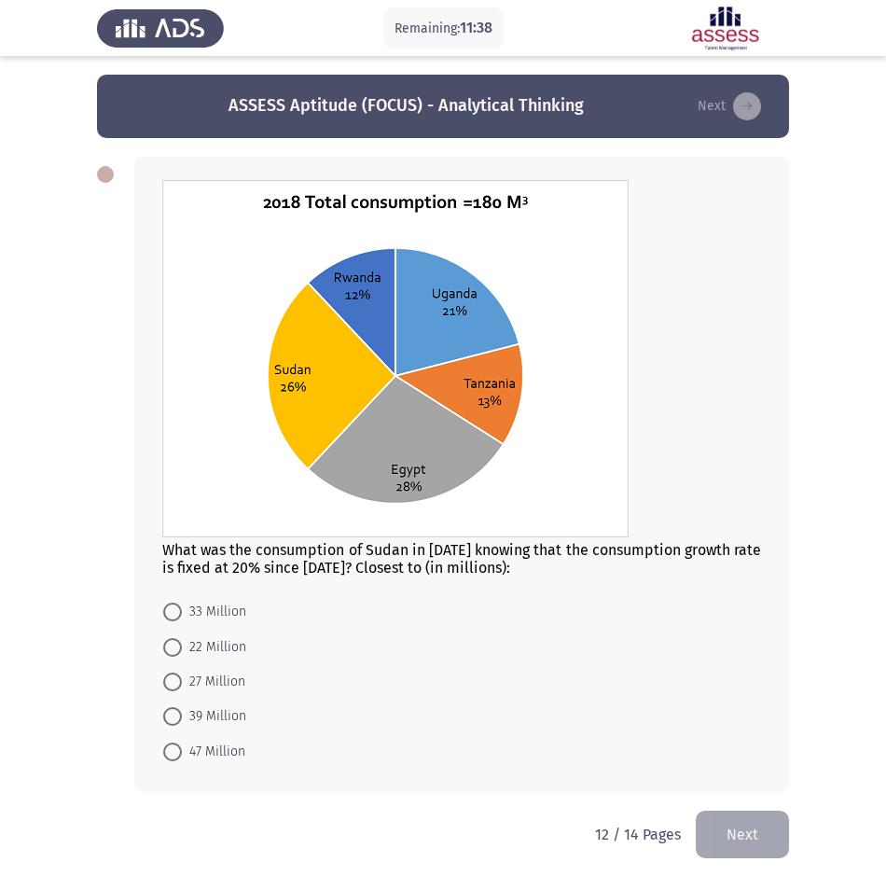
click at [173, 615] on span at bounding box center [172, 611] width 19 height 19
click at [173, 615] on input "33 Million" at bounding box center [172, 611] width 19 height 19
radio input "true"
click at [753, 825] on button "Next" at bounding box center [742, 833] width 93 height 48
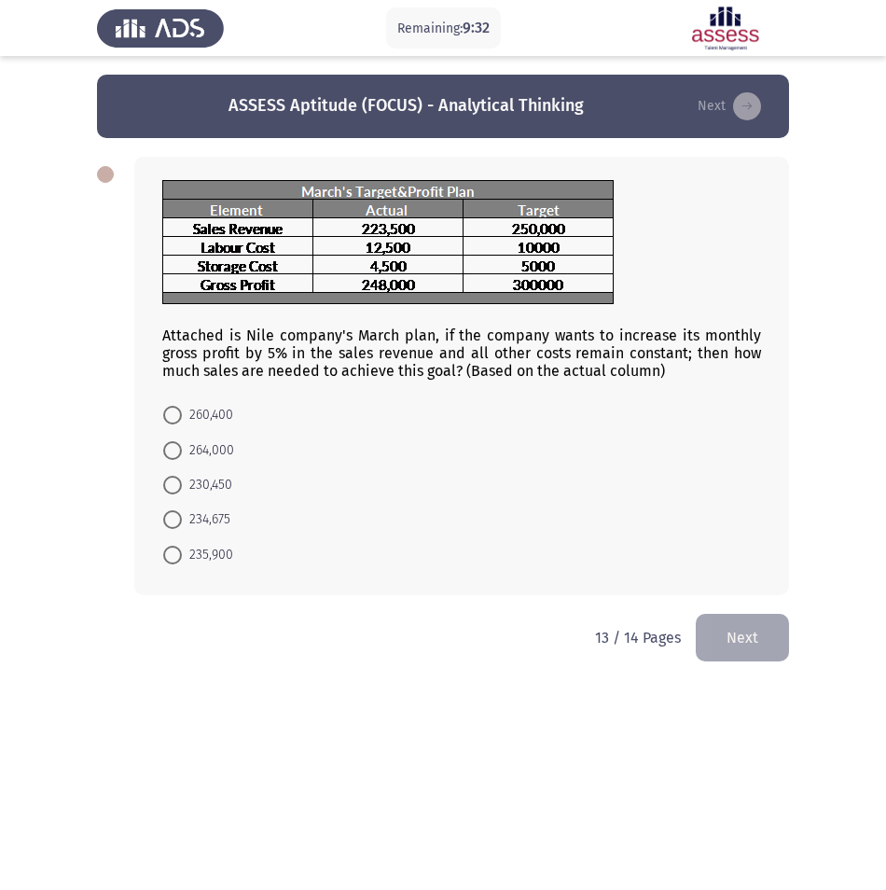
click at [275, 688] on html "Remaining: 9:32 ASSESS Aptitude (FOCUS) - Analytical Thinking Next Attached is …" at bounding box center [443, 344] width 886 height 688
click at [171, 408] on span at bounding box center [172, 415] width 19 height 19
click at [171, 408] on input "260,400" at bounding box center [172, 415] width 19 height 19
radio input "true"
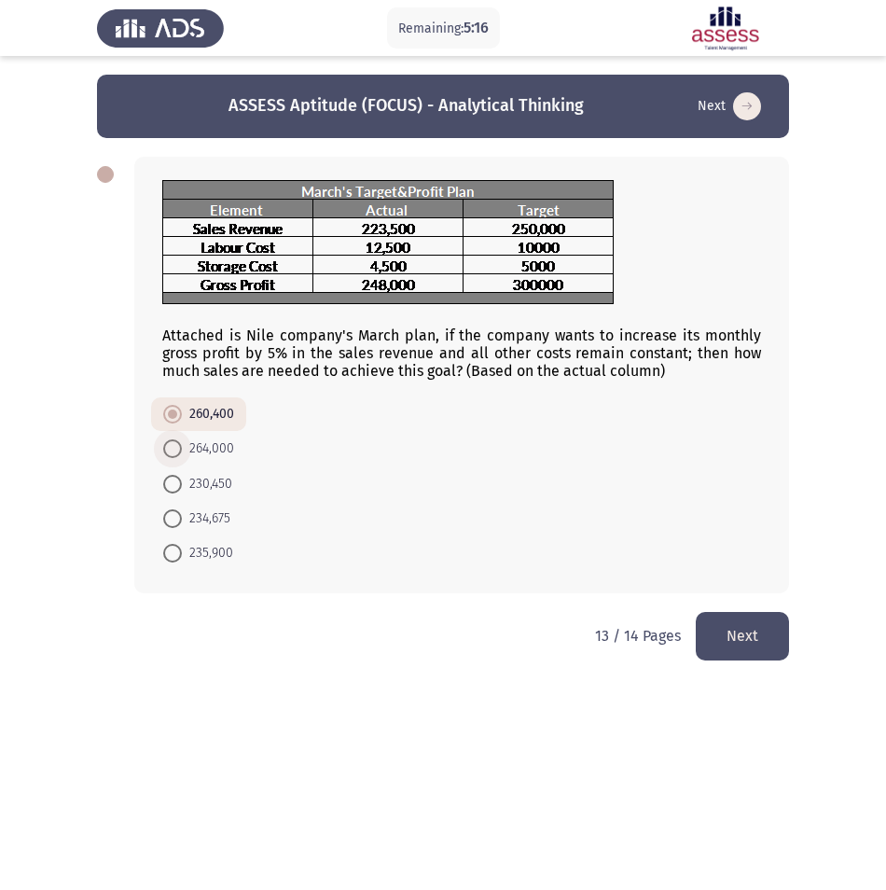
click at [165, 438] on label "264,000" at bounding box center [198, 448] width 71 height 22
click at [165, 439] on input "264,000" at bounding box center [172, 448] width 19 height 19
radio input "true"
click at [165, 410] on span at bounding box center [172, 415] width 19 height 19
click at [165, 410] on input "260,400" at bounding box center [172, 415] width 19 height 19
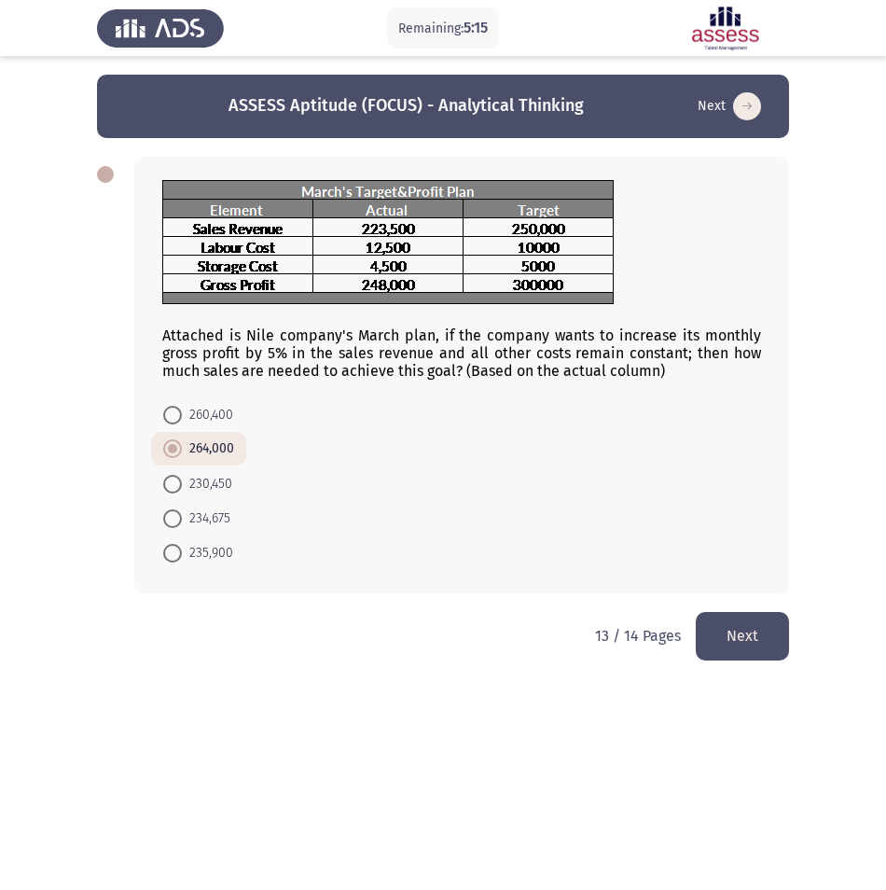
radio input "true"
click at [456, 581] on div "Attached is Nile company's March plan, if the company wants to increase its mon…" at bounding box center [461, 375] width 655 height 436
click at [817, 671] on html "Remaining: 4:00 ASSESS Aptitude (FOCUS) - Analytical Thinking Next Attached is …" at bounding box center [443, 343] width 886 height 686
click at [784, 662] on html "Remaining: 3:59 ASSESS Aptitude (FOCUS) - Analytical Thinking Next Attached is …" at bounding box center [443, 343] width 886 height 686
click at [758, 641] on button "Next" at bounding box center [742, 636] width 93 height 48
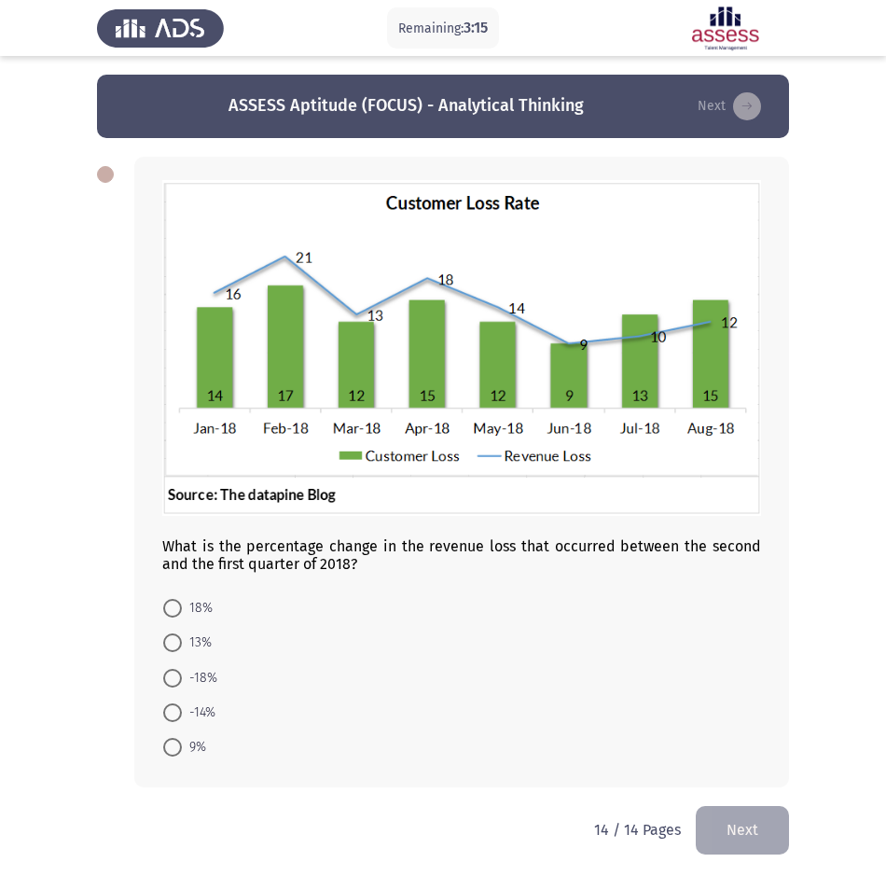
click at [179, 682] on span at bounding box center [172, 678] width 19 height 19
click at [179, 682] on input "-18%" at bounding box center [172, 678] width 19 height 19
radio input "true"
click at [730, 833] on button "Next" at bounding box center [742, 829] width 93 height 48
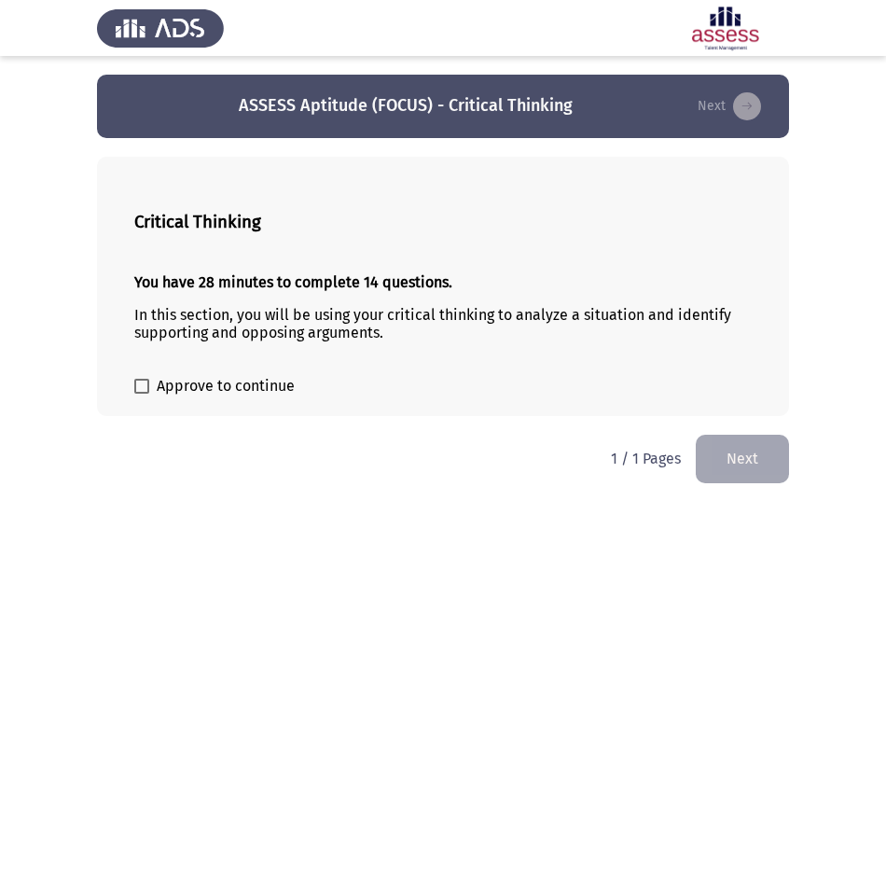
click at [143, 393] on span at bounding box center [141, 386] width 15 height 15
click at [142, 394] on input "Approve to continue" at bounding box center [141, 394] width 1 height 1
checkbox input "true"
click at [751, 502] on html "ASSESS Aptitude (FOCUS) - Critical Thinking Next Critical Thinking You have 28 …" at bounding box center [443, 251] width 886 height 502
click at [762, 446] on button "Next" at bounding box center [742, 459] width 93 height 48
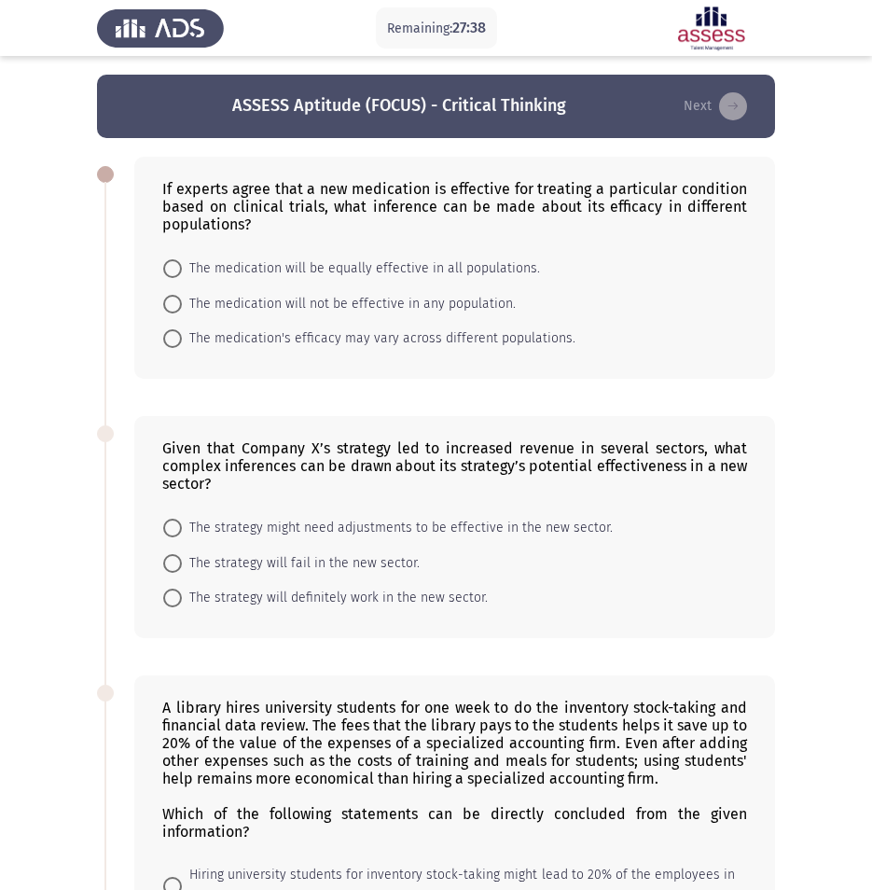
click at [163, 342] on span at bounding box center [172, 338] width 19 height 19
click at [163, 342] on input "The medication's efficacy may vary across different populations." at bounding box center [172, 338] width 19 height 19
radio input "true"
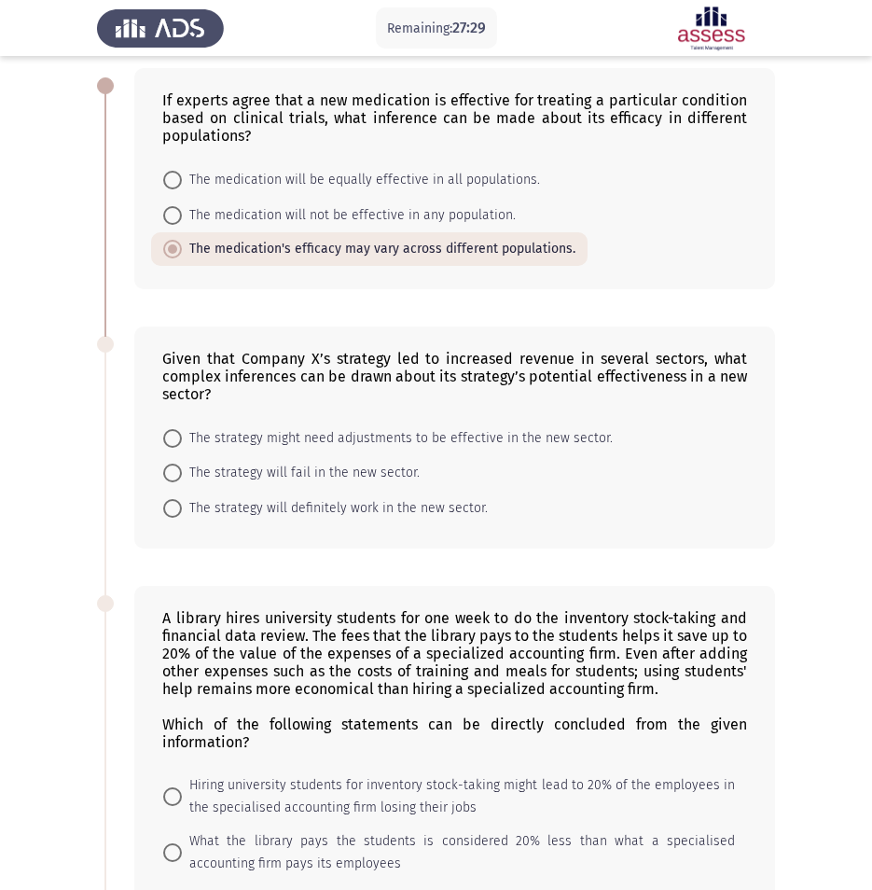
scroll to position [93, 0]
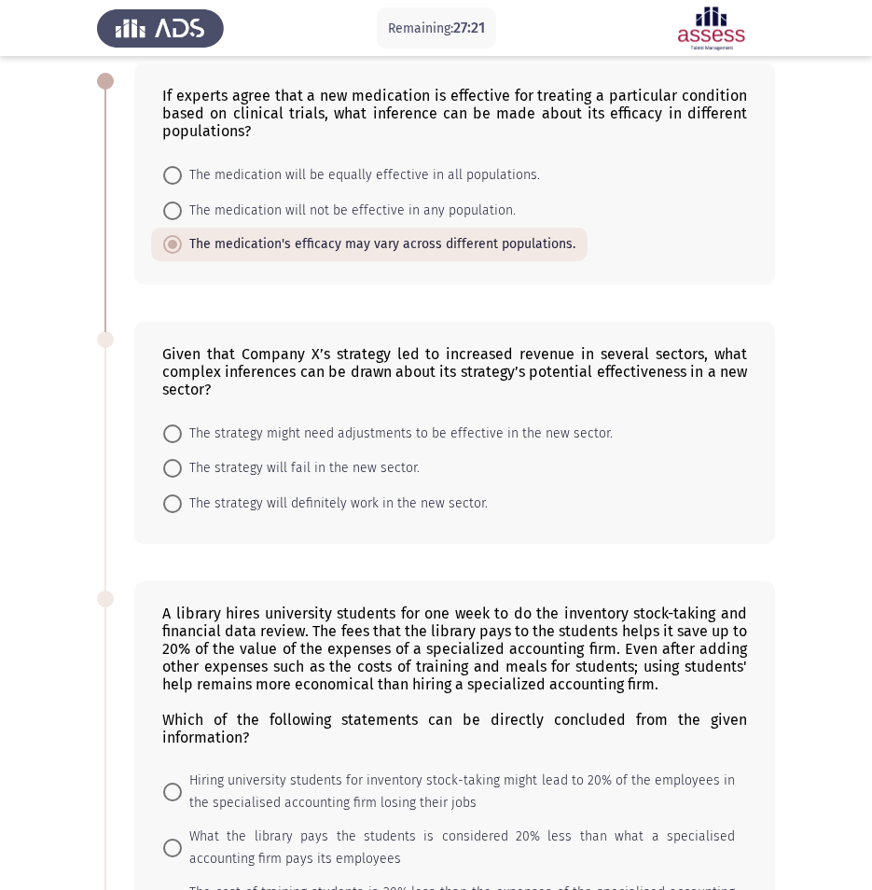
click at [45, 501] on app-assessment-container "Remaining: 27:21 ASSESS Aptitude (FOCUS) - Critical Thinking Next If experts ag…" at bounding box center [436, 784] width 872 height 1606
click at [168, 437] on span at bounding box center [172, 433] width 19 height 19
click at [168, 437] on input "The strategy might need adjustments to be effective in the new sector." at bounding box center [172, 433] width 19 height 19
radio input "true"
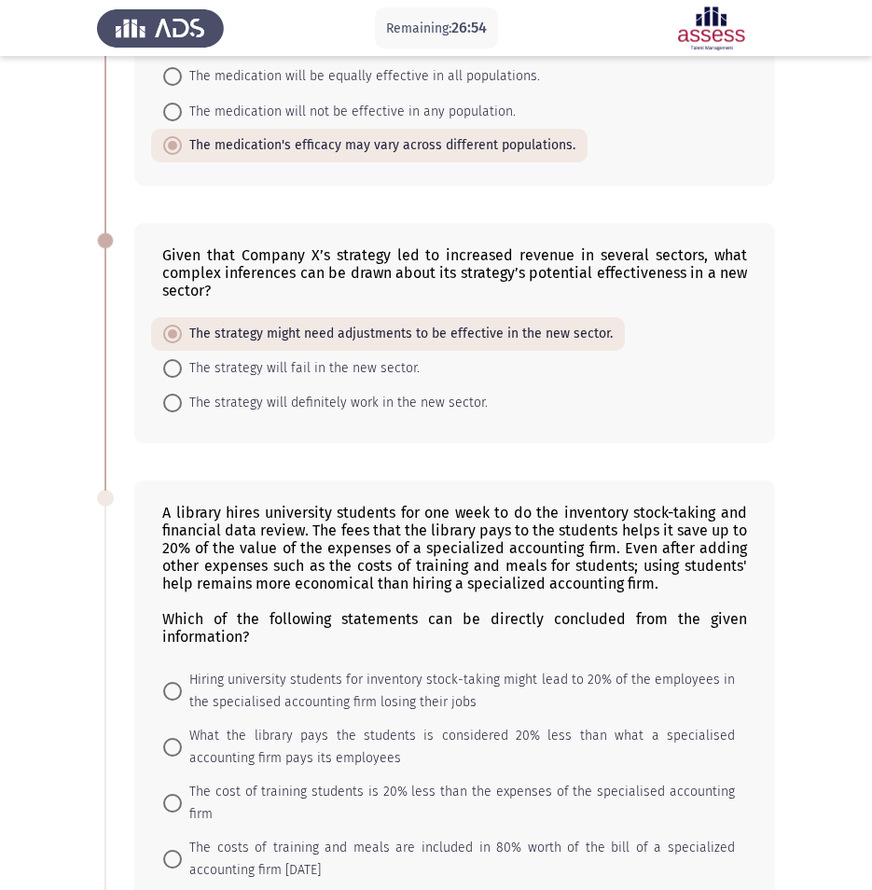
scroll to position [373, 0]
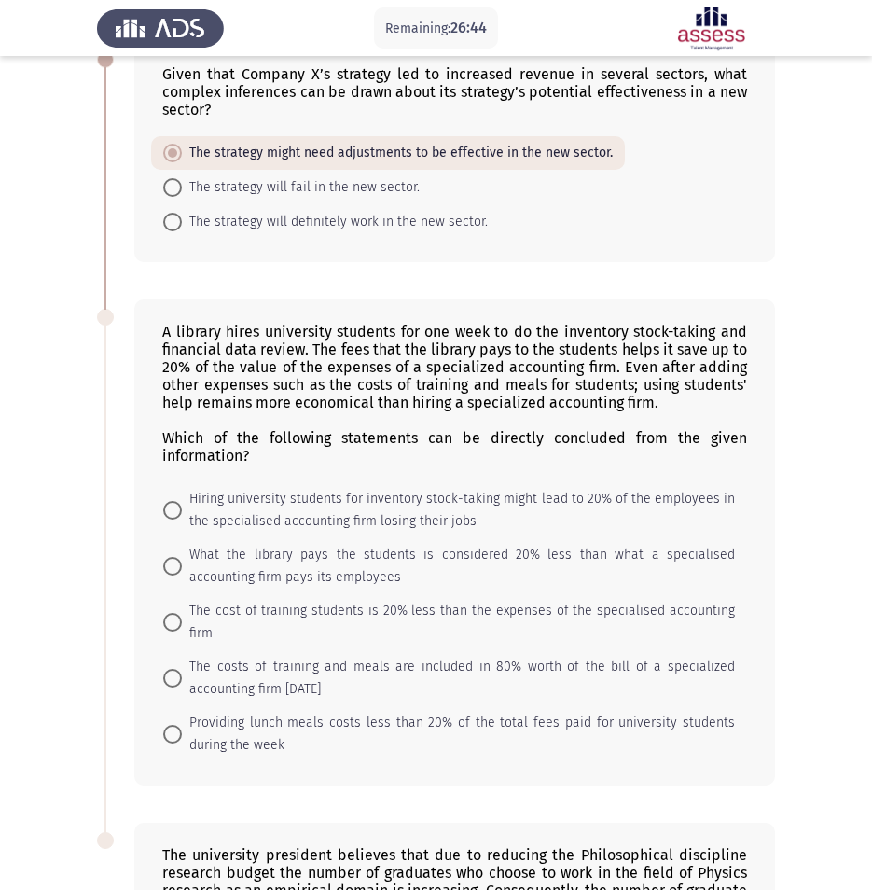
click at [27, 684] on app-assessment-container "Remaining: 26:44 ASSESS Aptitude (FOCUS) - Critical Thinking Next If experts ag…" at bounding box center [436, 504] width 872 height 1605
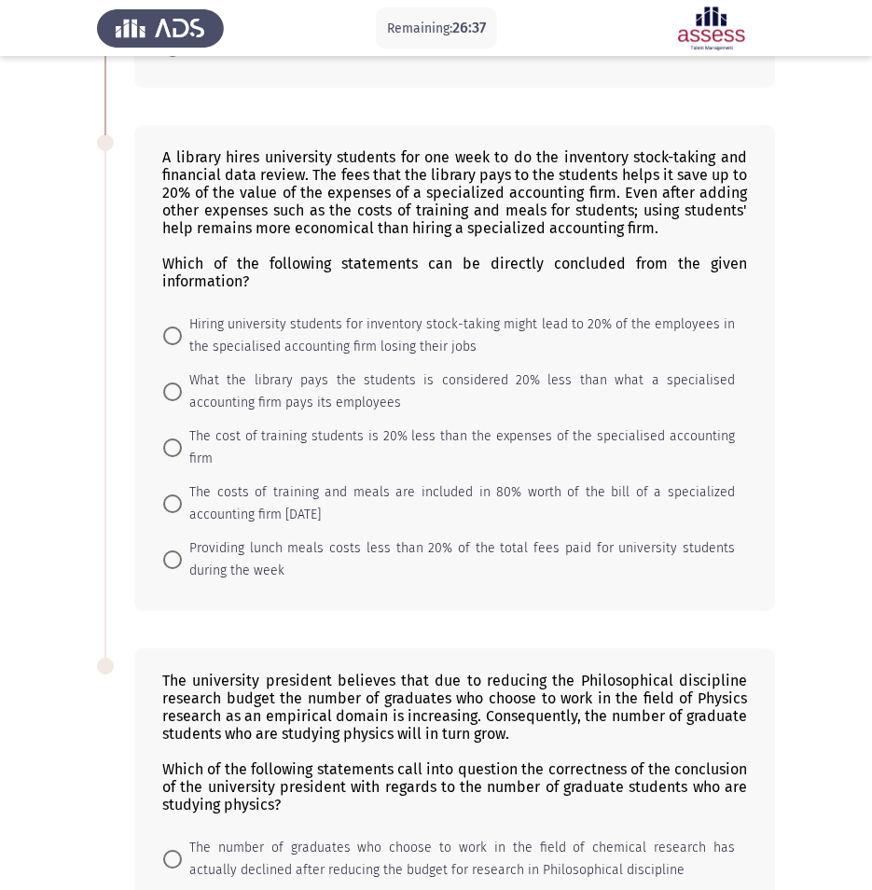
scroll to position [544, 0]
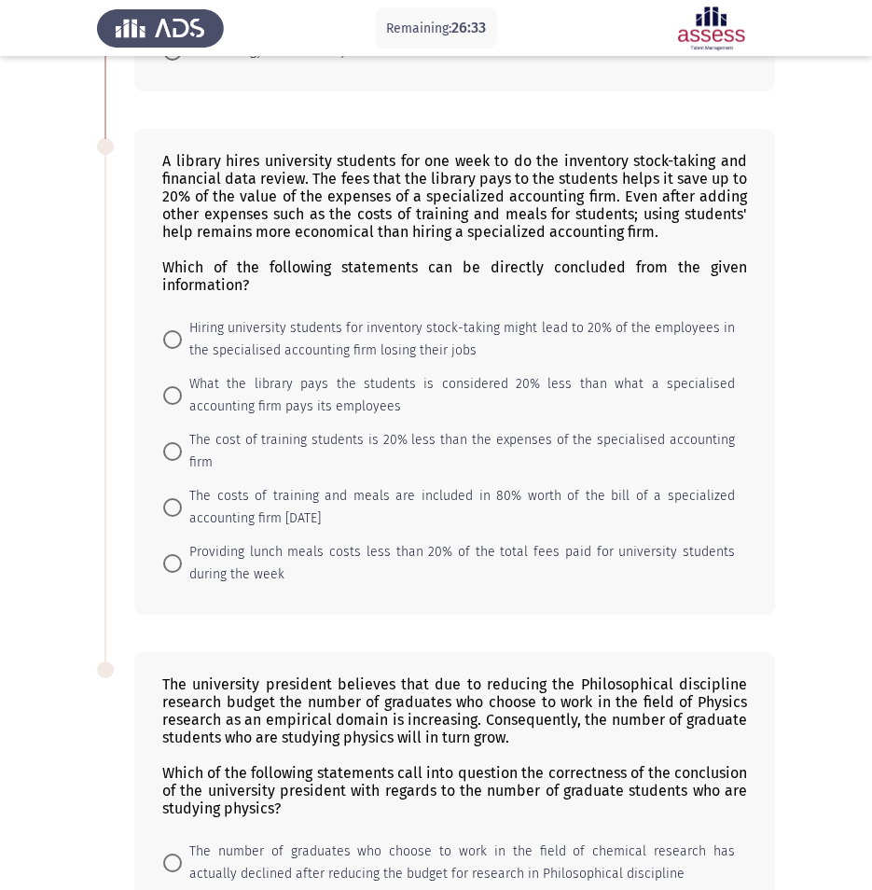
click at [177, 498] on span at bounding box center [172, 507] width 19 height 19
click at [177, 498] on input "The costs of training and meals are included in 80% worth of the bill of a spec…" at bounding box center [172, 507] width 19 height 19
radio input "true"
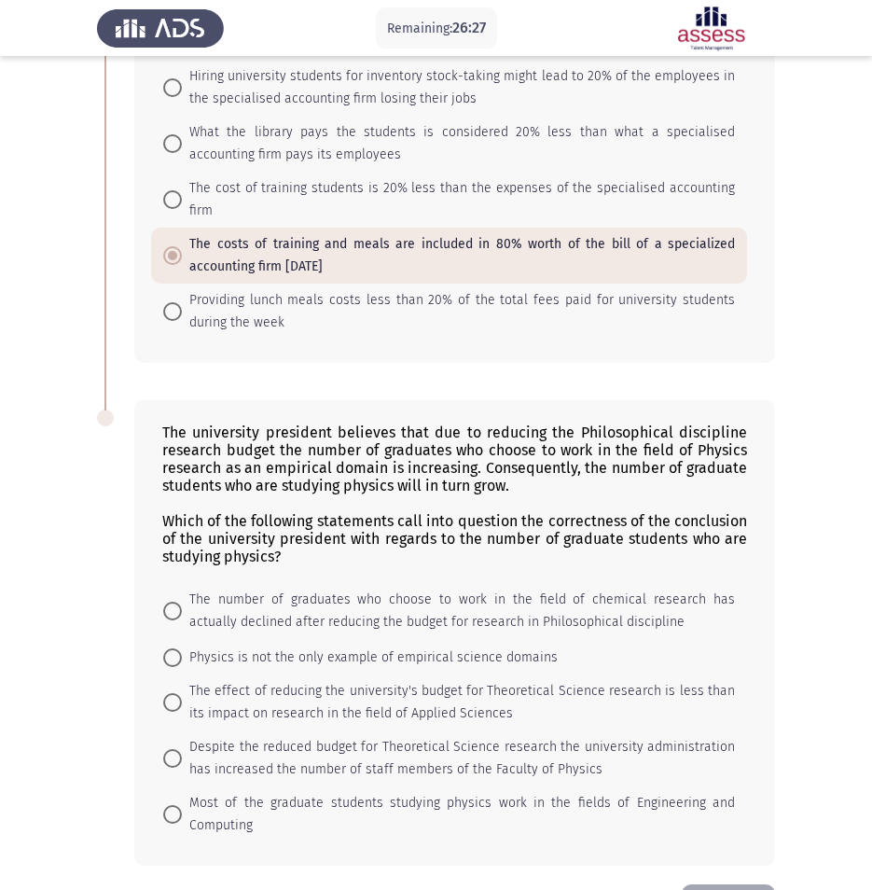
scroll to position [838, 0]
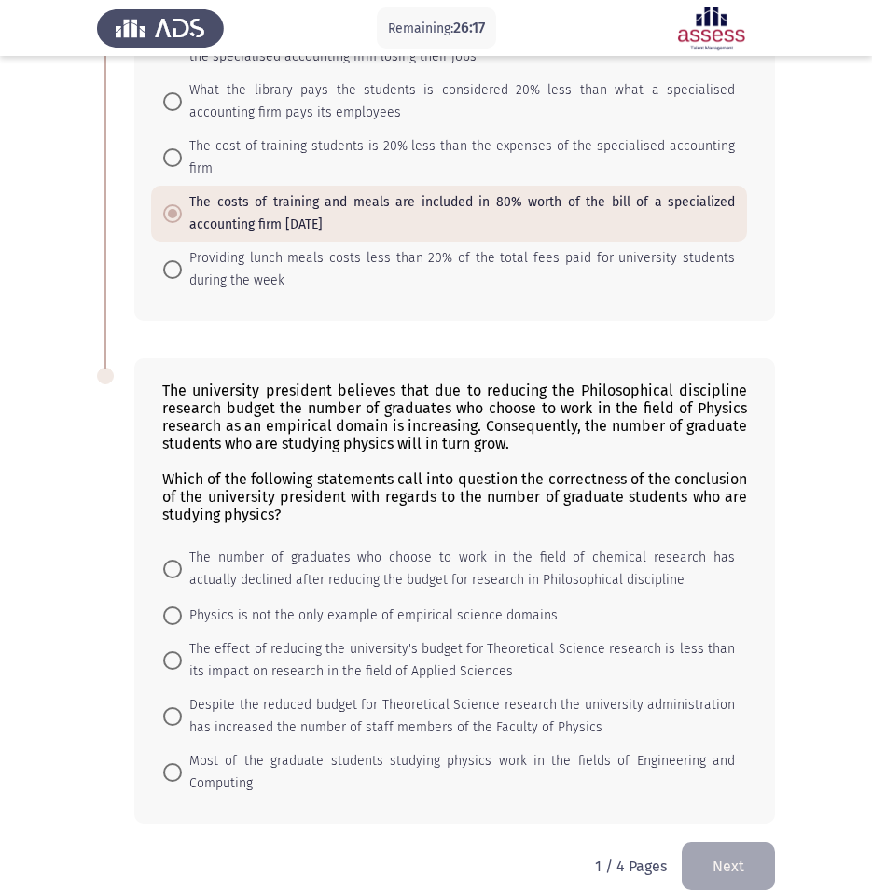
drag, startPoint x: 71, startPoint y: 133, endPoint x: 77, endPoint y: 160, distance: 27.8
click at [71, 133] on app-assessment-container "Remaining: 26:17 ASSESS Aptitude (FOCUS) - Critical Thinking Next If experts ag…" at bounding box center [436, 39] width 872 height 1605
click at [180, 763] on span at bounding box center [172, 772] width 19 height 19
click at [180, 763] on input "Most of the graduate students studying physics work in the fields of Engineerin…" at bounding box center [172, 772] width 19 height 19
radio input "true"
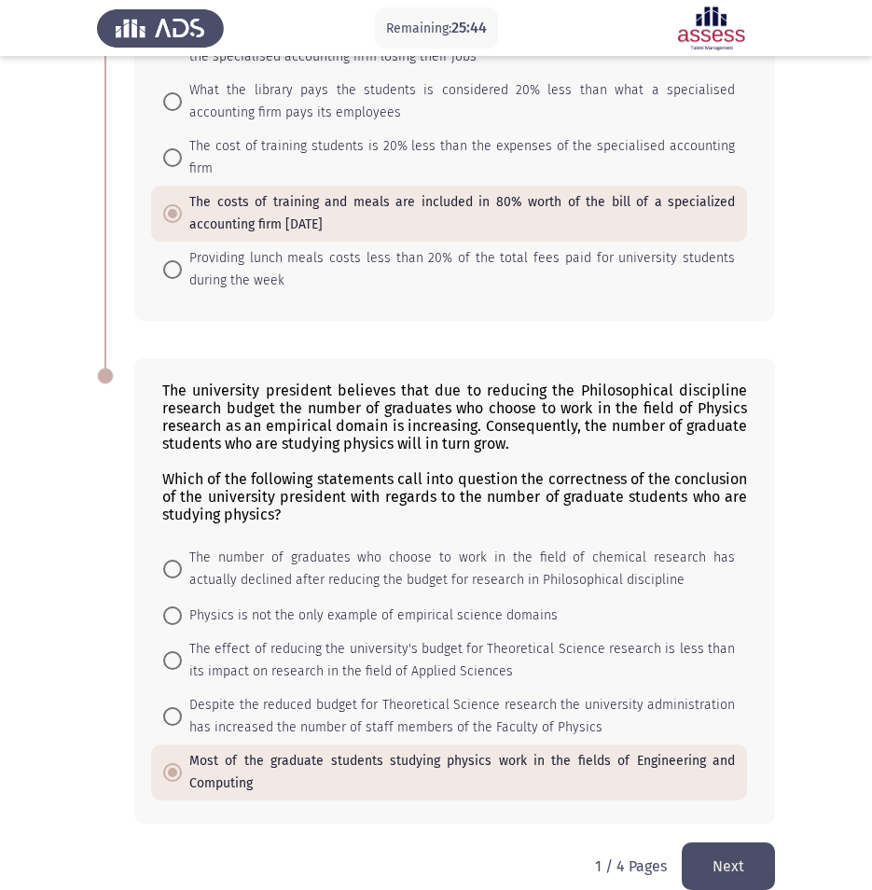
click at [751, 854] on button "Next" at bounding box center [728, 866] width 93 height 48
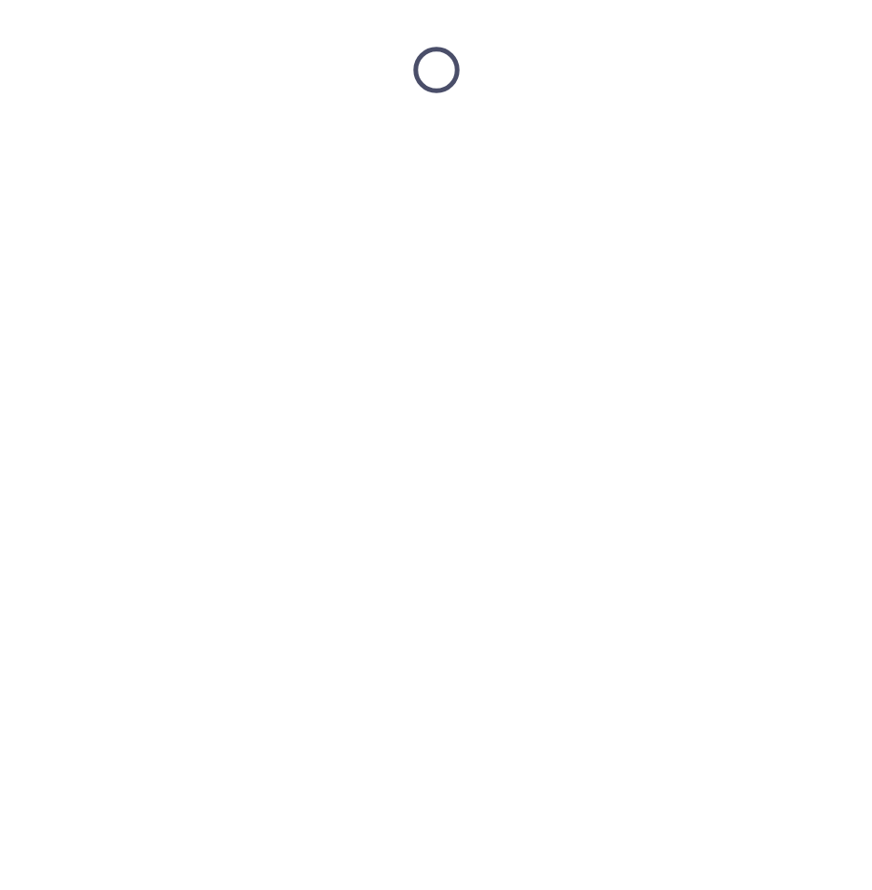
scroll to position [0, 0]
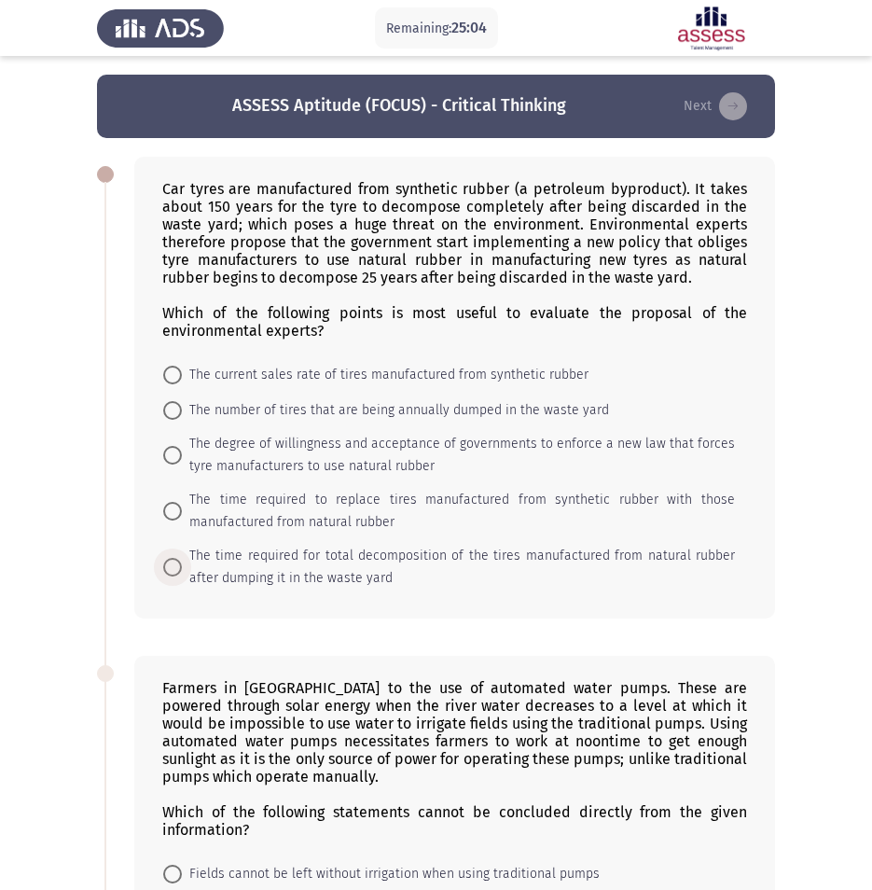
click at [175, 556] on label "The time required for total decomposition of the tires manufactured from natura…" at bounding box center [449, 567] width 572 height 45
click at [175, 558] on input "The time required for total decomposition of the tires manufactured from natura…" at bounding box center [172, 567] width 19 height 19
radio input "true"
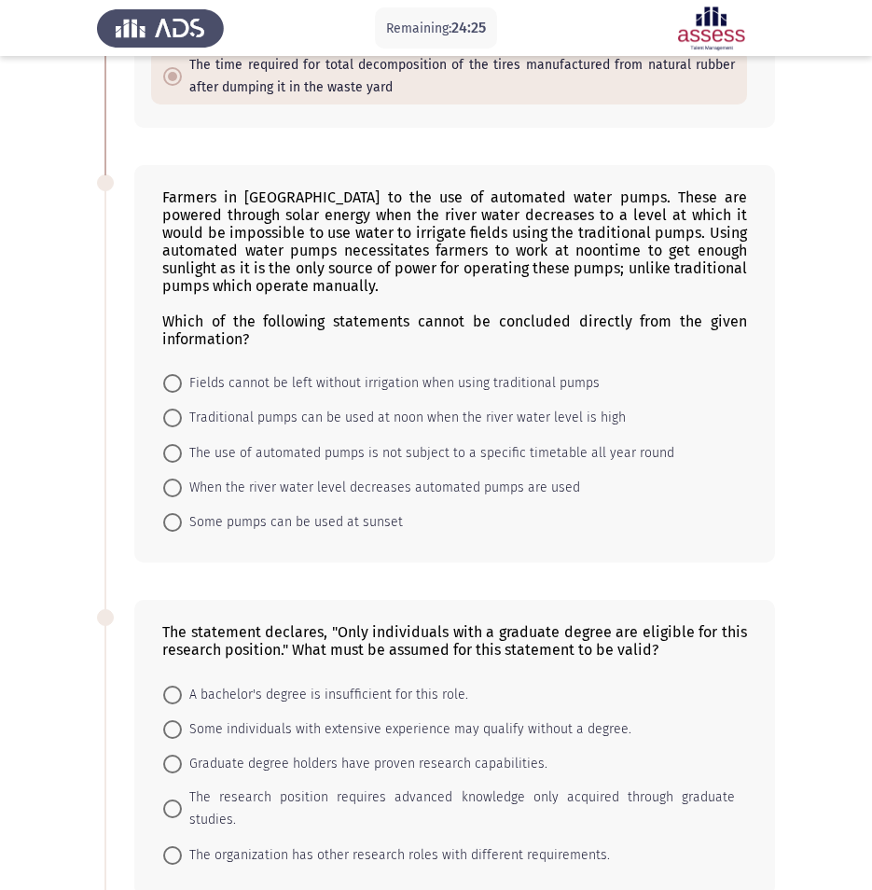
scroll to position [500, 0]
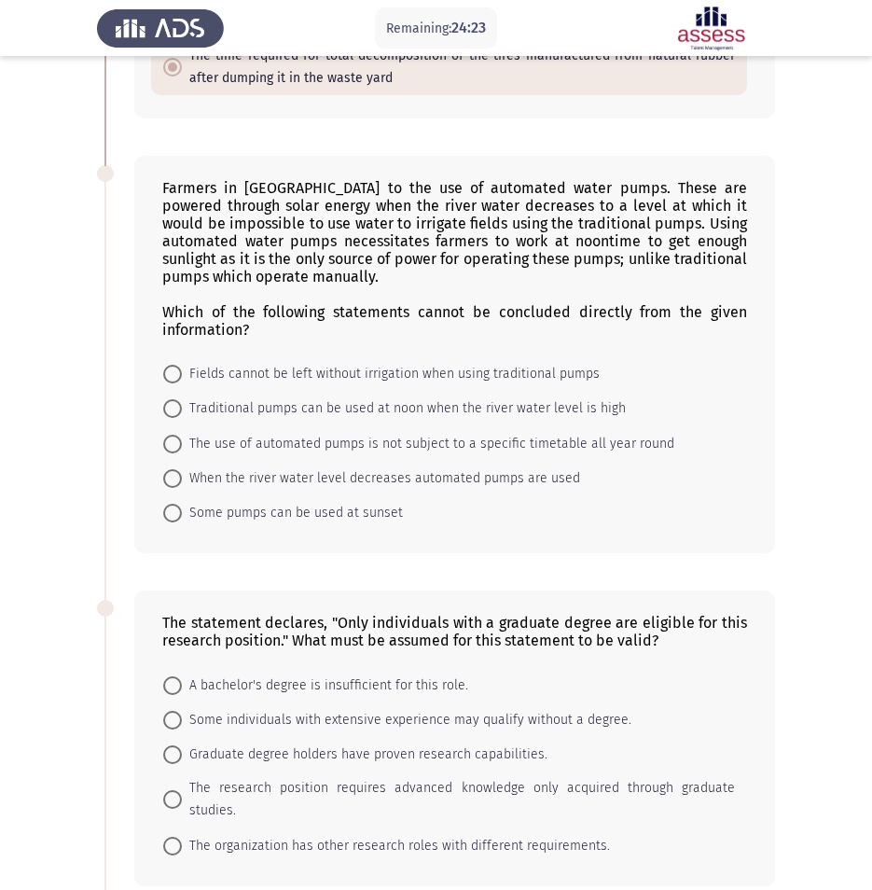
click at [171, 517] on span at bounding box center [172, 513] width 19 height 19
click at [171, 517] on input "Some pumps can be used at sunset" at bounding box center [172, 513] width 19 height 19
radio input "true"
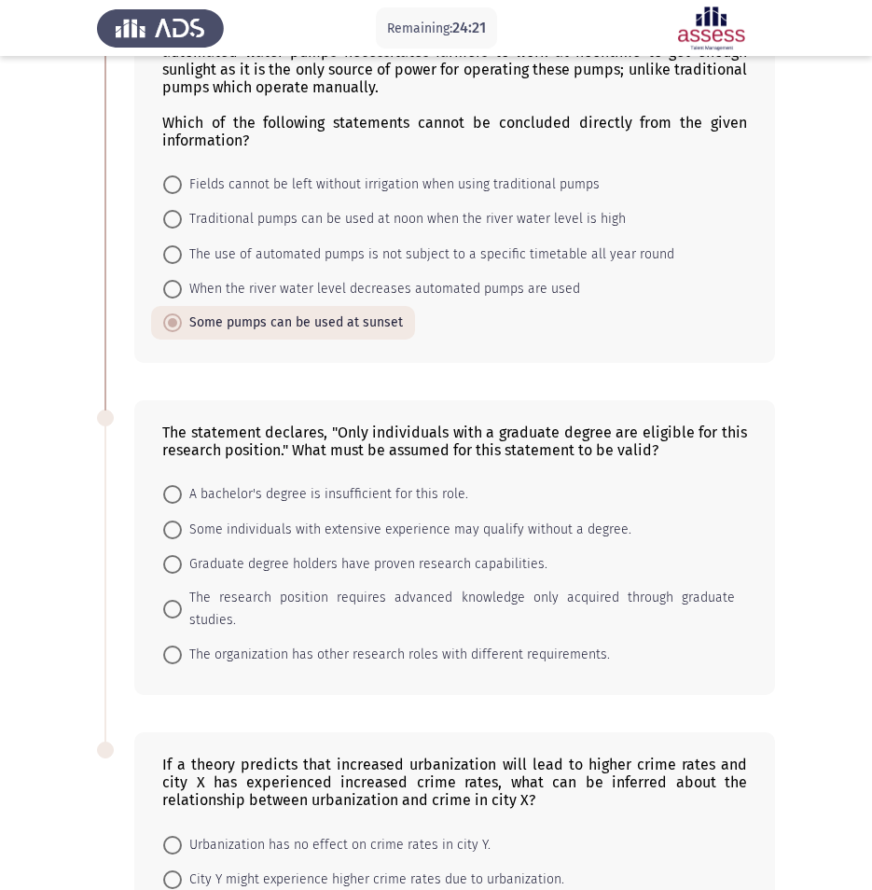
scroll to position [826, 0]
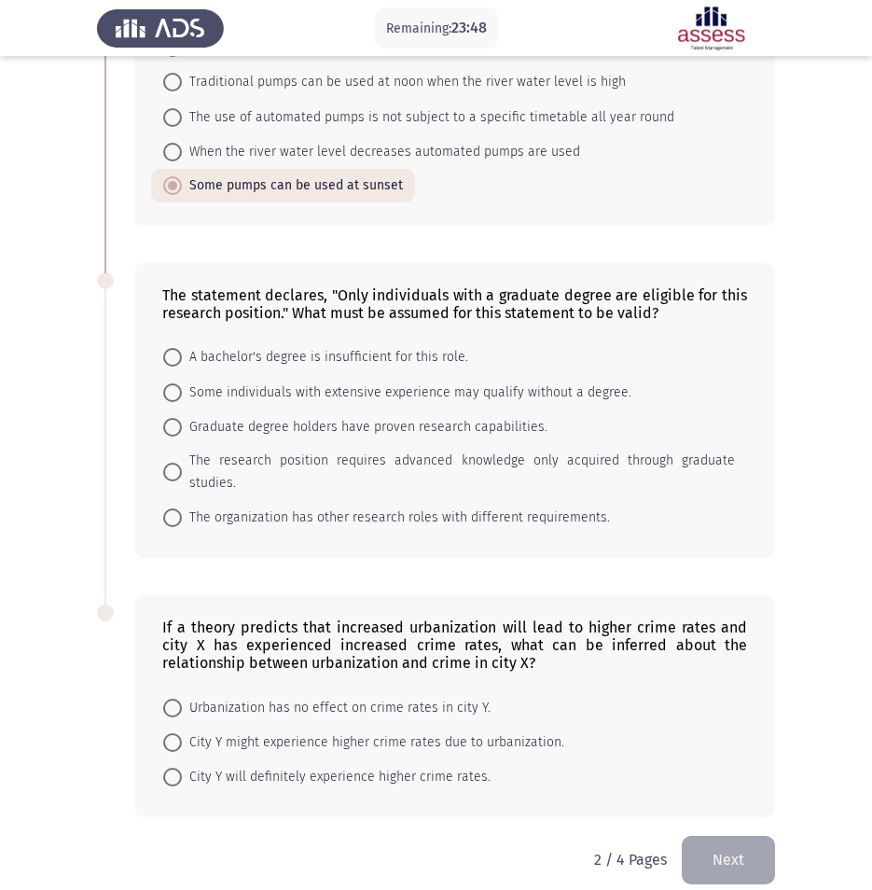
click at [178, 463] on span at bounding box center [172, 472] width 19 height 19
click at [178, 463] on input "The research position requires advanced knowledge only acquired through graduat…" at bounding box center [172, 472] width 19 height 19
radio input "true"
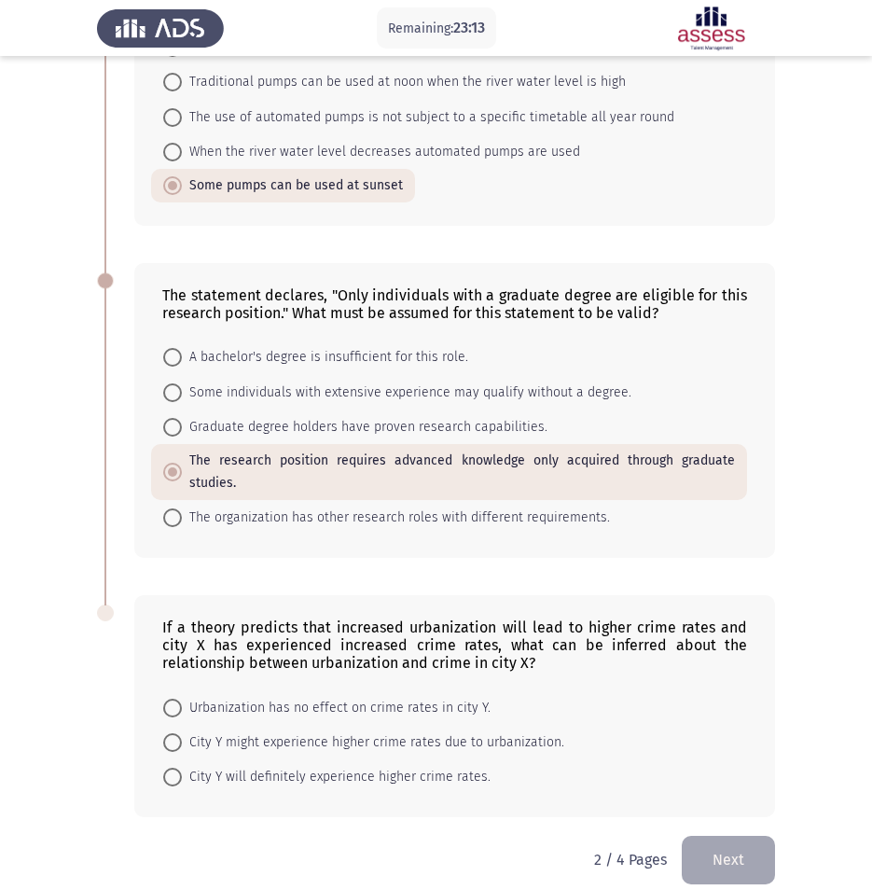
click at [54, 375] on app-assessment-container "Remaining: 23:13 ASSESS Aptitude (FOCUS) - Critical Thinking Next Car tyres are…" at bounding box center [436, 41] width 872 height 1587
click at [180, 744] on span at bounding box center [172, 742] width 19 height 19
click at [180, 744] on input "City Y might experience higher crime rates due to urbanization." at bounding box center [172, 742] width 19 height 19
radio input "true"
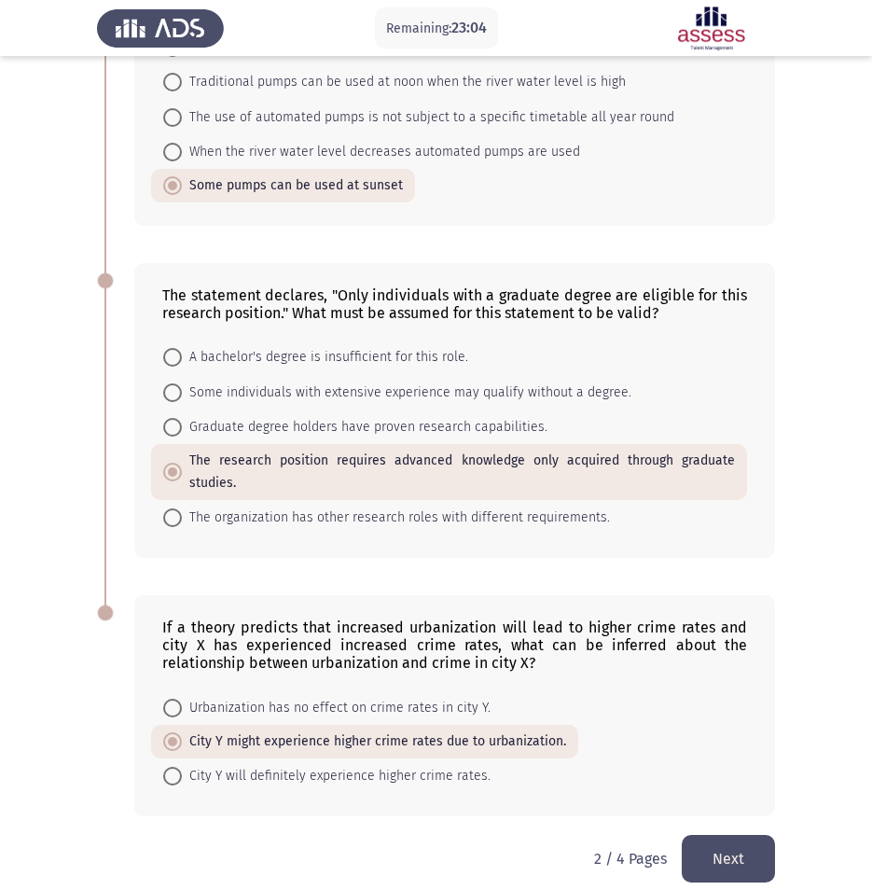
click at [728, 859] on button "Next" at bounding box center [728, 859] width 93 height 48
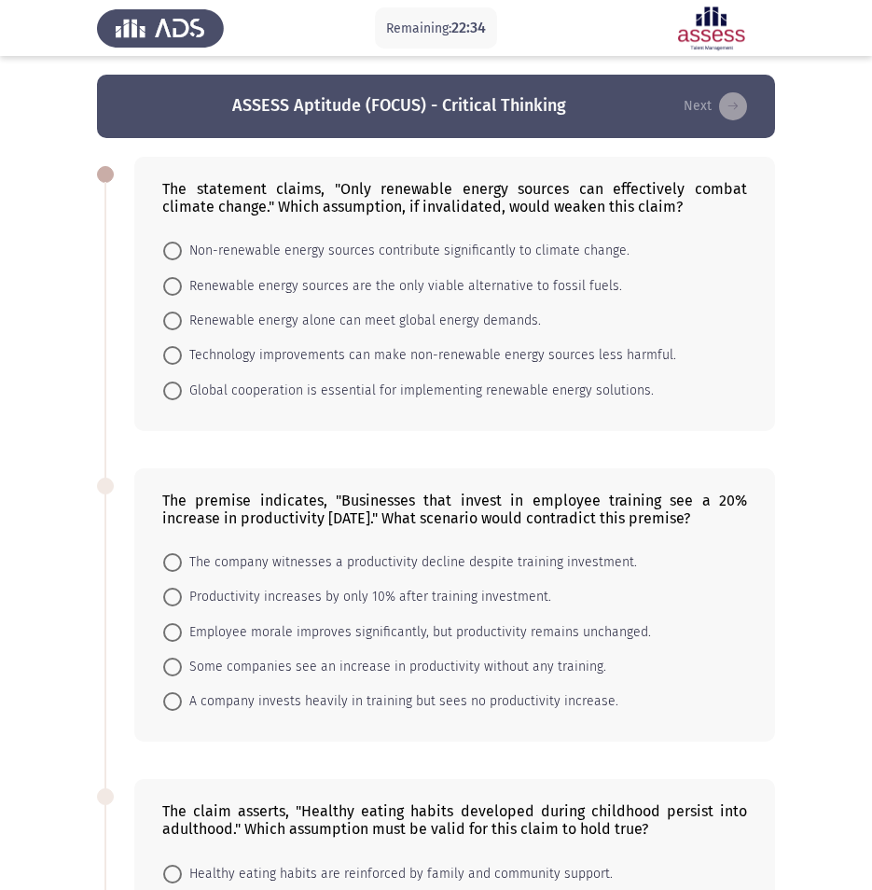
drag, startPoint x: 87, startPoint y: 603, endPoint x: 101, endPoint y: 614, distance: 17.3
click at [87, 603] on app-assessment-container "Remaining: 22:34 ASSESS Aptitude (FOCUS) - Critical Thinking Next The statement…" at bounding box center [436, 805] width 872 height 1461
click at [168, 359] on span at bounding box center [172, 355] width 19 height 19
click at [168, 359] on input "Technology improvements can make non-renewable energy sources less harmful." at bounding box center [172, 355] width 19 height 19
radio input "true"
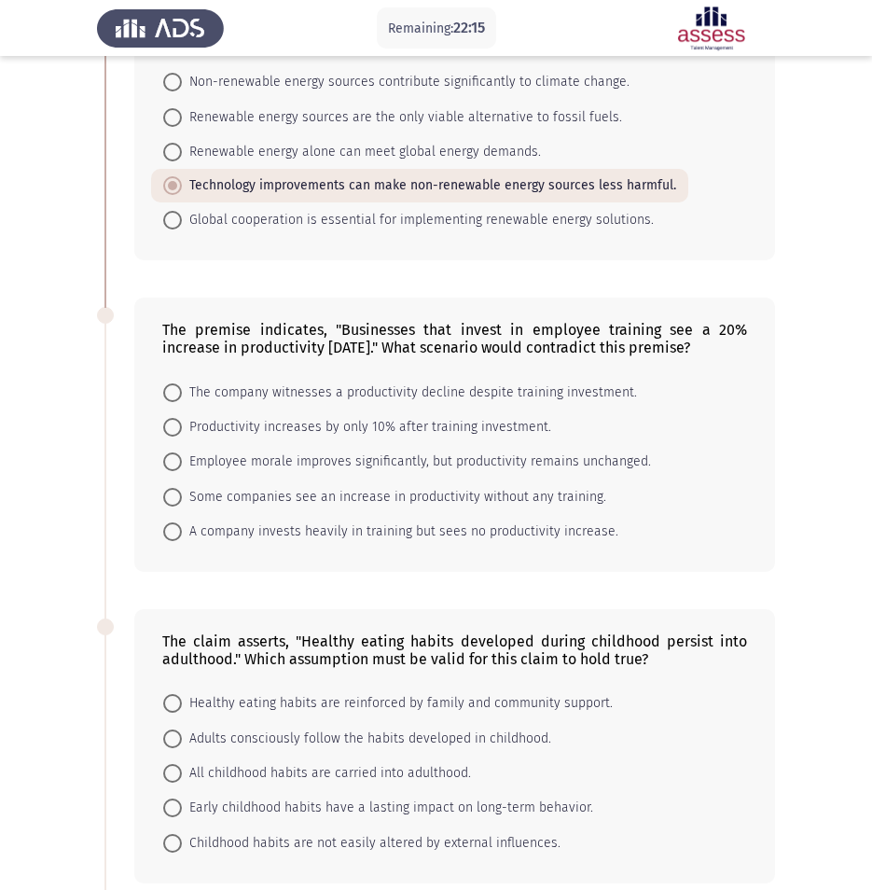
scroll to position [192, 0]
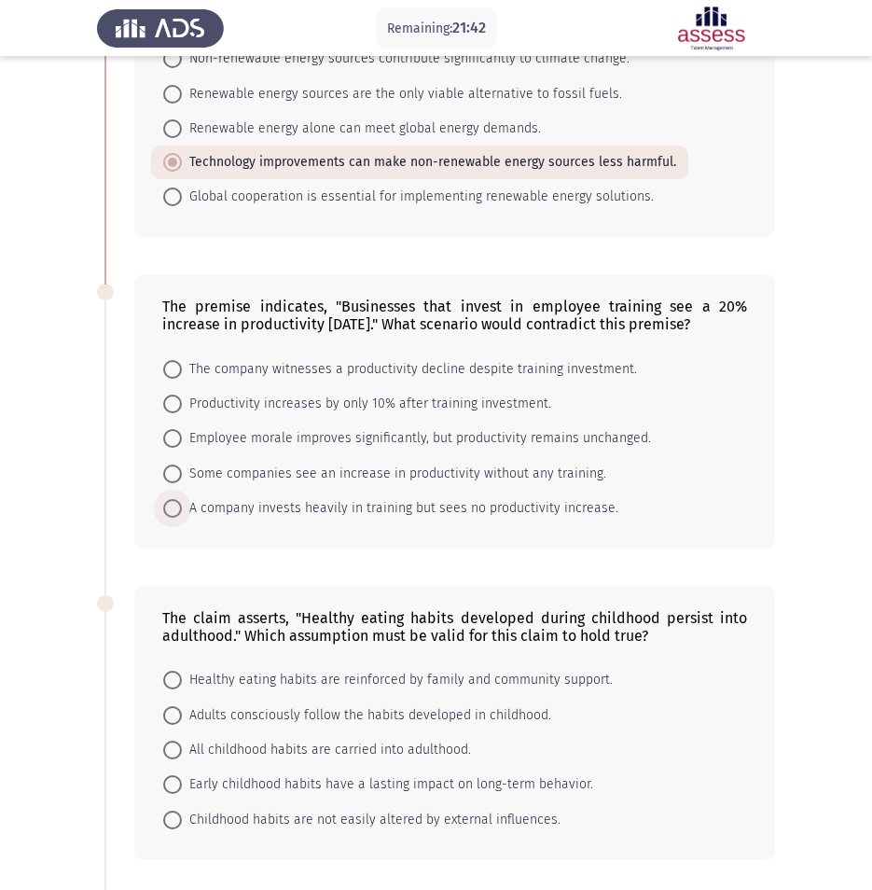
click at [163, 518] on span at bounding box center [172, 508] width 19 height 19
click at [163, 518] on input "A company invests heavily in training but sees no productivity increase." at bounding box center [172, 508] width 19 height 19
radio input "true"
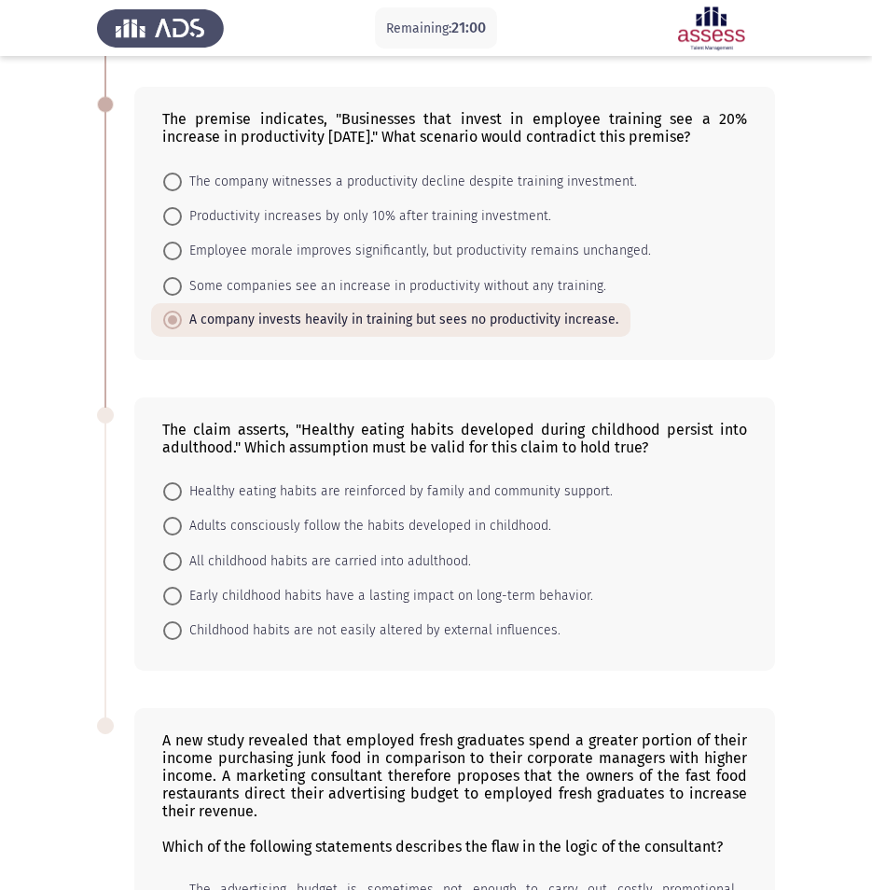
scroll to position [413, 0]
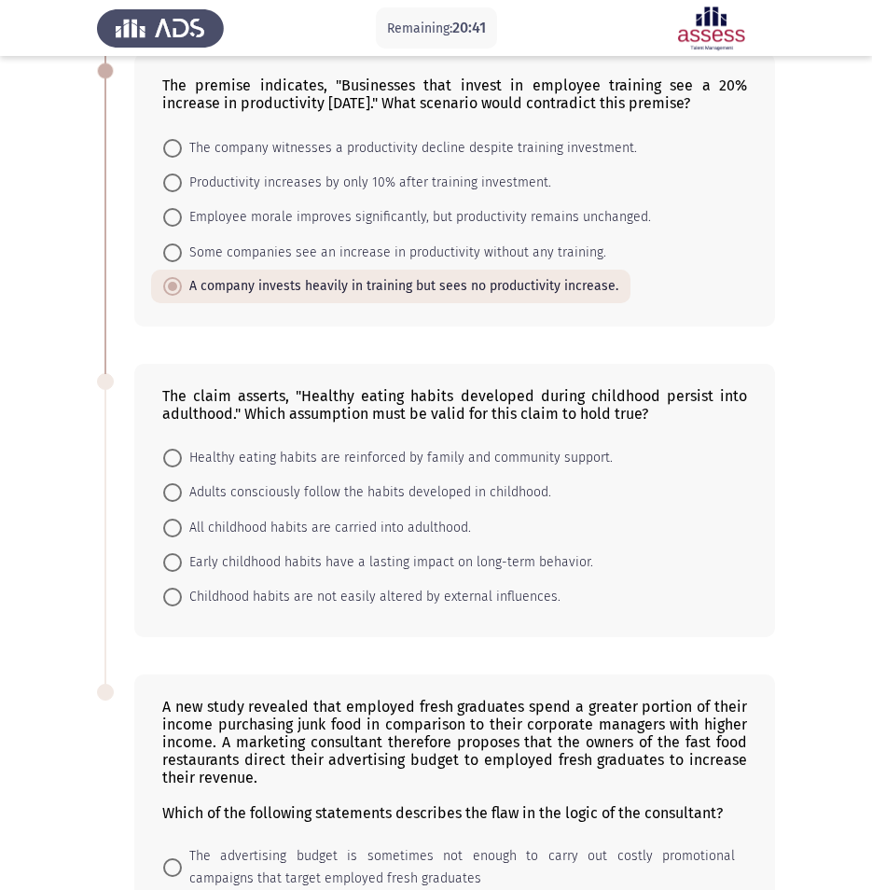
click at [169, 572] on span at bounding box center [172, 562] width 19 height 19
click at [169, 572] on input "Early childhood habits have a lasting impact on long-term behavior." at bounding box center [172, 562] width 19 height 19
radio input "true"
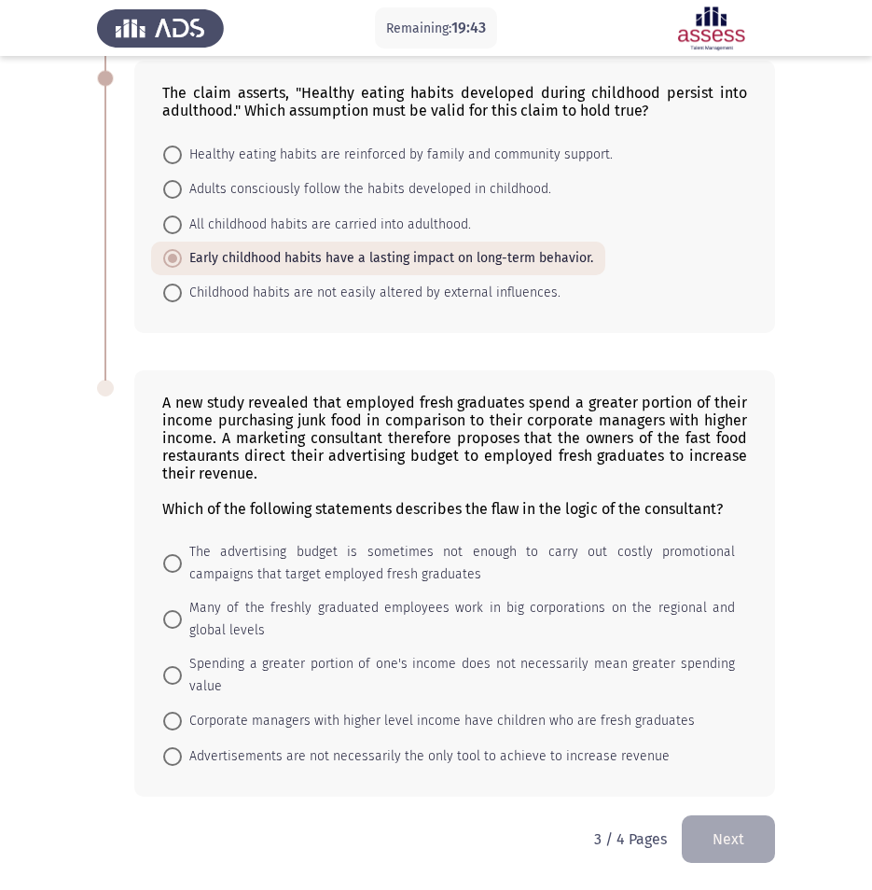
scroll to position [734, 0]
click at [63, 159] on app-assessment-container "Remaining: 19:37 ASSESS Aptitude (FOCUS) - Critical Thinking Next The statement…" at bounding box center [436, 86] width 872 height 1457
click at [173, 675] on span at bounding box center [173, 675] width 0 height 0
click at [172, 674] on input "Spending a greater portion of one's income does not necessarily mean greater sp…" at bounding box center [172, 675] width 19 height 19
radio input "true"
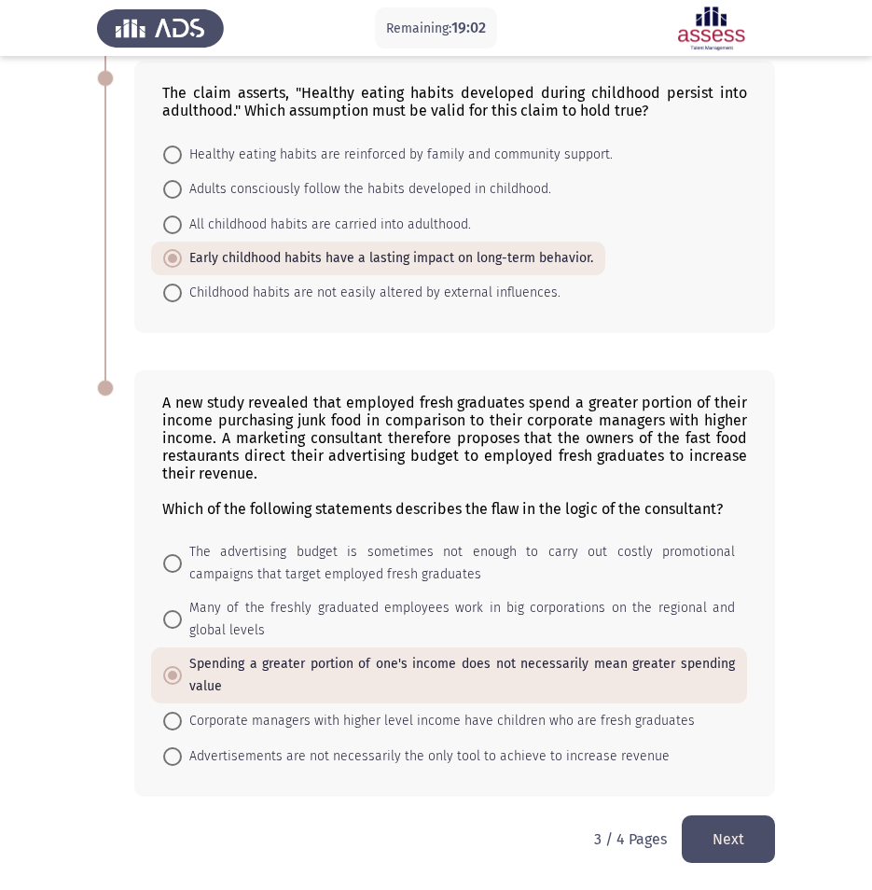
drag, startPoint x: 776, startPoint y: 840, endPoint x: 756, endPoint y: 843, distance: 19.8
click at [774, 841] on html "Remaining: 19:02 ASSESS Aptitude (FOCUS) - Critical Thinking Next The statement…" at bounding box center [436, 87] width 872 height 1606
click at [756, 843] on button "Next" at bounding box center [728, 839] width 93 height 48
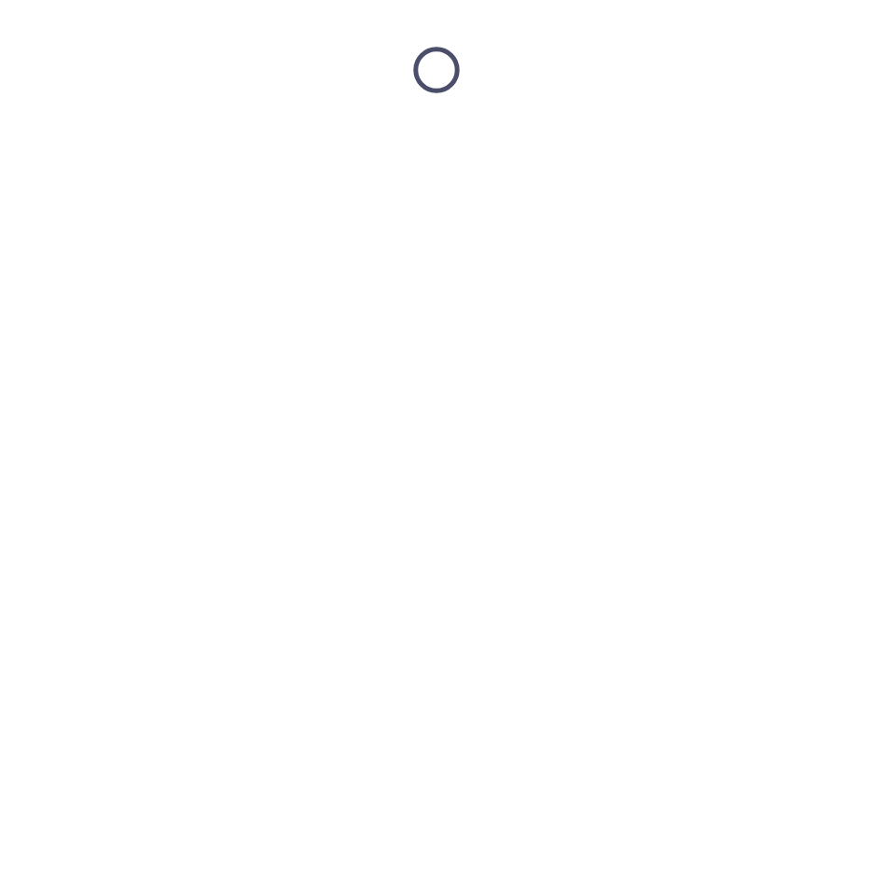
scroll to position [0, 0]
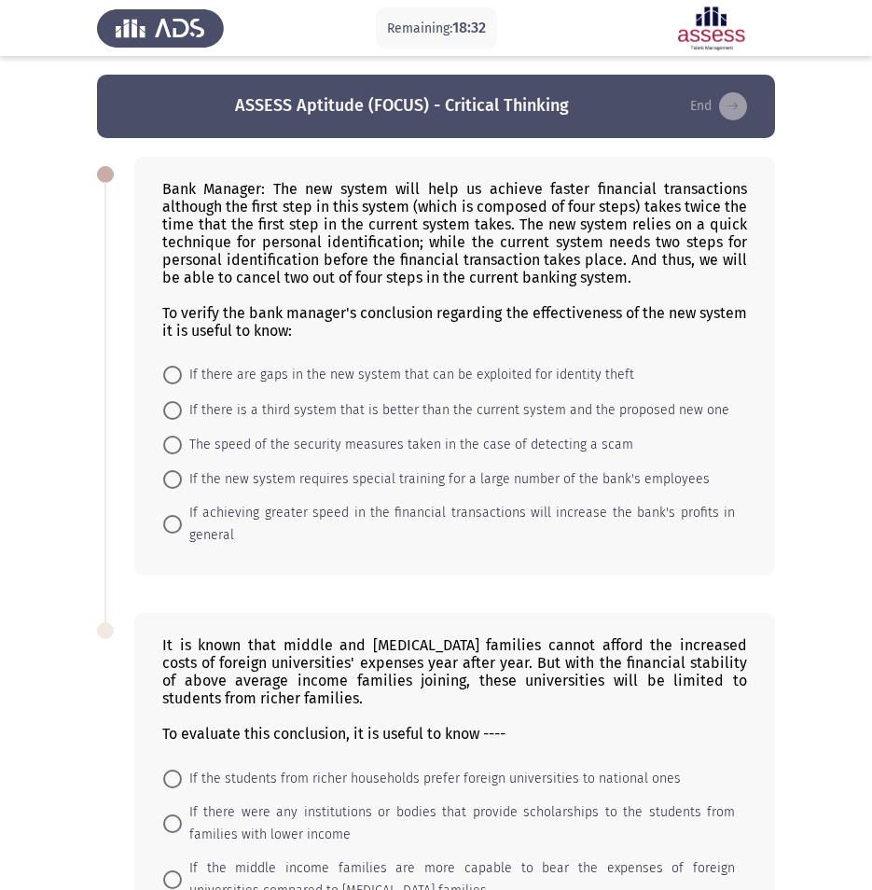
click at [12, 394] on app-assessment-container "Remaining: 18:32 ASSESS Aptitude (FOCUS) - Critical Thinking End Bank Manager: …" at bounding box center [436, 557] width 872 height 965
click at [178, 377] on span at bounding box center [172, 375] width 19 height 19
click at [178, 377] on input "If there are gaps in the new system that can be exploited for identity theft" at bounding box center [172, 375] width 19 height 19
radio input "true"
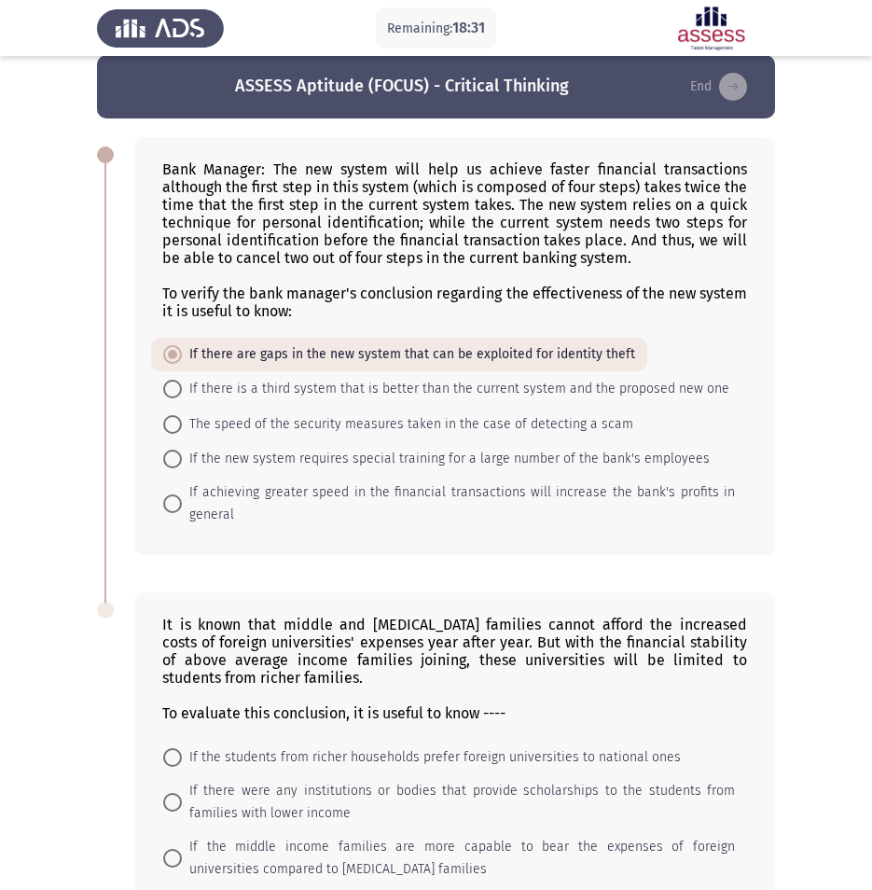
scroll to position [224, 0]
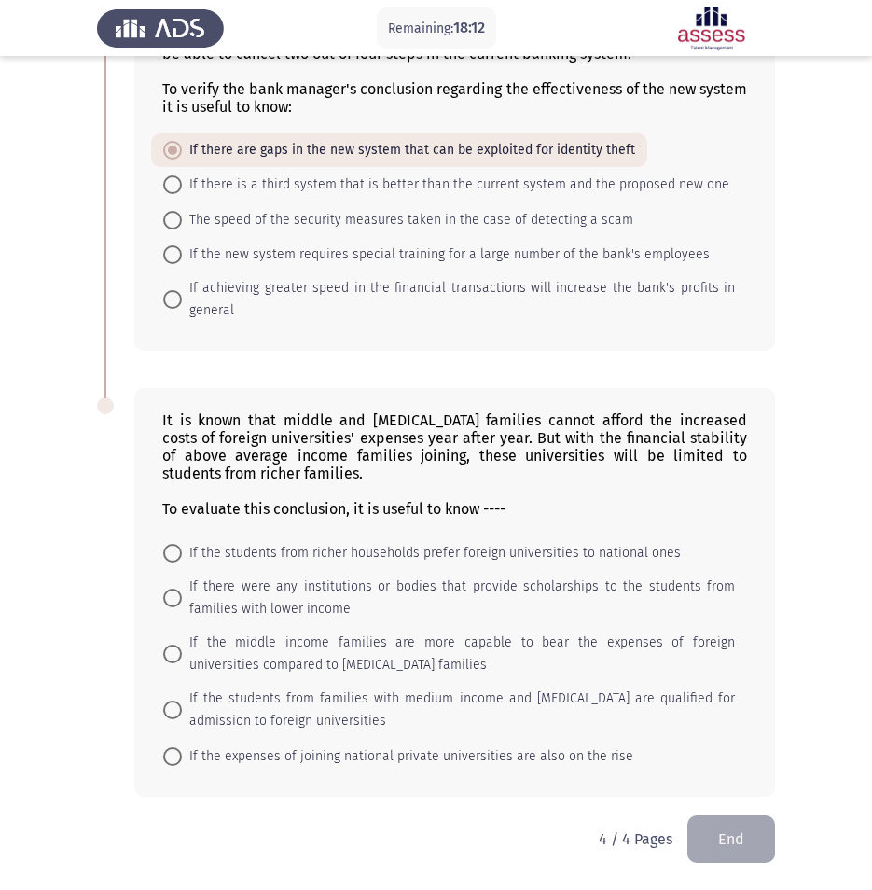
click at [48, 141] on app-assessment-container "Remaining: 18:12 ASSESS Aptitude (FOCUS) - Critical Thinking End Bank Manager: …" at bounding box center [436, 333] width 872 height 964
drag, startPoint x: 170, startPoint y: 592, endPoint x: 182, endPoint y: 613, distance: 23.8
click at [182, 613] on label "If there were any institutions or bodies that provide scholarships to the stude…" at bounding box center [449, 597] width 572 height 45
click at [182, 607] on input "If there were any institutions or bodies that provide scholarships to the stude…" at bounding box center [172, 597] width 19 height 19
radio input "true"
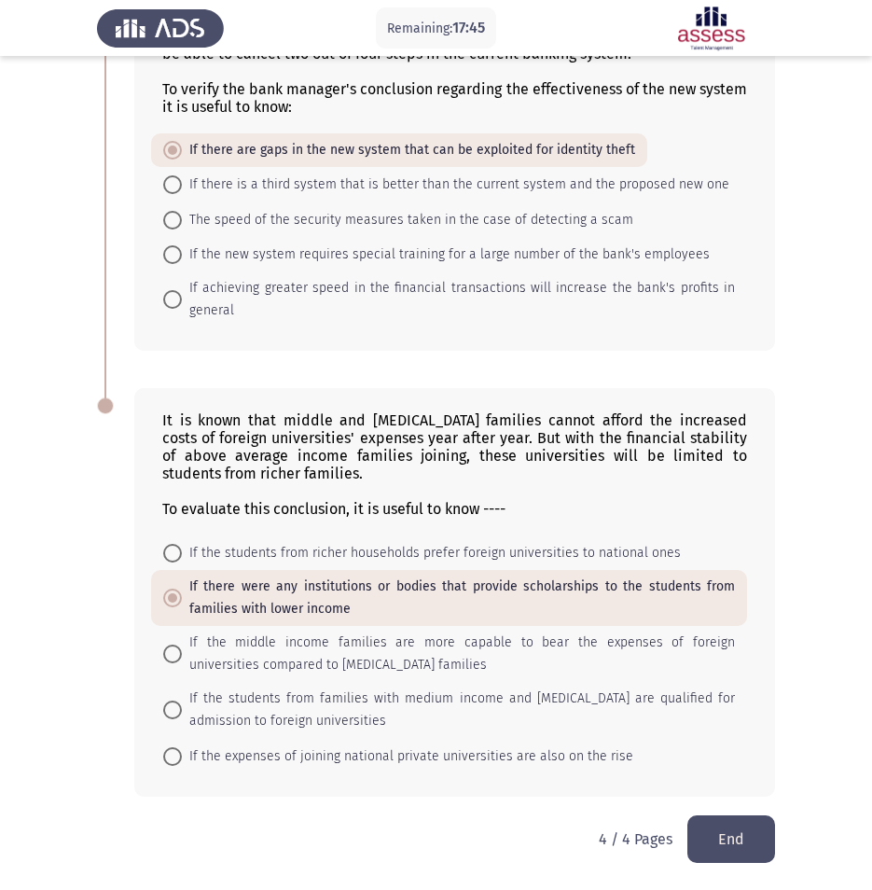
click at [751, 845] on button "End" at bounding box center [731, 839] width 88 height 48
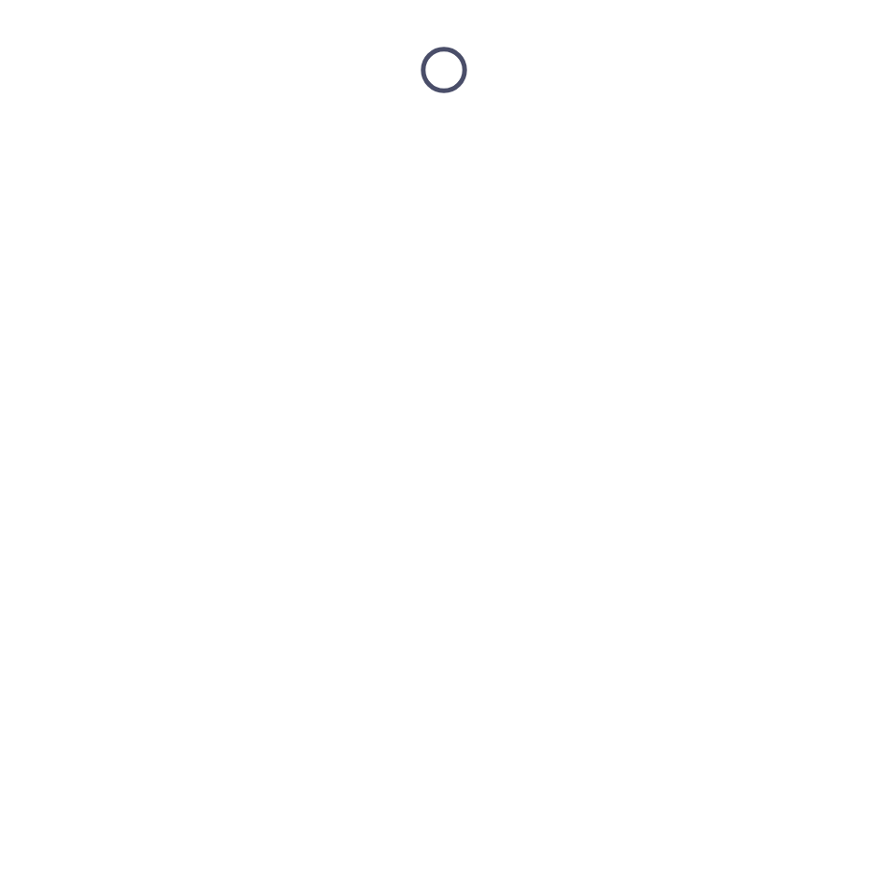
scroll to position [0, 0]
